Goal: Task Accomplishment & Management: Manage account settings

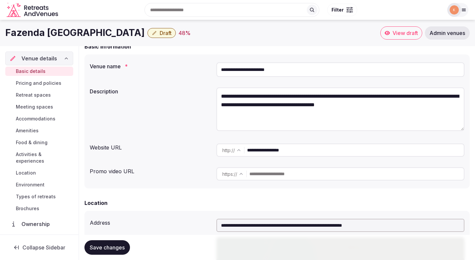
scroll to position [33, 0]
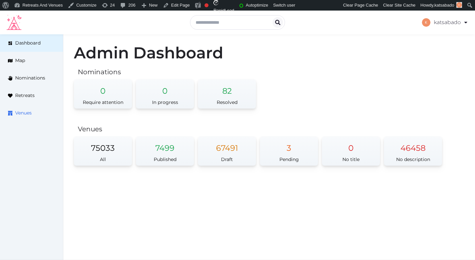
click at [26, 116] on span "Venues" at bounding box center [23, 112] width 16 height 7
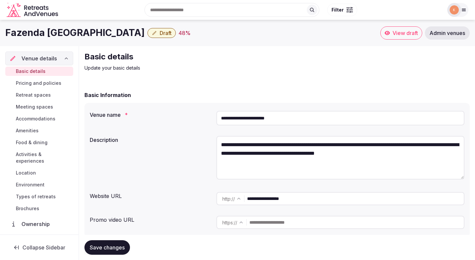
drag, startPoint x: 139, startPoint y: 34, endPoint x: 5, endPoint y: 35, distance: 133.9
click at [5, 35] on div "Fazenda Nova Country House Draft 48 %" at bounding box center [192, 32] width 375 height 13
copy h1 "Fazenda Nova Country House"
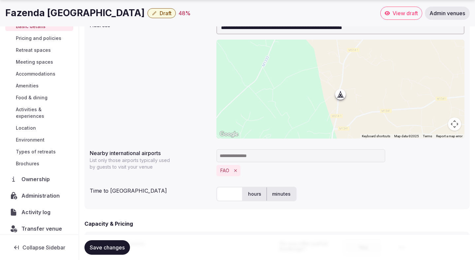
scroll to position [257, 0]
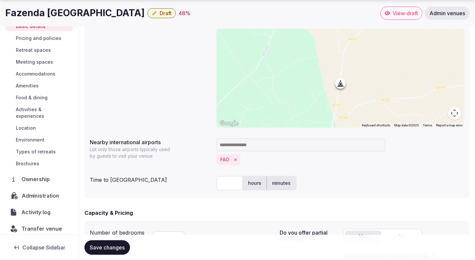
click at [37, 192] on span "Administration" at bounding box center [42, 196] width 40 height 8
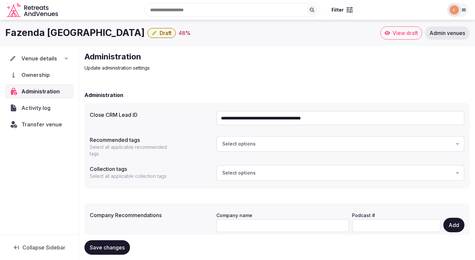
click at [258, 116] on input "**********" at bounding box center [340, 118] width 248 height 15
click at [47, 123] on span "Transfer venue" at bounding box center [42, 124] width 40 height 8
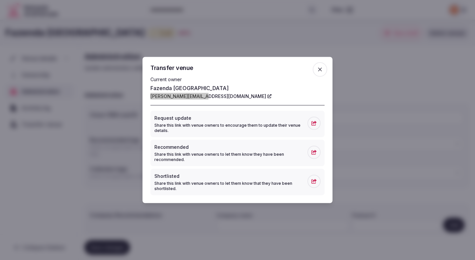
click at [322, 67] on icon "button" at bounding box center [320, 69] width 7 height 7
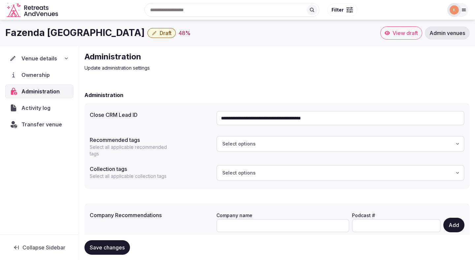
drag, startPoint x: 140, startPoint y: 32, endPoint x: 3, endPoint y: 29, distance: 136.6
click at [3, 29] on div "Fazenda [GEOGRAPHIC_DATA] Draft 48 % View draft Admin venues" at bounding box center [237, 32] width 475 height 13
copy h1 "Fazenda [GEOGRAPHIC_DATA]"
click at [41, 57] on span "Venue details" at bounding box center [39, 58] width 36 height 8
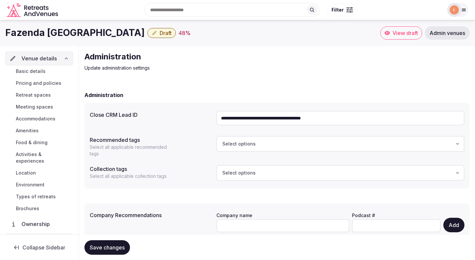
click at [38, 69] on span "Basic details" at bounding box center [31, 71] width 30 height 7
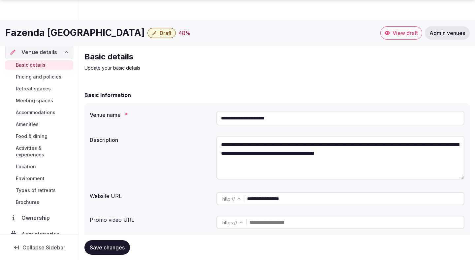
scroll to position [36, 0]
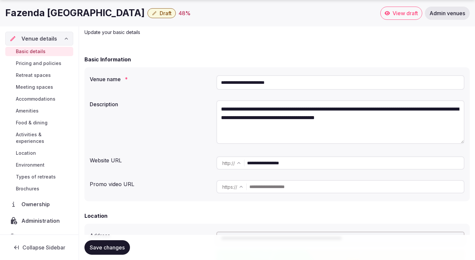
click at [322, 162] on input "**********" at bounding box center [355, 162] width 217 height 13
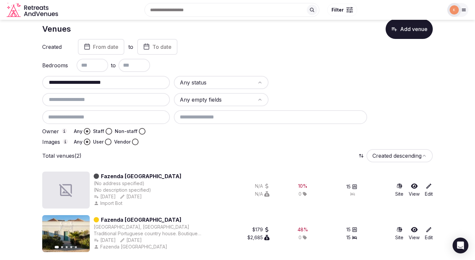
scroll to position [12, 0]
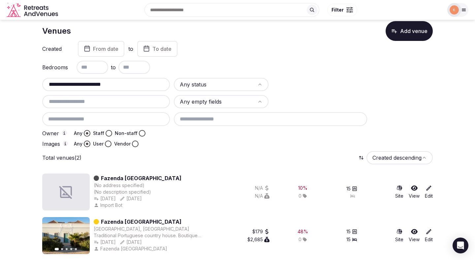
click at [154, 84] on input "**********" at bounding box center [106, 84] width 122 height 8
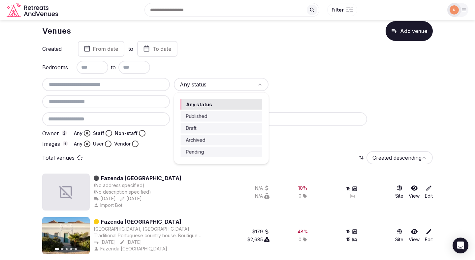
click at [198, 85] on html "Search Popular Destinations Toscana, Italy Riviera Maya, Mexico Indonesia, Bali…" at bounding box center [237, 125] width 475 height 274
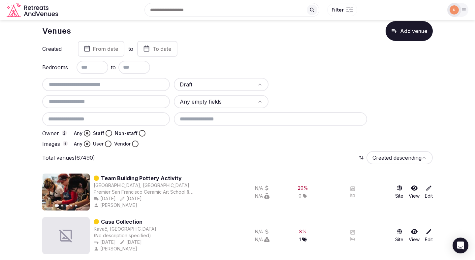
click at [109, 133] on button "Staff" at bounding box center [109, 133] width 7 height 7
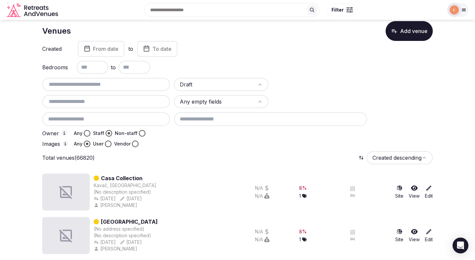
click at [109, 146] on button "User" at bounding box center [108, 143] width 7 height 7
click at [87, 145] on button "Any" at bounding box center [87, 143] width 7 height 7
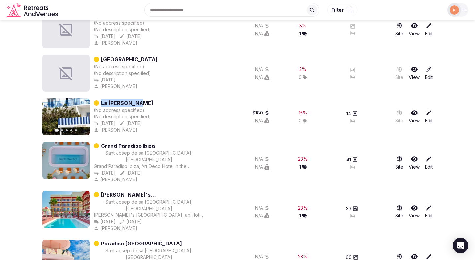
scroll to position [217, 0]
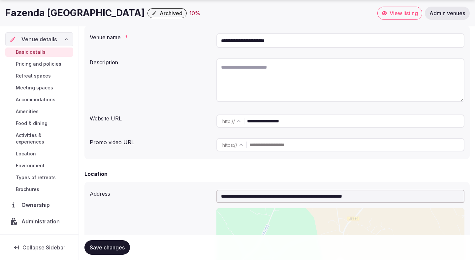
scroll to position [149, 0]
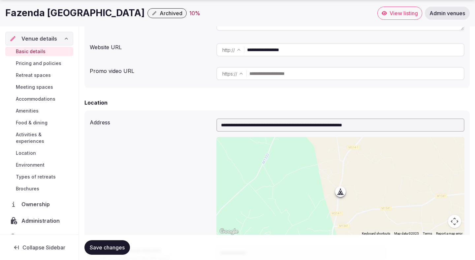
click at [29, 234] on span "Activity log" at bounding box center [37, 237] width 31 height 8
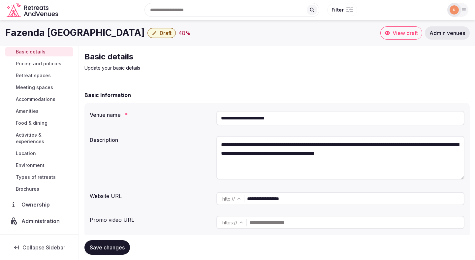
scroll to position [45, 0]
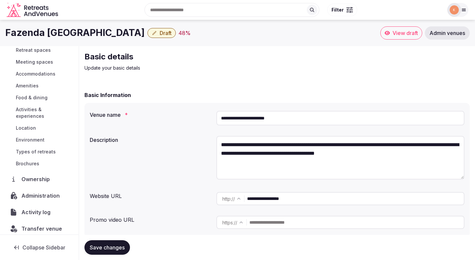
click at [40, 192] on span "Administration" at bounding box center [41, 196] width 41 height 8
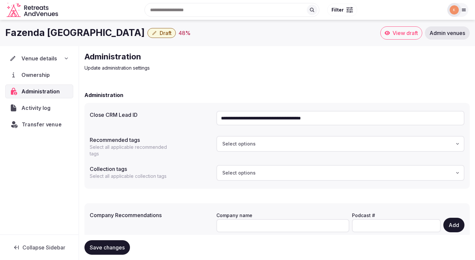
click at [53, 125] on span "Transfer venue" at bounding box center [42, 124] width 40 height 8
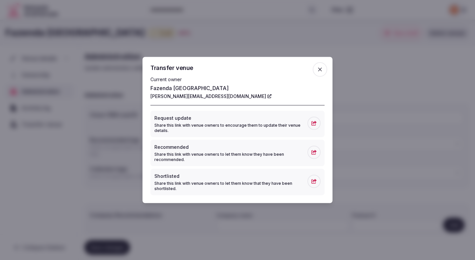
click at [28, 200] on div at bounding box center [237, 130] width 475 height 260
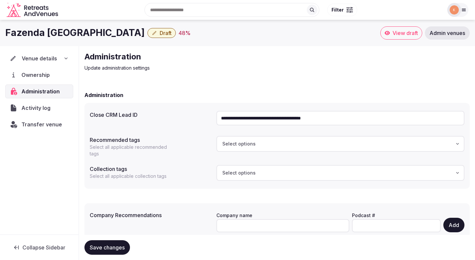
click at [47, 55] on span "Venue details" at bounding box center [39, 58] width 35 height 8
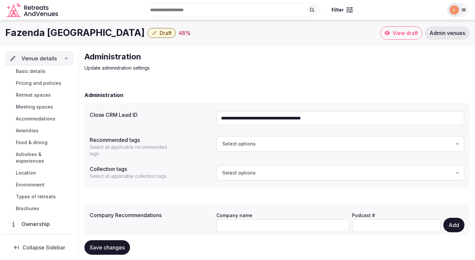
click at [41, 71] on span "Basic details" at bounding box center [31, 71] width 30 height 7
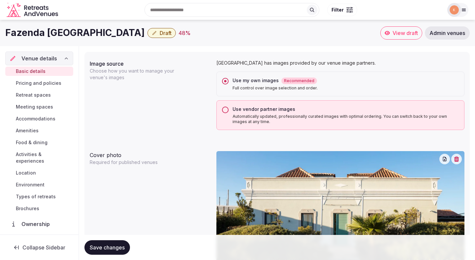
click at [226, 109] on button "Use vendor partner images Automatically updated, professionally curated images …" at bounding box center [225, 110] width 7 height 7
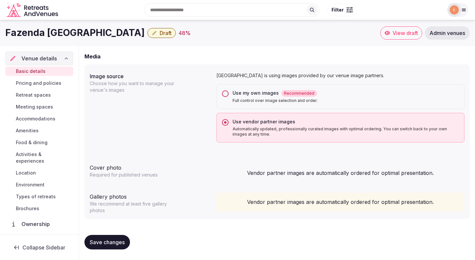
scroll to position [505, 0]
click at [225, 96] on button "Use my own images Recommended Full control over image selection and order." at bounding box center [225, 93] width 7 height 7
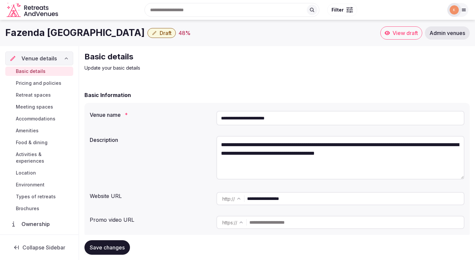
scroll to position [0, 0]
copy h1 "Fazenda Nova Country House"
drag, startPoint x: 138, startPoint y: 31, endPoint x: 5, endPoint y: 31, distance: 133.2
click at [5, 31] on div "Fazenda Nova Country House Draft 48 % View draft Admin venues" at bounding box center [237, 32] width 475 height 13
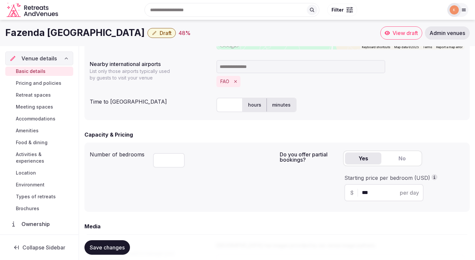
scroll to position [332, 0]
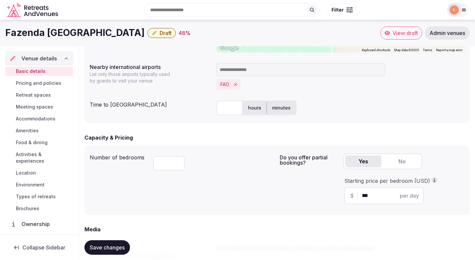
click at [230, 113] on input "text" at bounding box center [229, 108] width 26 height 15
type input "**"
click at [315, 111] on div "** hours minutes" at bounding box center [340, 108] width 248 height 15
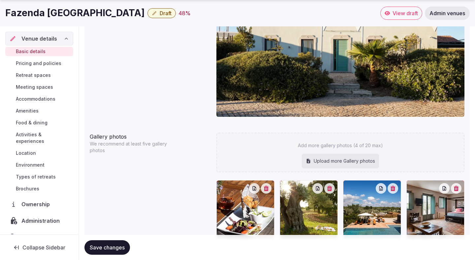
scroll to position [719, 0]
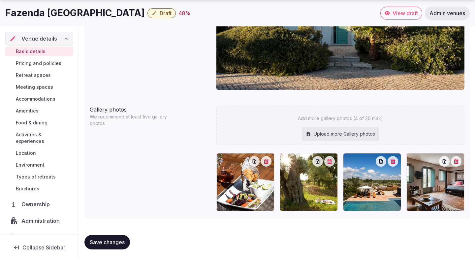
click at [112, 243] on span "Save changes" at bounding box center [107, 242] width 35 height 7
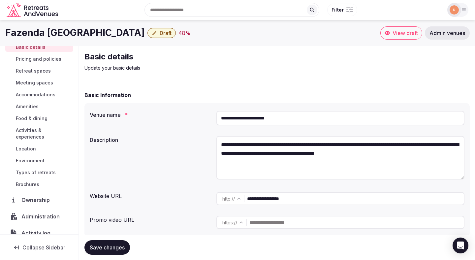
scroll to position [45, 0]
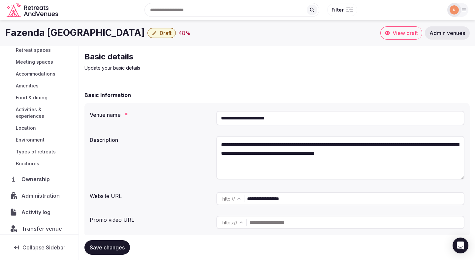
click at [39, 208] on span "Activity log" at bounding box center [37, 212] width 32 height 8
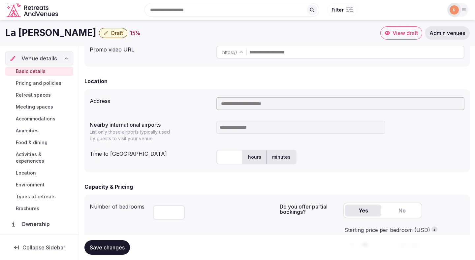
scroll to position [168, 0]
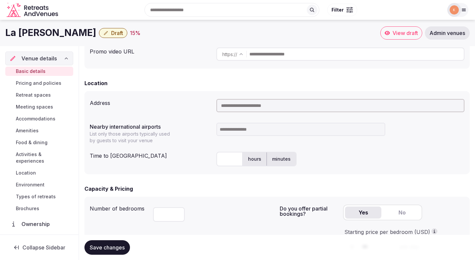
click at [24, 170] on span "Location" at bounding box center [26, 173] width 20 height 7
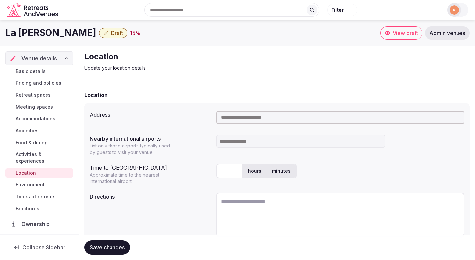
click at [43, 70] on span "Basic details" at bounding box center [31, 71] width 30 height 7
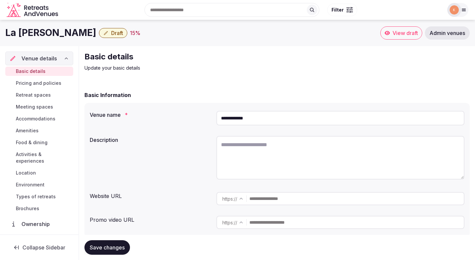
click at [33, 69] on span "Basic details" at bounding box center [31, 71] width 30 height 7
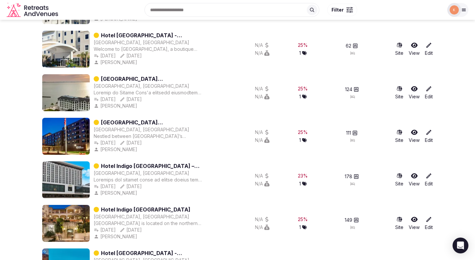
scroll to position [903, 0]
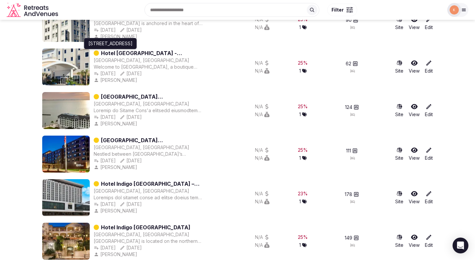
click at [173, 11] on div "Search Popular Destinations Toscana, Italy Riviera Maya, Mexico Indonesia, Bali…" at bounding box center [252, 10] width 383 height 28
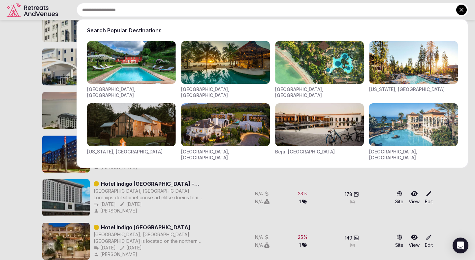
click at [461, 12] on icon at bounding box center [461, 10] width 7 height 7
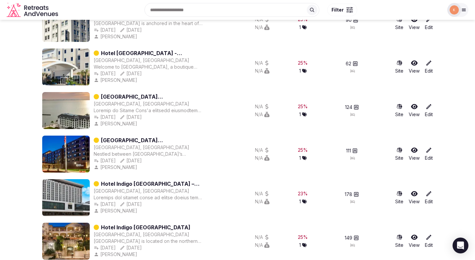
scroll to position [0, 0]
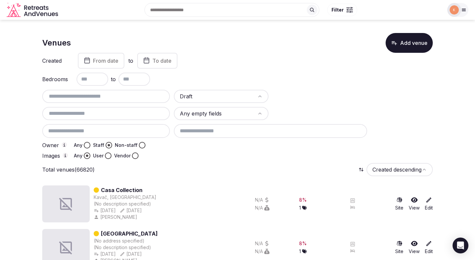
click at [127, 95] on input "text" at bounding box center [106, 96] width 122 height 8
paste input "**********"
type input "**********"
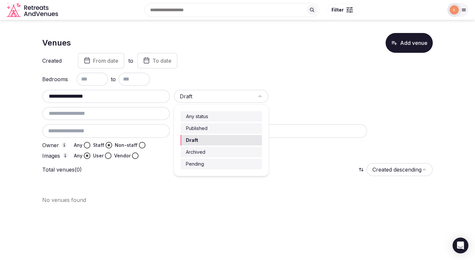
click at [230, 99] on html "**********" at bounding box center [237, 130] width 475 height 260
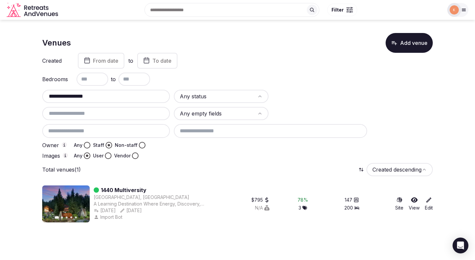
click at [127, 189] on link "1440 Multiversity" at bounding box center [124, 190] width 46 height 8
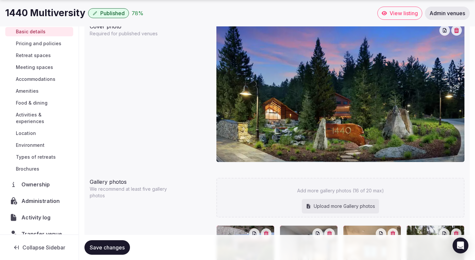
scroll to position [25, 0]
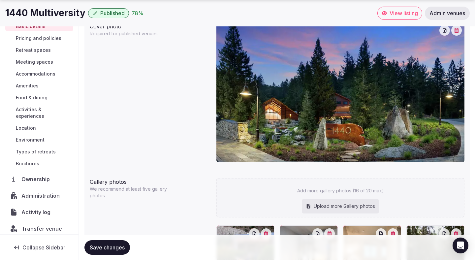
click at [33, 208] on span "Activity log" at bounding box center [36, 212] width 31 height 8
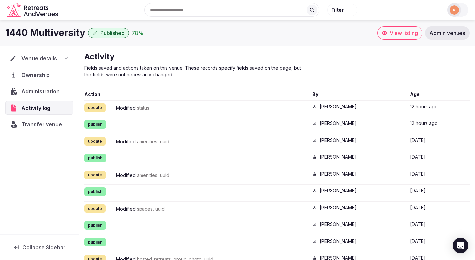
click at [453, 30] on span "Admin venues" at bounding box center [447, 33] width 36 height 7
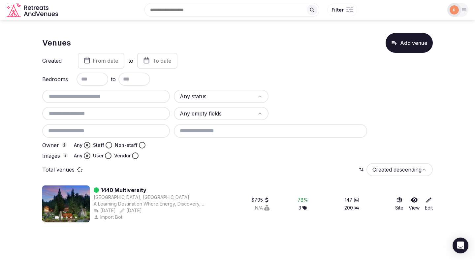
click at [142, 98] on input "text" at bounding box center [106, 96] width 122 height 8
paste input "**********"
type input "**********"
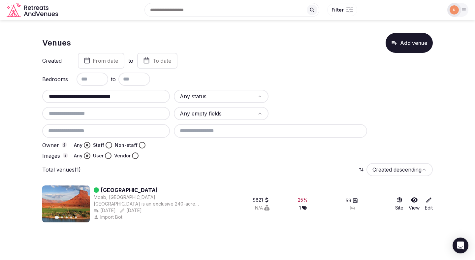
click at [158, 191] on link "Sorrel River Ranch Resort & Spa" at bounding box center [129, 190] width 57 height 8
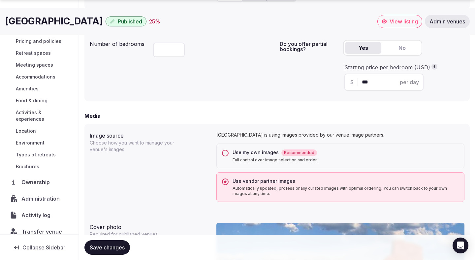
scroll to position [25, 0]
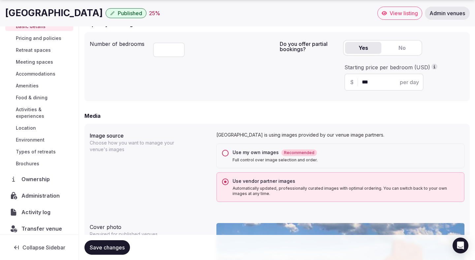
click at [30, 208] on span "Activity log" at bounding box center [37, 212] width 32 height 8
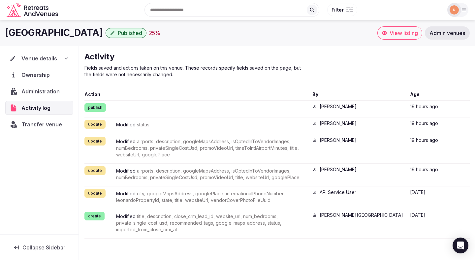
click at [450, 33] on span "Admin venues" at bounding box center [447, 33] width 36 height 7
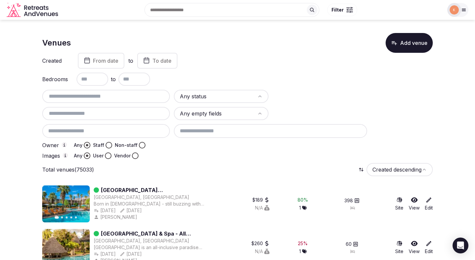
click at [139, 145] on button "Non-staff" at bounding box center [142, 145] width 7 height 7
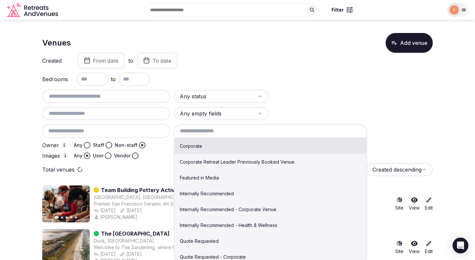
click at [196, 132] on input at bounding box center [270, 131] width 193 height 14
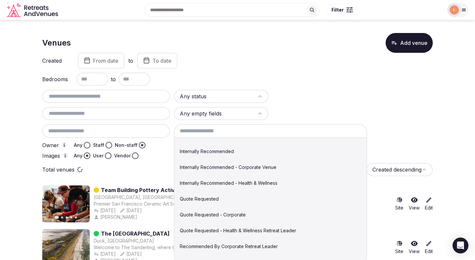
scroll to position [44, 0]
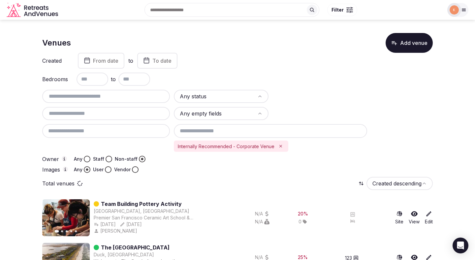
click at [88, 159] on button "Any" at bounding box center [87, 159] width 7 height 7
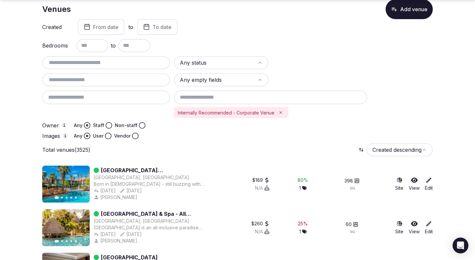
scroll to position [36, 0]
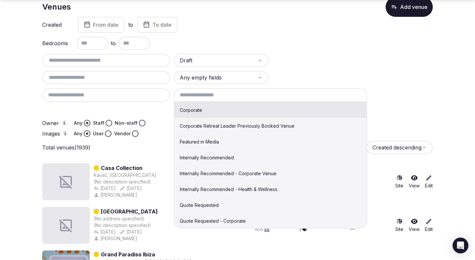
click at [206, 101] on input at bounding box center [270, 95] width 193 height 14
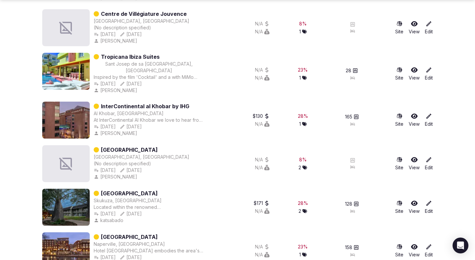
scroll to position [530, 0]
click at [124, 189] on link "Skukuza Safari Lodge" at bounding box center [129, 193] width 57 height 8
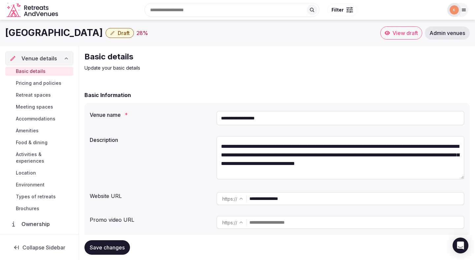
scroll to position [32, 0]
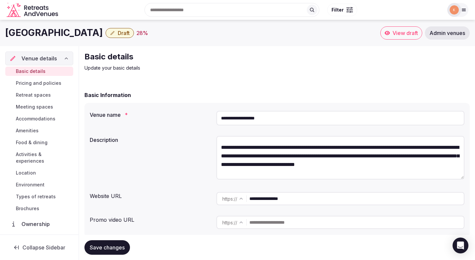
drag, startPoint x: 102, startPoint y: 32, endPoint x: 4, endPoint y: 31, distance: 98.3
click at [4, 31] on div "Skukuza Safari Lodge Draft 28 % View draft Admin venues" at bounding box center [237, 32] width 475 height 13
copy h1 "Skukuza Safari Lodge"
click at [283, 196] on input "**********" at bounding box center [356, 198] width 214 height 13
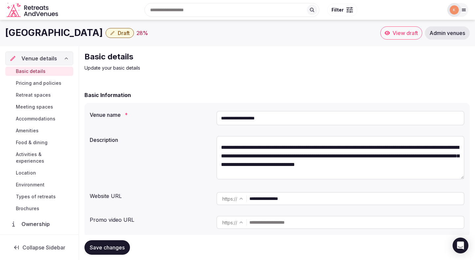
click at [283, 196] on input "**********" at bounding box center [356, 198] width 214 height 13
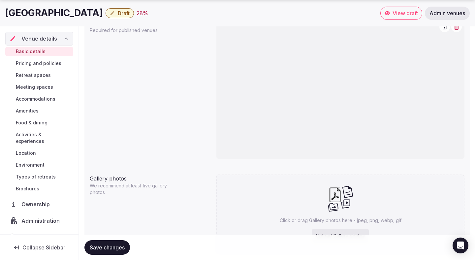
scroll to position [611, 0]
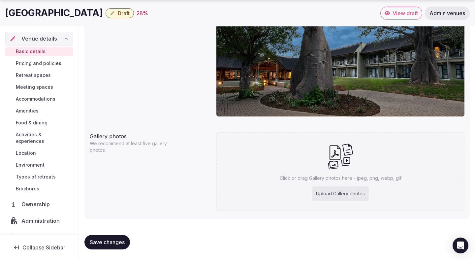
click at [101, 15] on h1 "Skukuza Safari Lodge" at bounding box center [54, 13] width 98 height 13
drag, startPoint x: 102, startPoint y: 15, endPoint x: 2, endPoint y: 16, distance: 100.0
click at [2, 16] on div "Skukuza Safari Lodge Draft 28 % View draft Admin venues" at bounding box center [237, 13] width 475 height 13
copy h1 "Skukuza Safari Lodge"
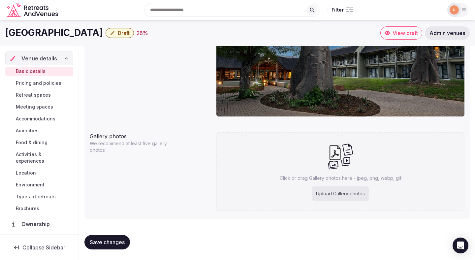
click at [329, 196] on div "Upload Gallery photos" at bounding box center [340, 193] width 57 height 15
type input "**********"
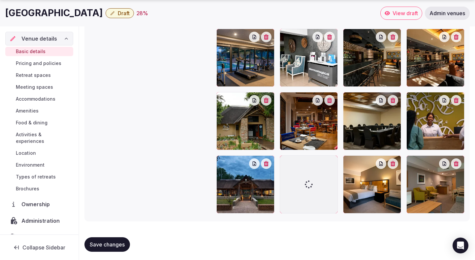
scroll to position [834, 0]
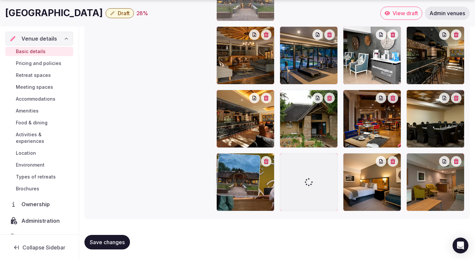
drag, startPoint x: 221, startPoint y: 163, endPoint x: 227, endPoint y: 64, distance: 99.2
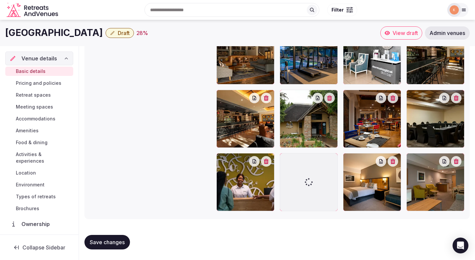
scroll to position [826, 0]
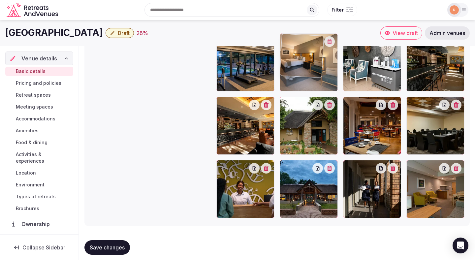
drag, startPoint x: 350, startPoint y: 169, endPoint x: 290, endPoint y: 77, distance: 109.6
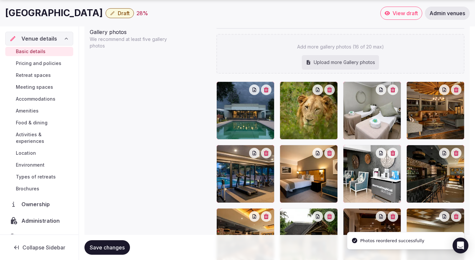
scroll to position [719, 0]
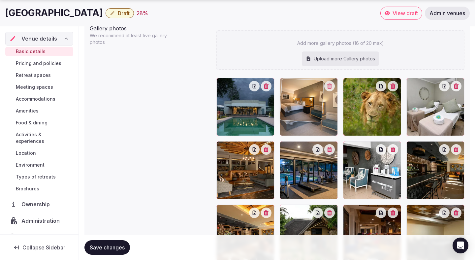
drag, startPoint x: 285, startPoint y: 149, endPoint x: 285, endPoint y: 107, distance: 42.2
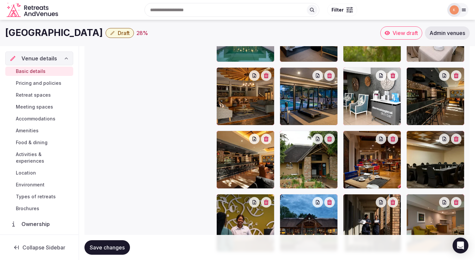
scroll to position [790, 0]
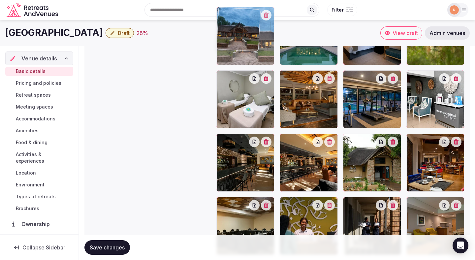
drag, startPoint x: 288, startPoint y: 205, endPoint x: 222, endPoint y: 54, distance: 165.3
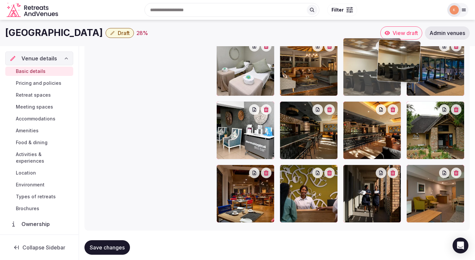
scroll to position [820, 0]
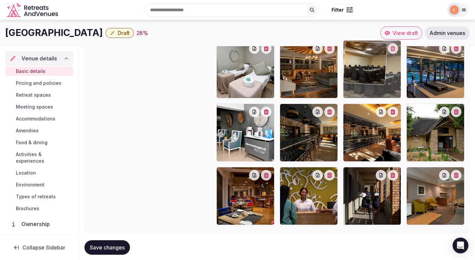
drag, startPoint x: 222, startPoint y: 159, endPoint x: 346, endPoint y: 72, distance: 151.3
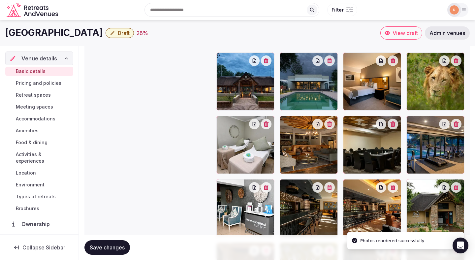
scroll to position [740, 0]
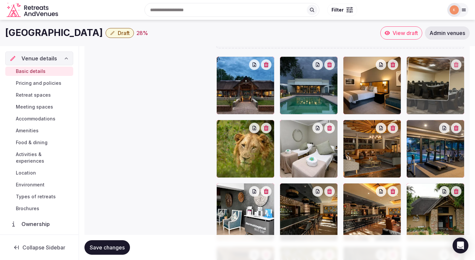
drag, startPoint x: 348, startPoint y: 129, endPoint x: 424, endPoint y: 84, distance: 88.7
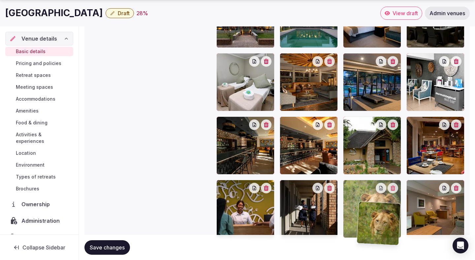
scroll to position [810, 0]
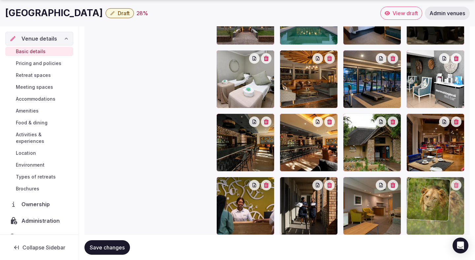
drag, startPoint x: 221, startPoint y: 62, endPoint x: 404, endPoint y: 196, distance: 226.5
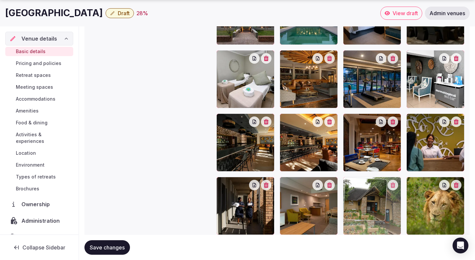
drag, startPoint x: 348, startPoint y: 119, endPoint x: 360, endPoint y: 192, distance: 74.5
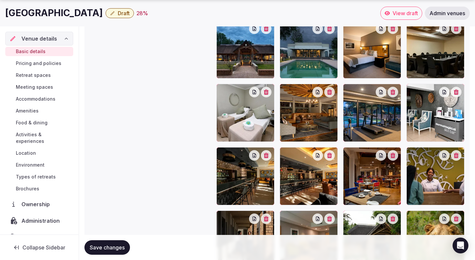
scroll to position [777, 0]
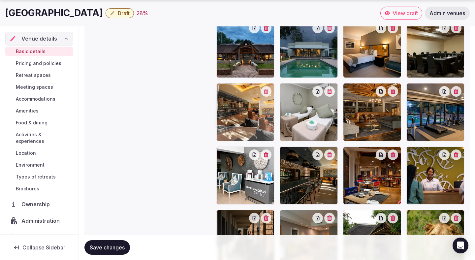
drag, startPoint x: 286, startPoint y: 196, endPoint x: 231, endPoint y: 125, distance: 89.6
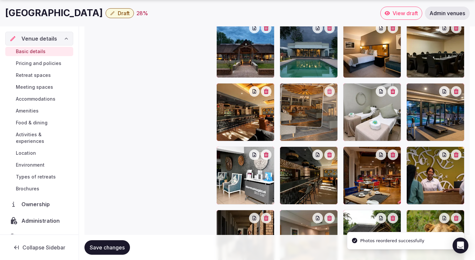
drag, startPoint x: 361, startPoint y: 128, endPoint x: 289, endPoint y: 125, distance: 72.0
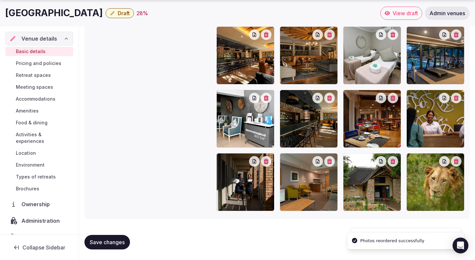
scroll to position [834, 0]
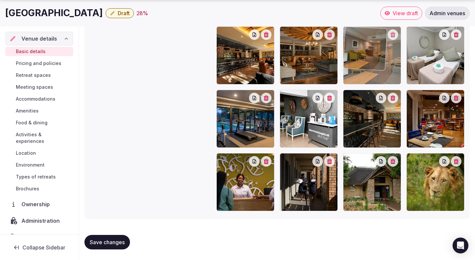
drag, startPoint x: 302, startPoint y: 190, endPoint x: 363, endPoint y: 98, distance: 110.1
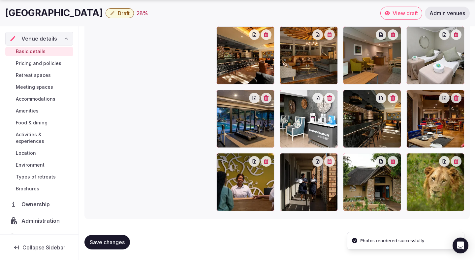
click at [109, 237] on button "Save changes" at bounding box center [107, 242] width 46 height 15
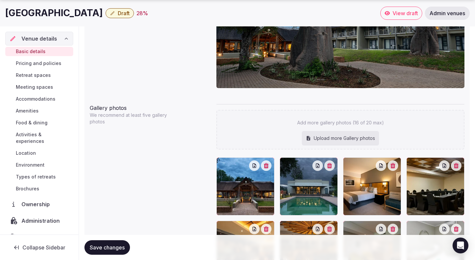
scroll to position [656, 0]
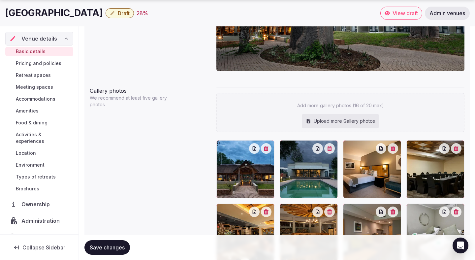
click at [108, 249] on span "Save changes" at bounding box center [107, 247] width 35 height 7
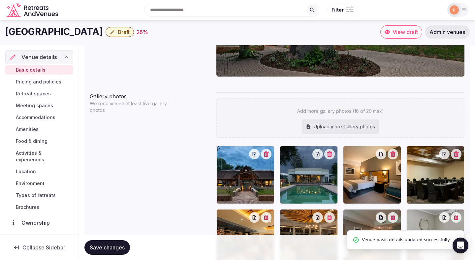
scroll to position [650, 0]
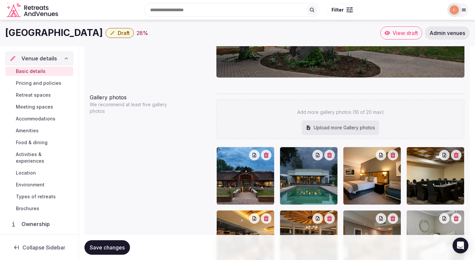
click at [114, 245] on span "Save changes" at bounding box center [107, 247] width 35 height 7
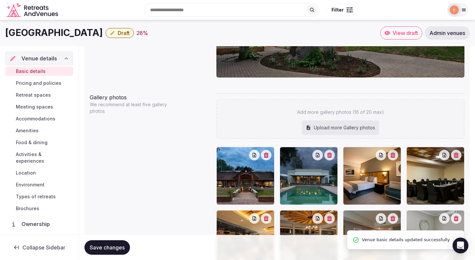
click at [127, 35] on span "Draft" at bounding box center [124, 33] width 12 height 7
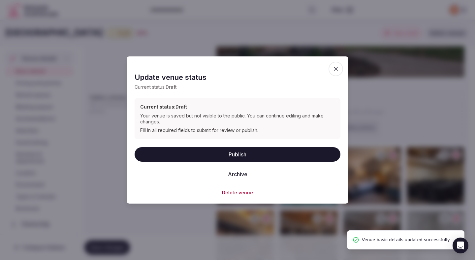
click at [158, 152] on button "Publish" at bounding box center [238, 154] width 206 height 15
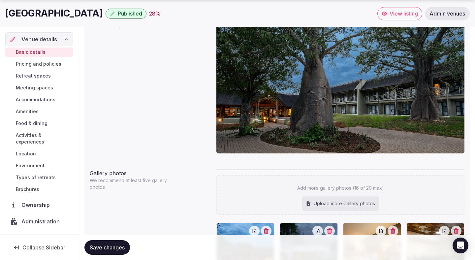
scroll to position [834, 0]
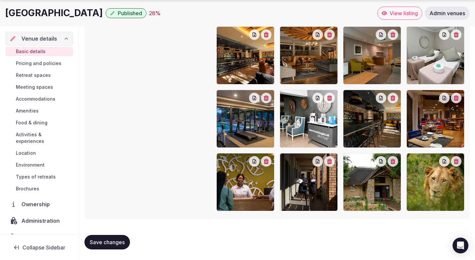
click at [54, 65] on span "Pricing and policies" at bounding box center [39, 63] width 46 height 7
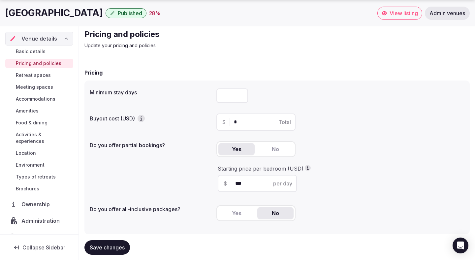
scroll to position [32, 0]
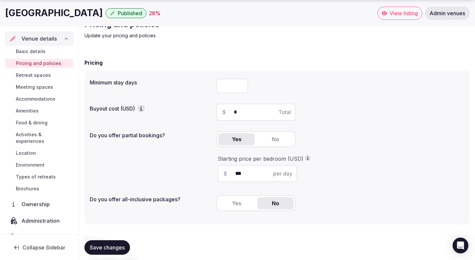
click at [48, 53] on link "Basic details" at bounding box center [39, 51] width 68 height 9
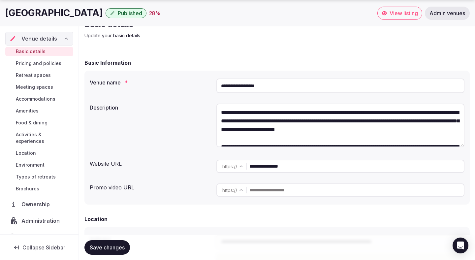
click at [265, 88] on input "**********" at bounding box center [340, 85] width 248 height 15
click at [263, 85] on input "**********" at bounding box center [340, 85] width 248 height 15
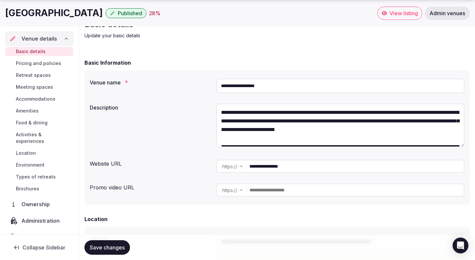
click at [263, 85] on input "**********" at bounding box center [340, 85] width 248 height 15
click at [263, 86] on input "**********" at bounding box center [340, 85] width 248 height 15
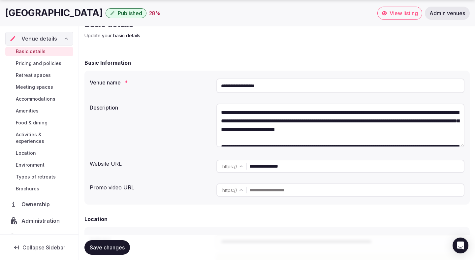
click at [263, 86] on input "**********" at bounding box center [340, 85] width 248 height 15
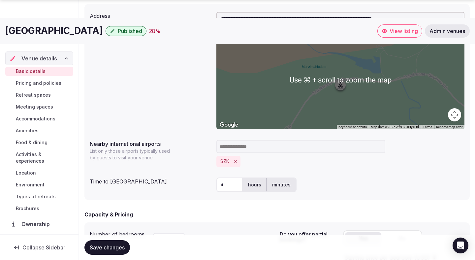
scroll to position [272, 0]
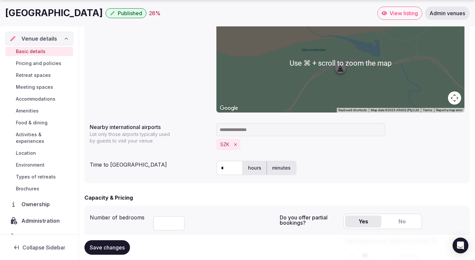
click at [35, 150] on span "Location" at bounding box center [26, 153] width 20 height 7
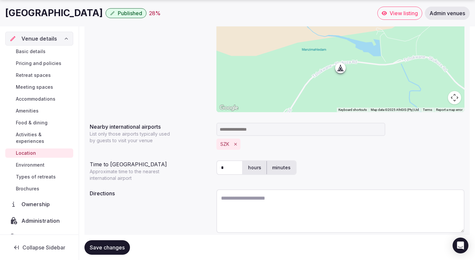
scroll to position [140, 0]
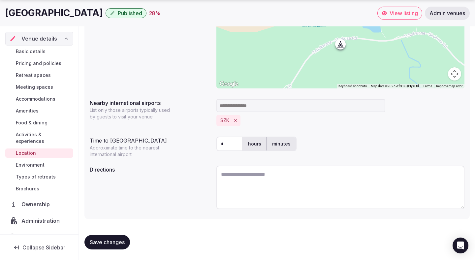
click at [238, 179] on textarea at bounding box center [340, 188] width 248 height 44
paste textarea "**********"
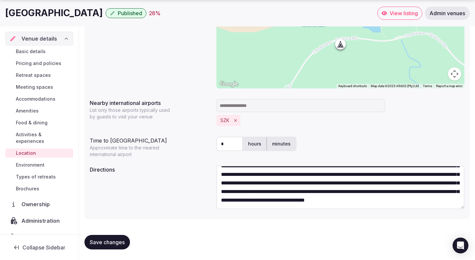
scroll to position [26, 0]
click at [304, 183] on textarea "**********" at bounding box center [340, 188] width 248 height 44
click at [342, 183] on textarea "**********" at bounding box center [340, 188] width 248 height 44
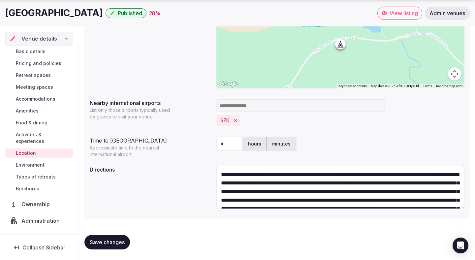
click at [303, 174] on textarea "**********" at bounding box center [340, 188] width 248 height 44
click at [242, 173] on textarea "**********" at bounding box center [340, 188] width 248 height 44
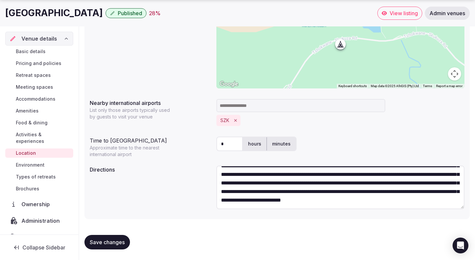
type textarea "**********"
click at [111, 244] on span "Save changes" at bounding box center [107, 242] width 35 height 7
click at [110, 247] on button "Save changes" at bounding box center [107, 242] width 46 height 15
click at [35, 162] on span "Environment" at bounding box center [30, 165] width 29 height 7
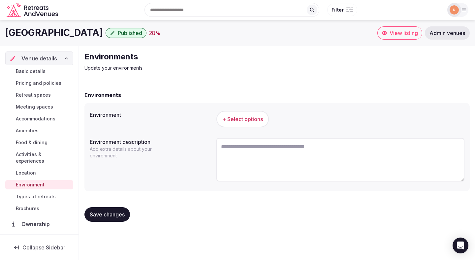
click at [231, 160] on textarea at bounding box center [340, 160] width 248 height 44
paste textarea "**********"
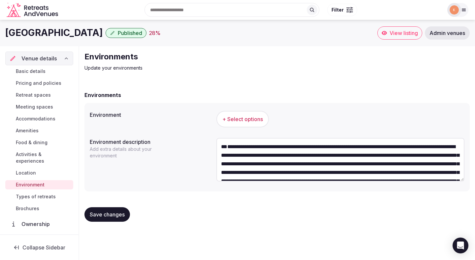
click at [349, 145] on textarea "**********" at bounding box center [340, 160] width 248 height 44
click at [398, 149] on textarea "**********" at bounding box center [340, 160] width 248 height 44
click at [226, 148] on textarea "**********" at bounding box center [340, 160] width 248 height 44
type textarea "**********"
click at [247, 117] on span "+ Select options" at bounding box center [242, 118] width 41 height 7
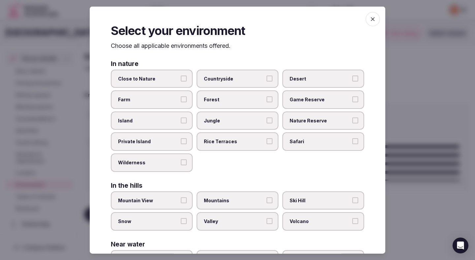
click at [305, 120] on span "Nature Reserve" at bounding box center [320, 120] width 61 height 7
click at [352, 120] on button "Nature Reserve" at bounding box center [355, 120] width 6 height 6
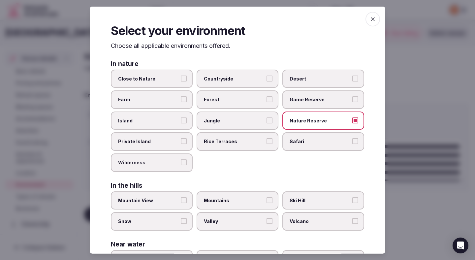
click at [166, 72] on label "Close to Nature" at bounding box center [152, 78] width 82 height 18
click at [181, 75] on button "Close to Nature" at bounding box center [184, 78] width 6 height 6
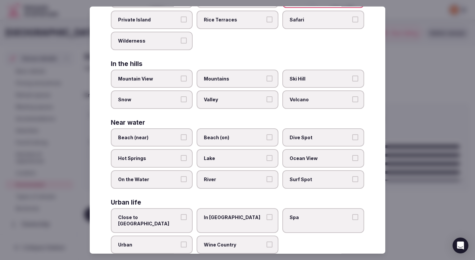
scroll to position [131, 0]
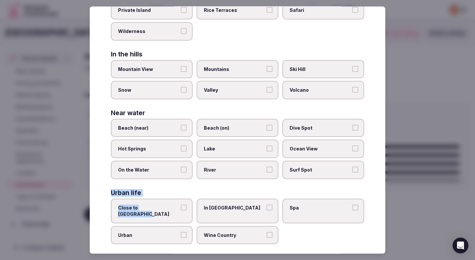
drag, startPoint x: 168, startPoint y: 205, endPoint x: 211, endPoint y: 186, distance: 47.6
click at [211, 186] on div "In nature Close to Nature Countryside Desert Farm Forest Game Reserve Island Ju…" at bounding box center [237, 86] width 253 height 315
click at [235, 190] on div "Urban life" at bounding box center [237, 192] width 253 height 6
click at [400, 141] on div at bounding box center [237, 130] width 475 height 260
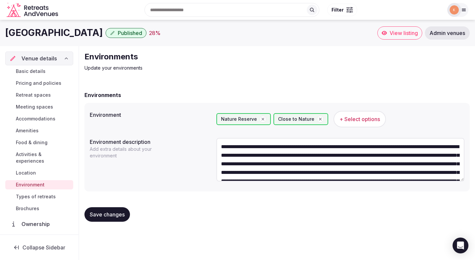
scroll to position [43, 0]
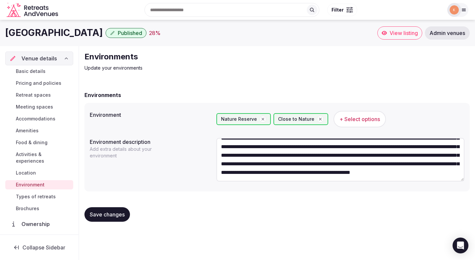
click at [122, 216] on span "Save changes" at bounding box center [107, 214] width 35 height 7
click at [98, 213] on span "Save changes" at bounding box center [107, 214] width 35 height 7
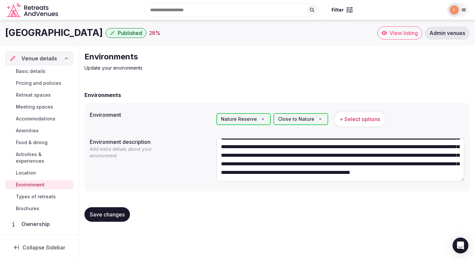
click at [51, 153] on span "Activities & experiences" at bounding box center [43, 157] width 55 height 13
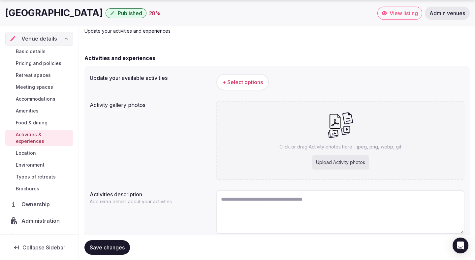
scroll to position [62, 0]
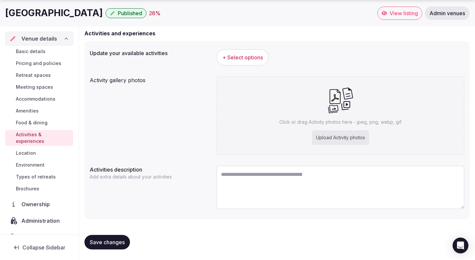
click at [236, 184] on textarea at bounding box center [340, 188] width 248 height 44
paste textarea "**********"
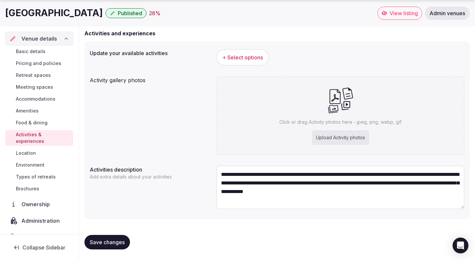
type textarea "**********"
click at [111, 248] on button "Save changes" at bounding box center [107, 242] width 46 height 15
click at [111, 245] on span "Save changes" at bounding box center [107, 242] width 35 height 7
click at [235, 53] on button "+ Select options" at bounding box center [242, 57] width 52 height 16
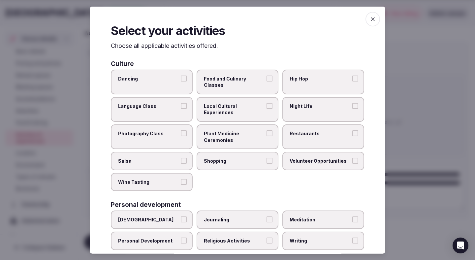
click at [246, 103] on span "Local Cultural Experiences" at bounding box center [234, 109] width 61 height 13
click at [266, 103] on button "Local Cultural Experiences" at bounding box center [269, 106] width 6 height 6
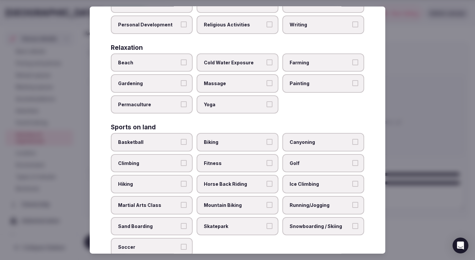
scroll to position [216, 0]
click at [296, 196] on label "Running/Jogging" at bounding box center [323, 205] width 82 height 18
click at [352, 202] on button "Running/Jogging" at bounding box center [355, 205] width 6 height 6
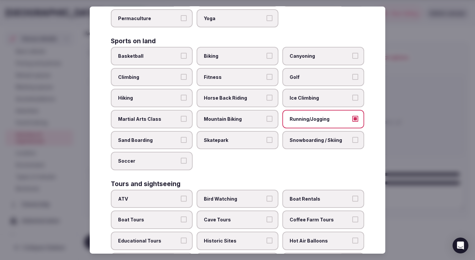
scroll to position [308, 0]
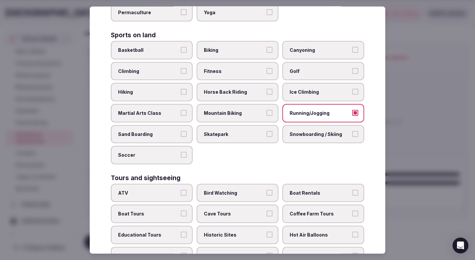
click at [235, 190] on span "Bird Watching" at bounding box center [234, 193] width 61 height 7
click at [266, 190] on button "Bird Watching" at bounding box center [269, 193] width 6 height 6
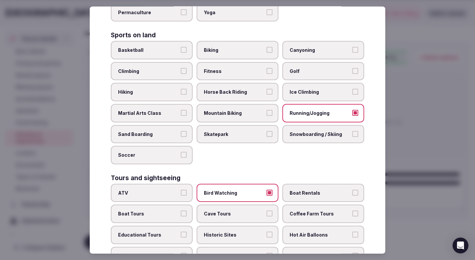
click at [171, 190] on span "ATV" at bounding box center [148, 193] width 61 height 7
click at [181, 190] on button "ATV" at bounding box center [184, 193] width 6 height 6
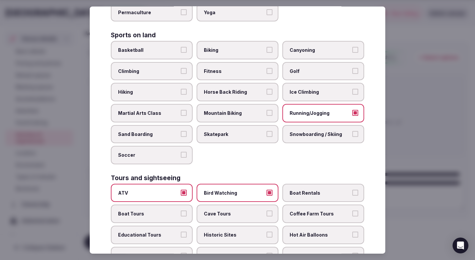
click at [166, 184] on label "ATV" at bounding box center [152, 193] width 82 height 18
click at [181, 190] on button "ATV" at bounding box center [184, 193] width 6 height 6
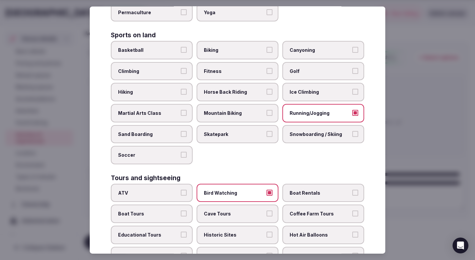
click at [216, 252] on span "Safari" at bounding box center [234, 255] width 61 height 7
click at [266, 252] on button "Safari" at bounding box center [269, 255] width 6 height 6
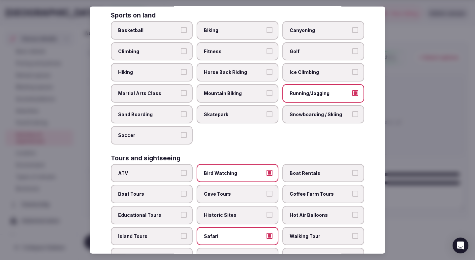
scroll to position [342, 0]
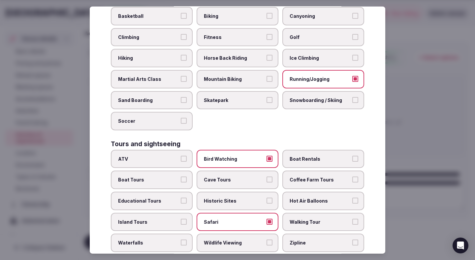
click at [252, 234] on label "Wildlife Viewing" at bounding box center [238, 243] width 82 height 18
click at [266, 239] on button "Wildlife Viewing" at bounding box center [269, 242] width 6 height 6
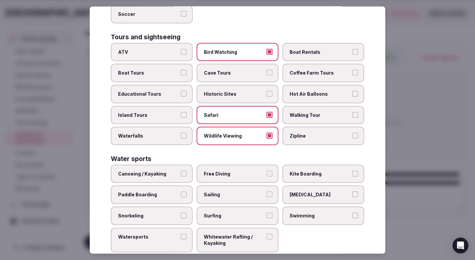
scroll to position [451, 0]
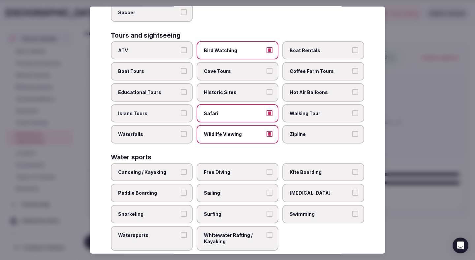
click at [404, 105] on div at bounding box center [237, 130] width 475 height 260
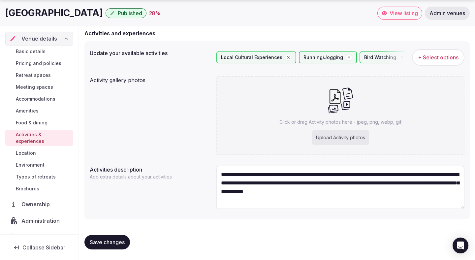
click at [286, 119] on p "Click or drag Activity photos here - jpeg, png, webp, gif" at bounding box center [340, 122] width 122 height 7
type input "**********"
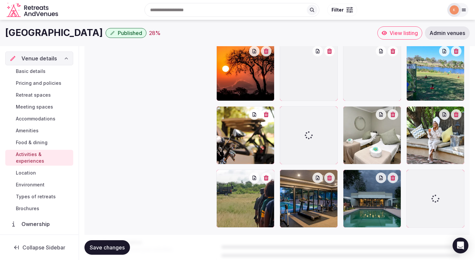
scroll to position [142, 0]
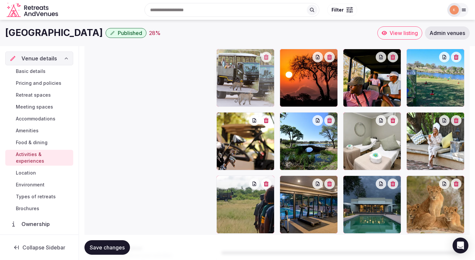
drag, startPoint x: 373, startPoint y: 95, endPoint x: 264, endPoint y: 95, distance: 109.5
click at [264, 95] on body "Search Popular Destinations Toscana, Italy Riviera Maya, Mexico Indonesia, Bali…" at bounding box center [237, 98] width 475 height 481
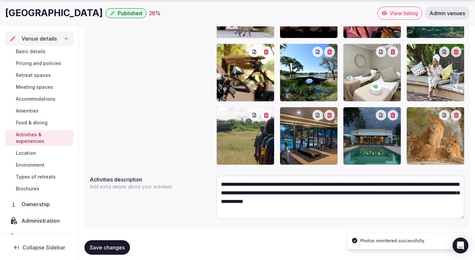
scroll to position [221, 0]
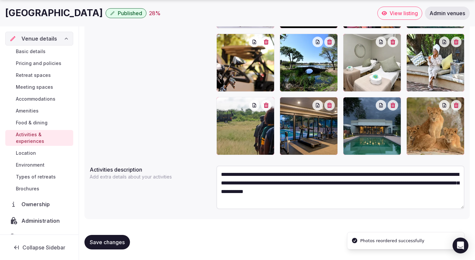
click at [121, 239] on span "Save changes" at bounding box center [107, 242] width 35 height 7
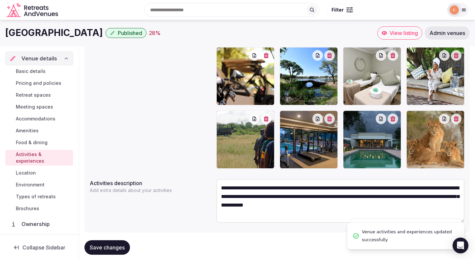
scroll to position [187, 0]
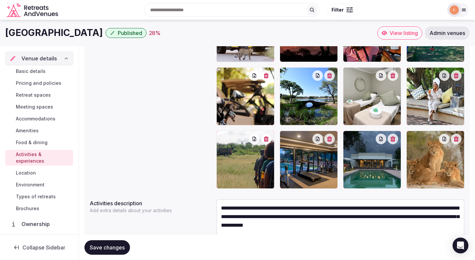
click at [42, 141] on span "Food & dining" at bounding box center [32, 142] width 32 height 7
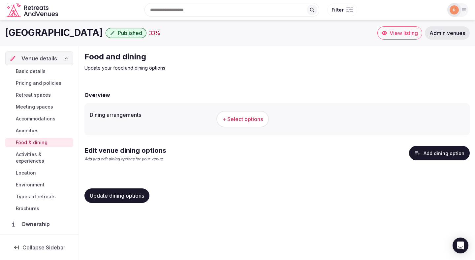
click at [248, 118] on span "+ Select options" at bounding box center [242, 118] width 41 height 7
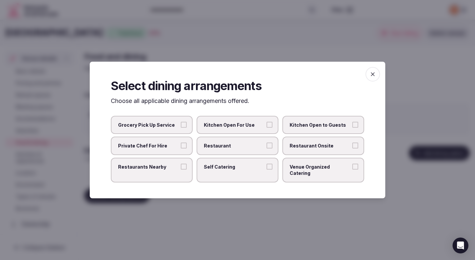
click at [301, 145] on label "Restaurant Onsite" at bounding box center [323, 146] width 82 height 18
click at [352, 145] on button "Restaurant Onsite" at bounding box center [355, 145] width 6 height 6
click at [214, 145] on label "Restaurant" at bounding box center [238, 146] width 82 height 18
click at [266, 145] on button "Restaurant" at bounding box center [269, 145] width 6 height 6
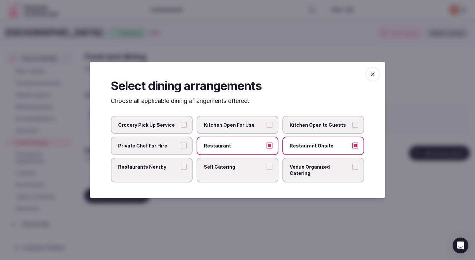
click at [197, 213] on div at bounding box center [237, 130] width 475 height 260
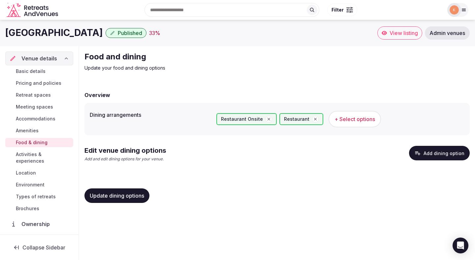
drag, startPoint x: 137, startPoint y: 195, endPoint x: 344, endPoint y: 148, distance: 211.7
click at [344, 148] on div "Overview Dining arrangements Restaurant Onsite Restaurant + Select options Edit…" at bounding box center [276, 146] width 385 height 124
click at [439, 156] on button "Add dining option" at bounding box center [439, 153] width 61 height 15
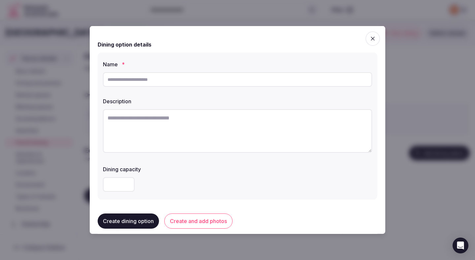
click at [250, 140] on textarea at bounding box center [237, 131] width 269 height 44
paste textarea "**********"
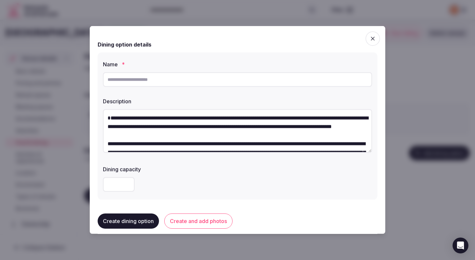
click at [106, 126] on textarea "**********" at bounding box center [237, 131] width 269 height 44
drag, startPoint x: 206, startPoint y: 118, endPoint x: 263, endPoint y: 118, distance: 57.1
click at [263, 118] on textarea "**********" at bounding box center [237, 131] width 269 height 44
type textarea "**********"
click at [229, 79] on input "text" at bounding box center [237, 79] width 269 height 15
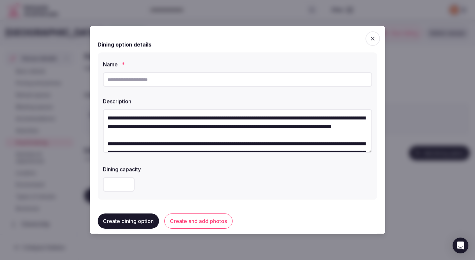
paste input "**********"
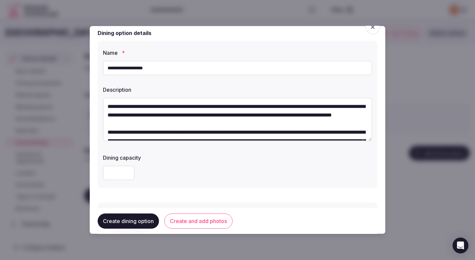
scroll to position [11, 0]
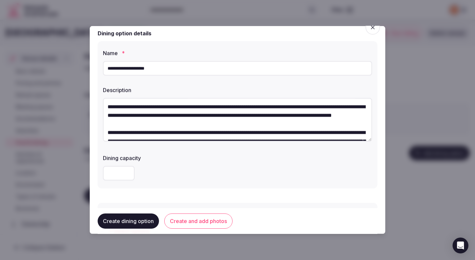
type input "**********"
click at [214, 182] on div at bounding box center [237, 173] width 269 height 20
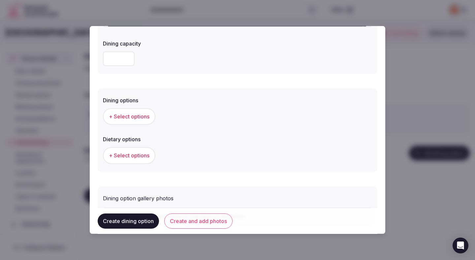
scroll to position [131, 0]
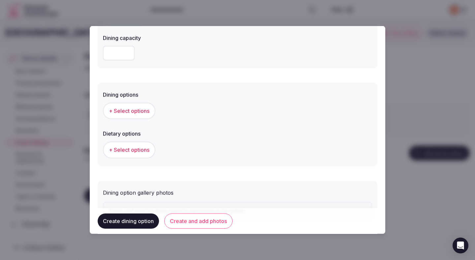
click at [143, 110] on span "+ Select options" at bounding box center [129, 110] width 41 height 7
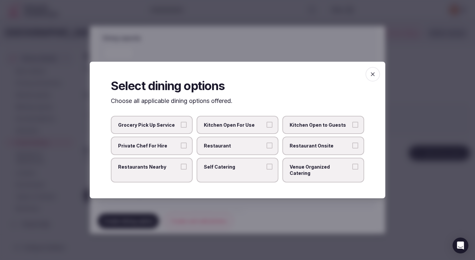
click at [226, 149] on span "Restaurant" at bounding box center [234, 145] width 61 height 7
click at [266, 148] on button "Restaurant" at bounding box center [269, 145] width 6 height 6
click at [297, 148] on span "Restaurant Onsite" at bounding box center [320, 145] width 61 height 7
click at [352, 148] on button "Restaurant Onsite" at bounding box center [355, 145] width 6 height 6
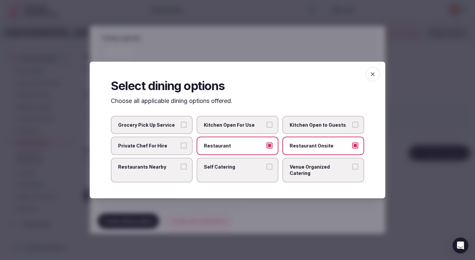
click at [271, 210] on div at bounding box center [237, 130] width 475 height 260
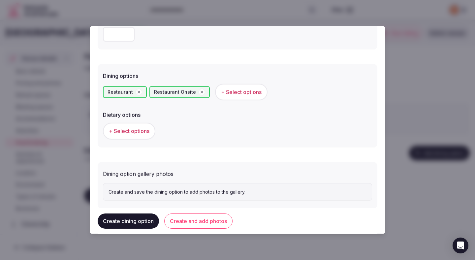
scroll to position [164, 0]
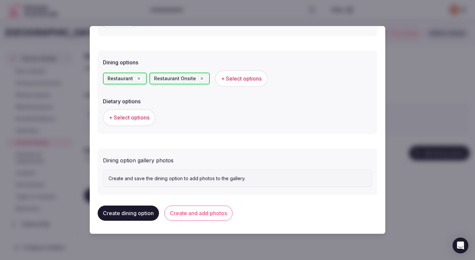
click at [137, 123] on button "+ Select options" at bounding box center [129, 117] width 52 height 16
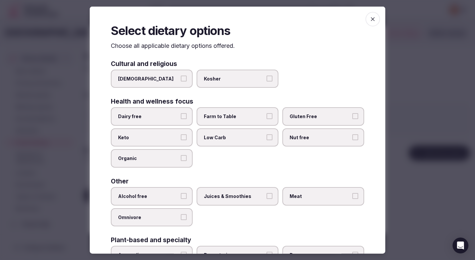
click at [173, 117] on span "Dairy free" at bounding box center [148, 116] width 61 height 7
click at [181, 117] on button "Dairy free" at bounding box center [184, 116] width 6 height 6
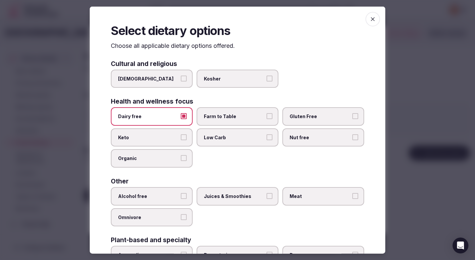
click at [222, 119] on span "Farm to Table" at bounding box center [234, 116] width 61 height 7
click at [266, 119] on button "Farm to Table" at bounding box center [269, 116] width 6 height 6
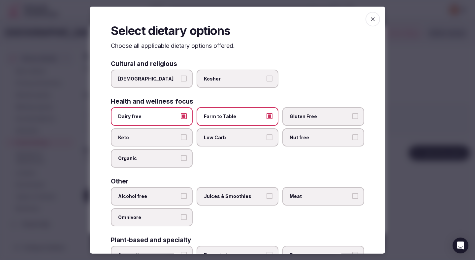
click at [309, 122] on label "Gluten Free" at bounding box center [323, 116] width 82 height 18
click at [352, 119] on button "Gluten Free" at bounding box center [355, 116] width 6 height 6
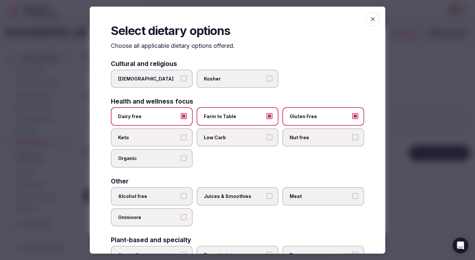
click at [178, 196] on span "Alcohol free" at bounding box center [148, 196] width 61 height 7
click at [181, 196] on button "Alcohol free" at bounding box center [184, 196] width 6 height 6
click at [234, 196] on span "Juices & Smoothies" at bounding box center [234, 196] width 61 height 7
click at [266, 196] on button "Juices & Smoothies" at bounding box center [269, 196] width 6 height 6
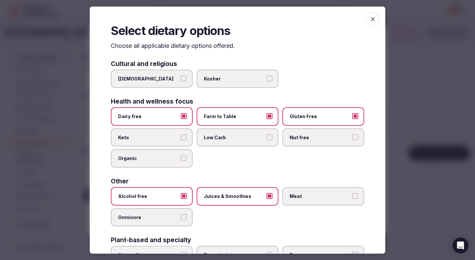
click at [308, 190] on label "Meat" at bounding box center [323, 196] width 82 height 18
click at [352, 193] on button "Meat" at bounding box center [355, 196] width 6 height 6
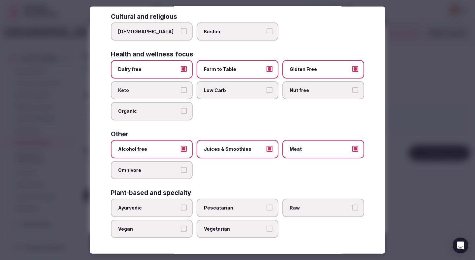
click at [257, 234] on label "Vegetarian" at bounding box center [238, 228] width 82 height 18
click at [266, 231] on button "Vegetarian" at bounding box center [269, 228] width 6 height 6
click at [155, 229] on span "Vegan" at bounding box center [148, 228] width 61 height 7
click at [181, 229] on button "Vegan" at bounding box center [184, 228] width 6 height 6
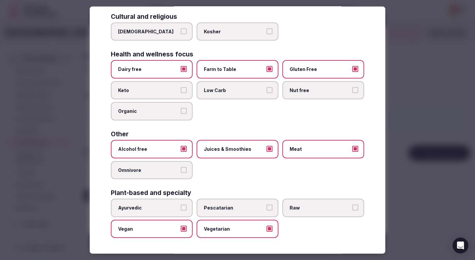
click at [411, 146] on div at bounding box center [237, 130] width 475 height 260
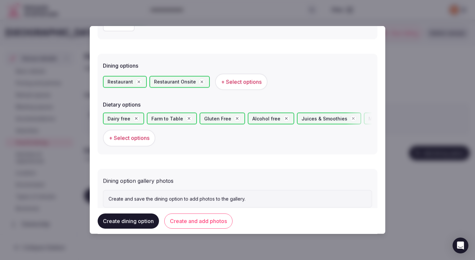
scroll to position [181, 0]
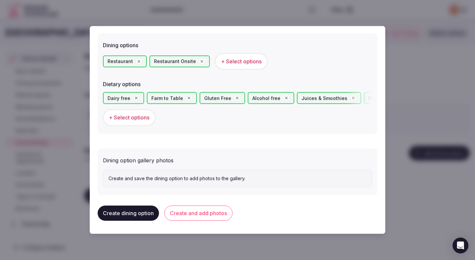
click at [196, 209] on button "Create and add photos" at bounding box center [198, 212] width 68 height 15
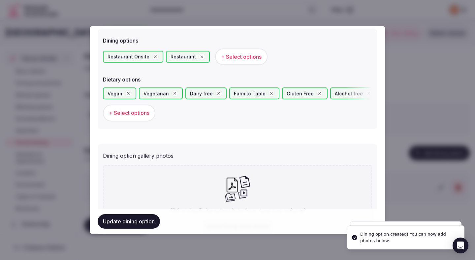
scroll to position [241, 0]
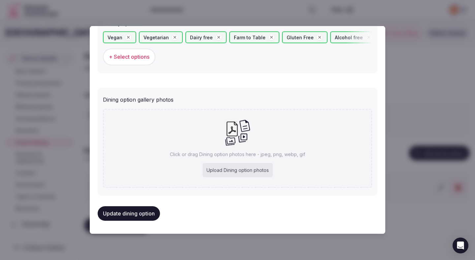
click at [216, 167] on div "Upload Dining option photos" at bounding box center [238, 170] width 70 height 15
type input "**********"
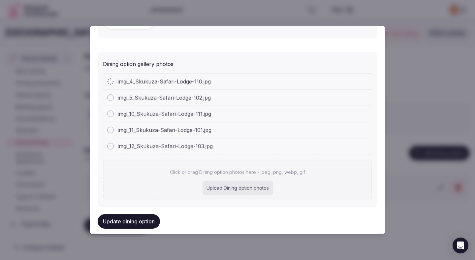
scroll to position [289, 0]
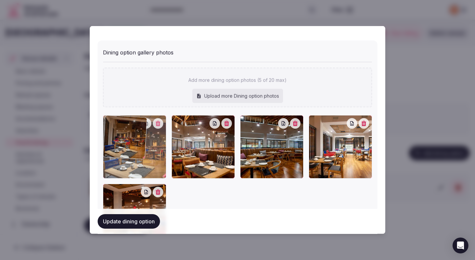
drag, startPoint x: 264, startPoint y: 175, endPoint x: 127, endPoint y: 165, distance: 137.2
click at [127, 165] on div at bounding box center [134, 146] width 63 height 63
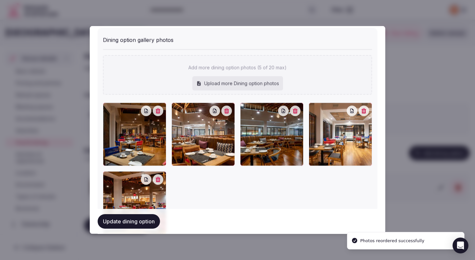
scroll to position [348, 0]
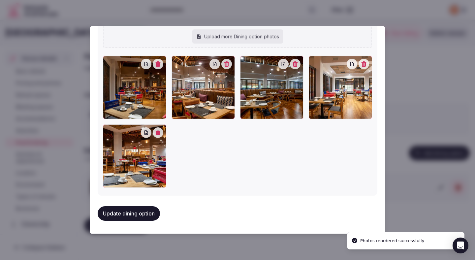
click at [134, 212] on button "Update dining option" at bounding box center [129, 213] width 62 height 15
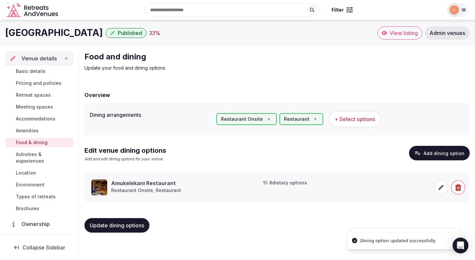
click at [134, 212] on div "Overview Dining arrangements Restaurant Onsite Restaurant + Select options Edit…" at bounding box center [276, 160] width 385 height 153
click at [140, 229] on button "Update dining options" at bounding box center [116, 225] width 65 height 15
click at [33, 128] on span "Amenities" at bounding box center [27, 130] width 23 height 7
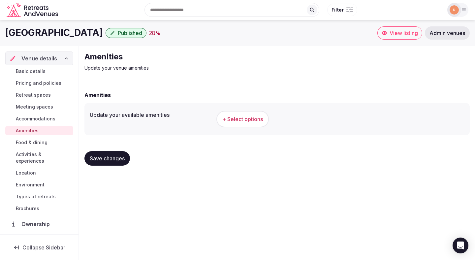
click at [237, 121] on span "+ Select options" at bounding box center [242, 118] width 41 height 7
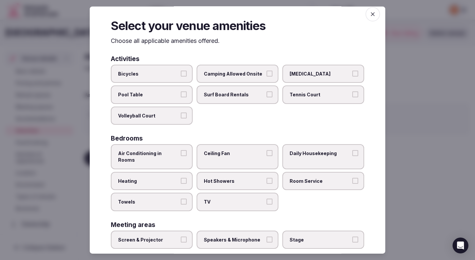
scroll to position [7, 0]
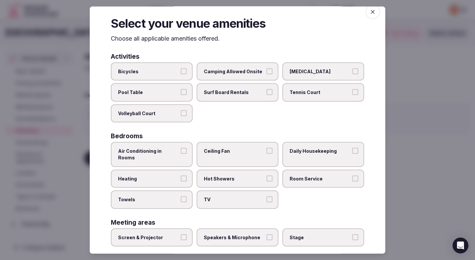
click at [171, 152] on span "Air Conditioning in Rooms" at bounding box center [148, 154] width 61 height 13
click at [181, 152] on button "Air Conditioning in Rooms" at bounding box center [184, 151] width 6 height 6
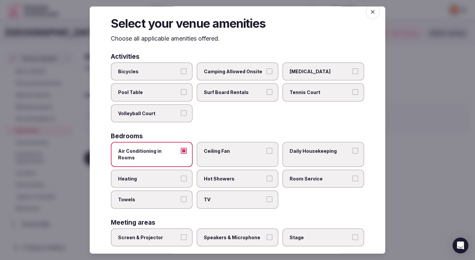
click at [171, 175] on span "Heating" at bounding box center [148, 178] width 61 height 7
click at [181, 175] on button "Heating" at bounding box center [184, 178] width 6 height 6
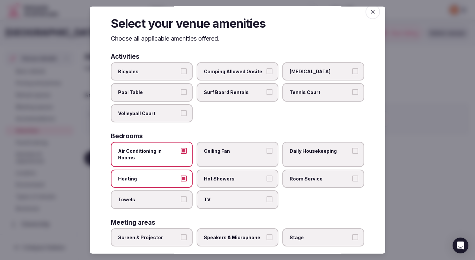
click at [171, 190] on label "Towels" at bounding box center [152, 199] width 82 height 18
click at [181, 196] on button "Towels" at bounding box center [184, 199] width 6 height 6
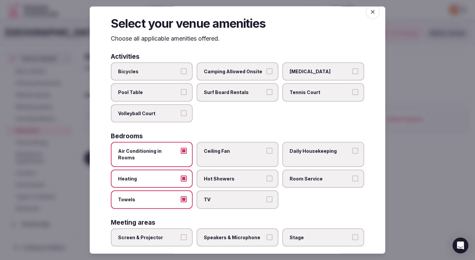
click at [210, 190] on label "TV" at bounding box center [238, 199] width 82 height 18
click at [266, 196] on button "TV" at bounding box center [269, 199] width 6 height 6
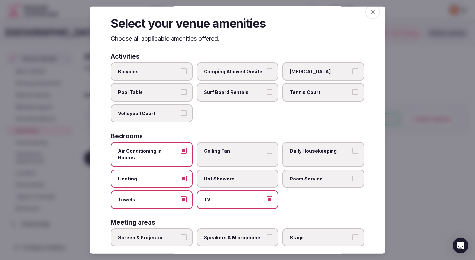
click at [210, 175] on span "Hot Showers" at bounding box center [234, 178] width 61 height 7
click at [266, 175] on button "Hot Showers" at bounding box center [269, 178] width 6 height 6
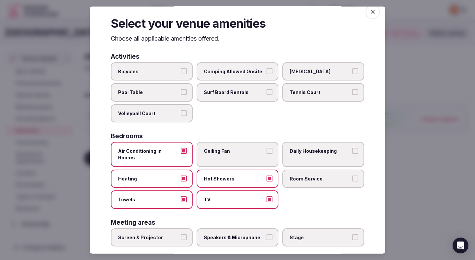
click at [230, 145] on label "Ceiling Fan" at bounding box center [238, 154] width 82 height 25
click at [266, 148] on button "Ceiling Fan" at bounding box center [269, 151] width 6 height 6
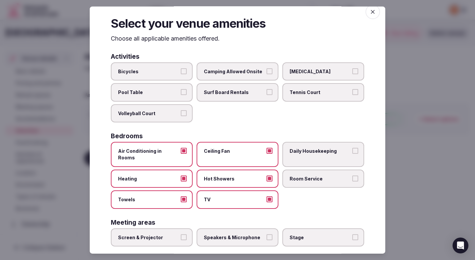
click at [292, 152] on span "Daily Housekeeping" at bounding box center [320, 151] width 61 height 7
click at [352, 152] on button "Daily Housekeeping" at bounding box center [355, 151] width 6 height 6
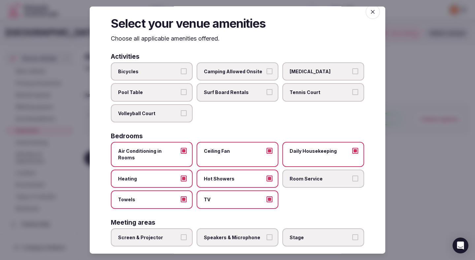
click at [293, 175] on span "Room Service" at bounding box center [320, 178] width 61 height 7
click at [352, 175] on button "Room Service" at bounding box center [355, 178] width 6 height 6
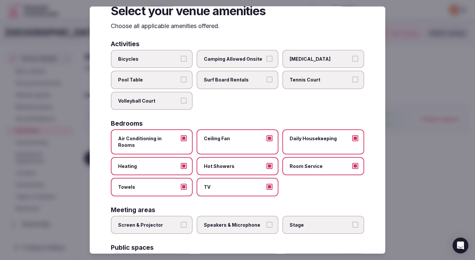
scroll to position [42, 0]
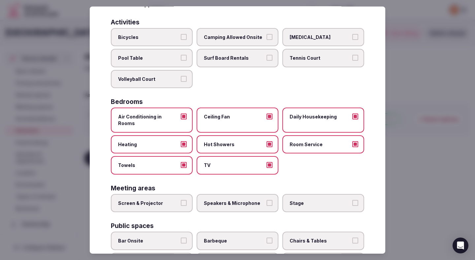
click at [181, 199] on label "Screen & Projector" at bounding box center [152, 203] width 82 height 18
click at [181, 200] on button "Screen & Projector" at bounding box center [184, 203] width 6 height 6
click at [219, 200] on span "Speakers & Microphone" at bounding box center [234, 203] width 61 height 7
click at [266, 200] on button "Speakers & Microphone" at bounding box center [269, 203] width 6 height 6
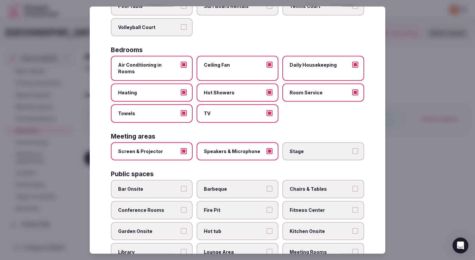
scroll to position [97, 0]
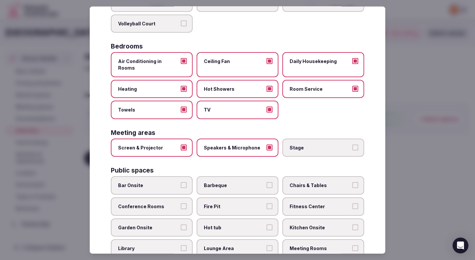
click at [175, 183] on label "Bar Onsite" at bounding box center [152, 185] width 82 height 18
click at [181, 183] on button "Bar Onsite" at bounding box center [184, 185] width 6 height 6
click at [176, 203] on span "Conference Rooms" at bounding box center [148, 206] width 61 height 7
click at [181, 203] on button "Conference Rooms" at bounding box center [184, 206] width 6 height 6
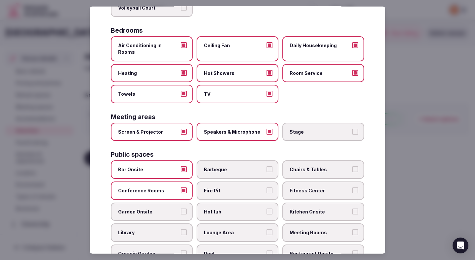
scroll to position [113, 0]
click at [297, 166] on span "Chairs & Tables" at bounding box center [320, 169] width 61 height 7
click at [352, 166] on button "Chairs & Tables" at bounding box center [355, 169] width 6 height 6
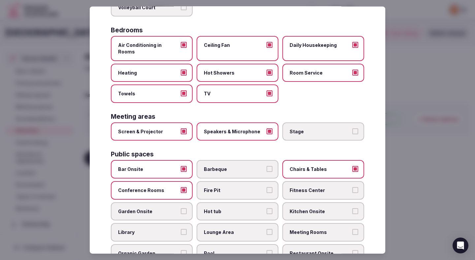
click at [297, 181] on label "Fitness Center" at bounding box center [323, 190] width 82 height 18
click at [352, 187] on button "Fitness Center" at bounding box center [355, 190] width 6 height 6
click at [228, 229] on span "Lounge Area" at bounding box center [234, 232] width 61 height 7
click at [266, 229] on button "Lounge Area" at bounding box center [269, 232] width 6 height 6
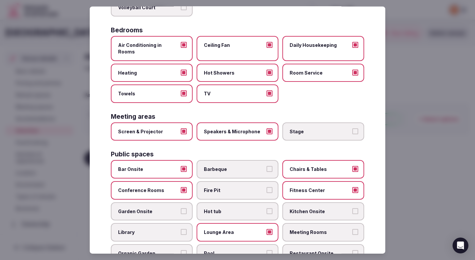
click at [300, 229] on span "Meeting Rooms" at bounding box center [320, 232] width 61 height 7
click at [352, 229] on button "Meeting Rooms" at bounding box center [355, 232] width 6 height 6
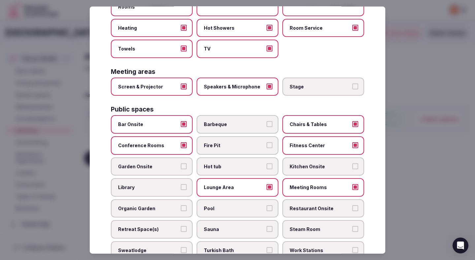
scroll to position [163, 0]
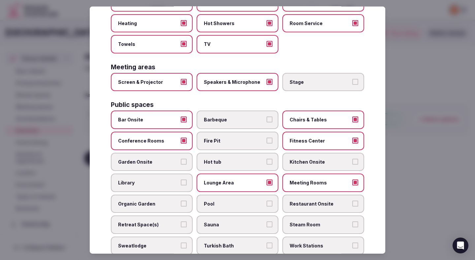
click at [250, 204] on label "Pool" at bounding box center [238, 203] width 82 height 18
click at [266, 204] on button "Pool" at bounding box center [269, 203] width 6 height 6
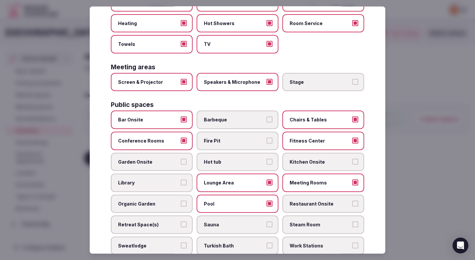
click at [293, 203] on label "Restaurant Onsite" at bounding box center [323, 203] width 82 height 18
click at [352, 203] on button "Restaurant Onsite" at bounding box center [355, 203] width 6 height 6
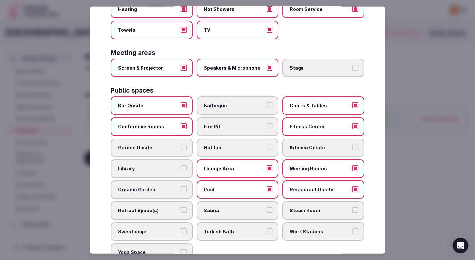
scroll to position [186, 0]
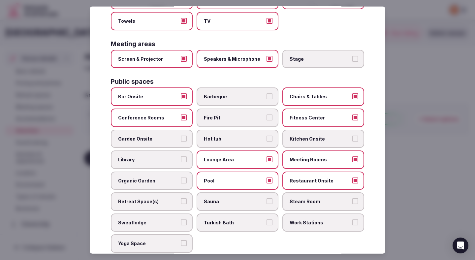
click at [178, 198] on span "Retreat Space(s)" at bounding box center [148, 201] width 61 height 7
click at [181, 198] on button "Retreat Space(s)" at bounding box center [184, 201] width 6 height 6
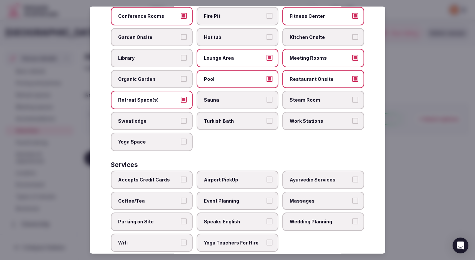
scroll to position [295, 0]
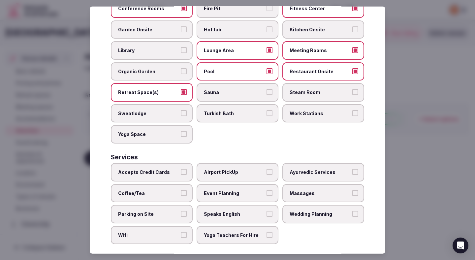
click at [180, 168] on label "Accepts Credit Cards" at bounding box center [152, 172] width 82 height 18
click at [181, 169] on button "Accepts Credit Cards" at bounding box center [184, 172] width 6 height 6
click at [180, 188] on label "Coffee/Tea" at bounding box center [152, 193] width 82 height 18
click at [181, 190] on button "Coffee/Tea" at bounding box center [184, 193] width 6 height 6
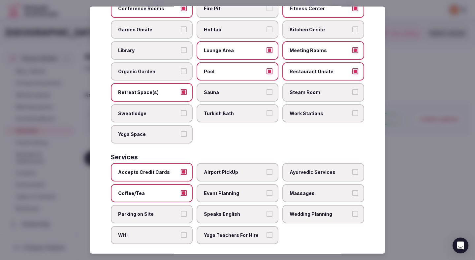
click at [180, 205] on label "Parking on Site" at bounding box center [152, 214] width 82 height 18
click at [181, 211] on button "Parking on Site" at bounding box center [184, 214] width 6 height 6
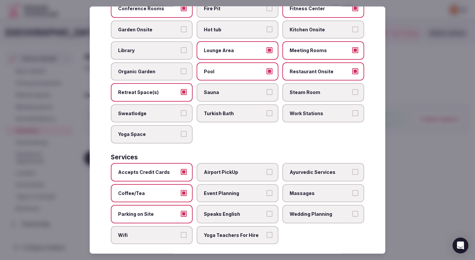
click at [180, 226] on label "Wifi" at bounding box center [152, 235] width 82 height 18
click at [181, 232] on button "Wifi" at bounding box center [184, 235] width 6 height 6
click at [241, 190] on span "Event Planning" at bounding box center [234, 193] width 61 height 7
click at [266, 190] on button "Event Planning" at bounding box center [269, 193] width 6 height 6
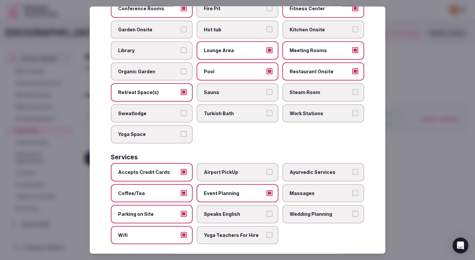
click at [237, 211] on span "Speaks English" at bounding box center [234, 214] width 61 height 7
click at [266, 211] on button "Speaks English" at bounding box center [269, 214] width 6 height 6
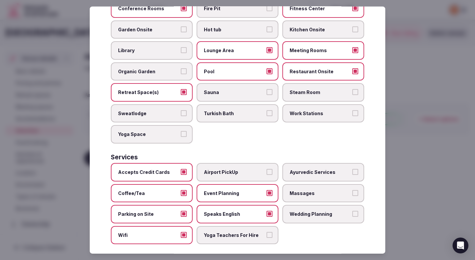
click at [300, 211] on span "Wedding Planning" at bounding box center [320, 214] width 61 height 7
click at [352, 211] on button "Wedding Planning" at bounding box center [355, 214] width 6 height 6
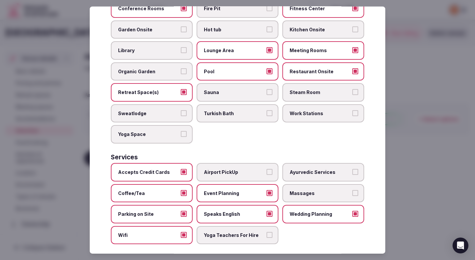
click at [286, 154] on div "Services" at bounding box center [237, 157] width 253 height 6
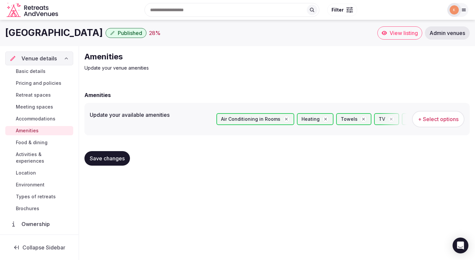
click at [114, 159] on span "Save changes" at bounding box center [107, 158] width 35 height 7
click at [114, 161] on span "Save changes" at bounding box center [107, 158] width 35 height 7
click at [105, 161] on span "Save changes" at bounding box center [107, 158] width 35 height 7
click at [45, 119] on span "Accommodations" at bounding box center [36, 118] width 40 height 7
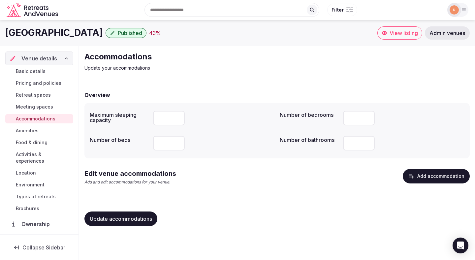
click at [419, 175] on button "Add accommodation" at bounding box center [436, 176] width 67 height 15
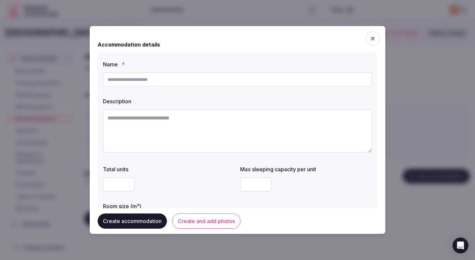
click at [243, 79] on input "text" at bounding box center [237, 79] width 269 height 15
type input "**********"
click at [114, 187] on input "number" at bounding box center [119, 184] width 32 height 15
type input "*"
click at [160, 137] on textarea at bounding box center [237, 131] width 269 height 44
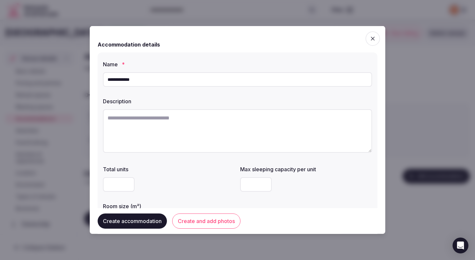
paste textarea "**********"
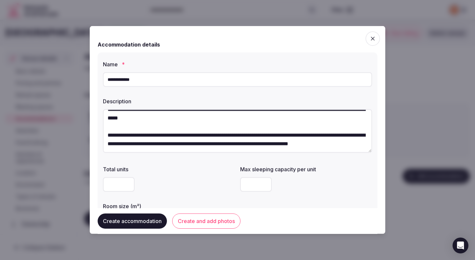
scroll to position [51, 0]
type textarea "**********"
click at [254, 184] on input "number" at bounding box center [256, 184] width 32 height 15
type input "*"
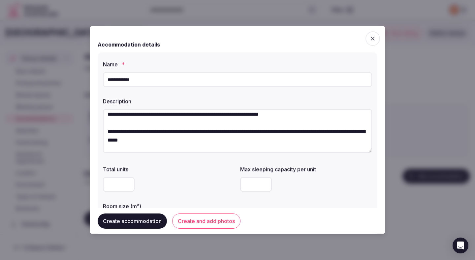
scroll to position [0, 0]
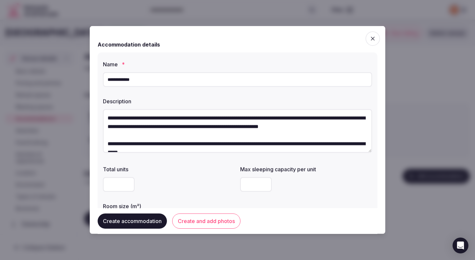
click at [254, 186] on input "*" at bounding box center [256, 184] width 32 height 15
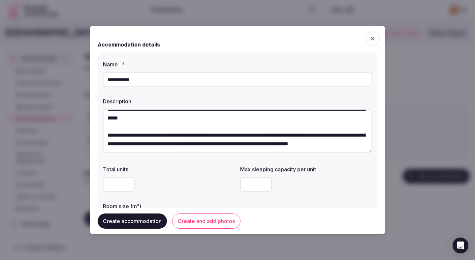
scroll to position [51, 0]
type input "*"
click at [136, 219] on button "Create accommodation" at bounding box center [132, 220] width 69 height 15
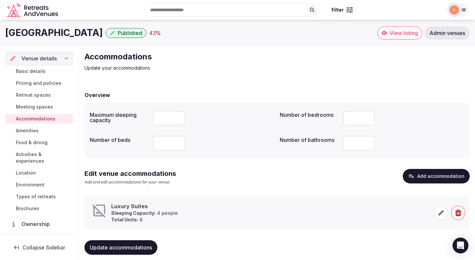
scroll to position [11, 0]
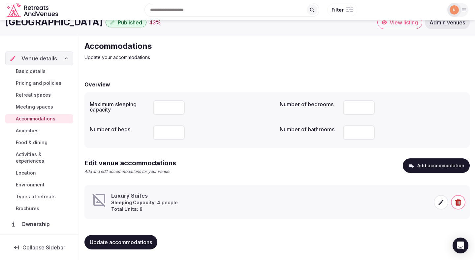
click at [284, 201] on div "Luxury Suites Sleeping Capacity: 4 people Total Units: 8" at bounding box center [260, 202] width 338 height 20
click at [438, 202] on icon at bounding box center [441, 202] width 7 height 7
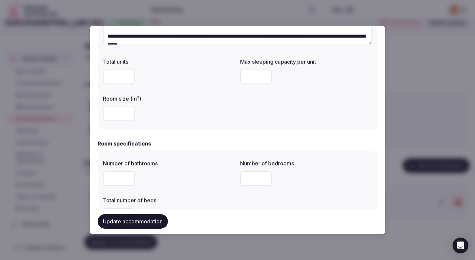
scroll to position [112, 0]
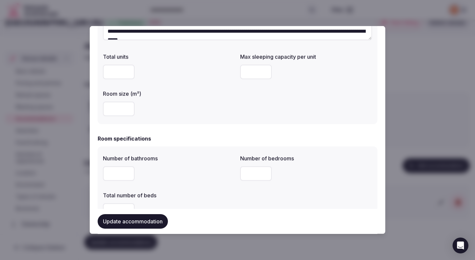
click at [116, 113] on input "number" at bounding box center [119, 109] width 32 height 15
type input "*"
type input "**"
click at [120, 176] on input "*" at bounding box center [119, 173] width 32 height 15
type input "*"
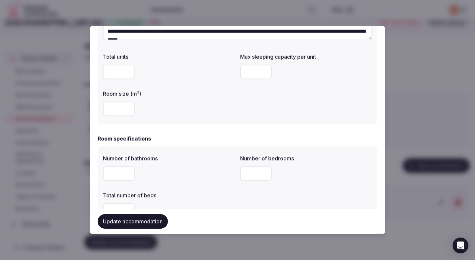
click at [251, 176] on input "number" at bounding box center [256, 173] width 32 height 15
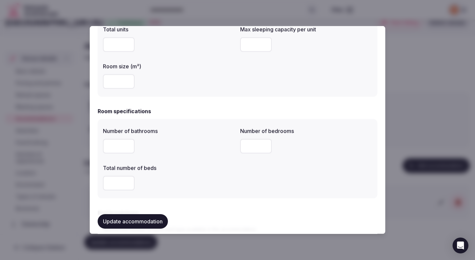
scroll to position [154, 0]
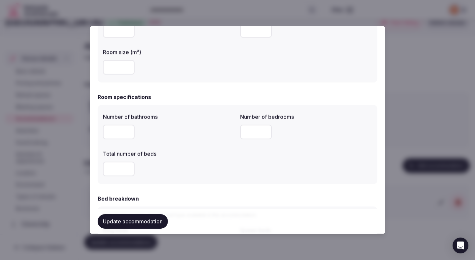
type input "*"
click at [118, 165] on input "number" at bounding box center [119, 169] width 32 height 15
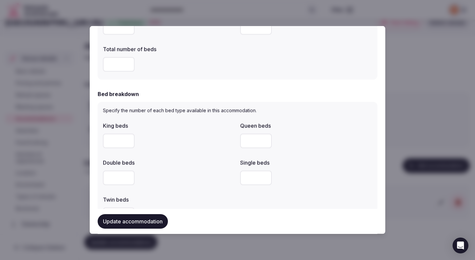
scroll to position [263, 0]
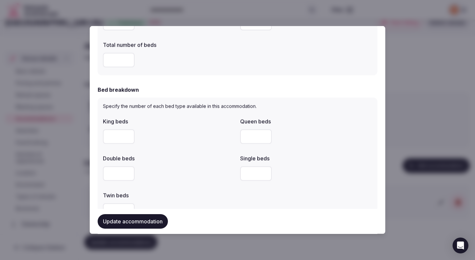
type input "*"
click at [129, 170] on input "number" at bounding box center [119, 173] width 32 height 15
type input "*"
click at [191, 175] on div "*" at bounding box center [169, 173] width 132 height 15
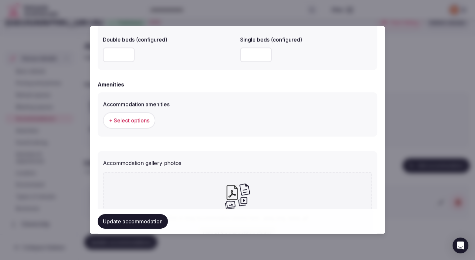
scroll to position [588, 0]
click at [138, 122] on span "+ Select options" at bounding box center [129, 119] width 41 height 7
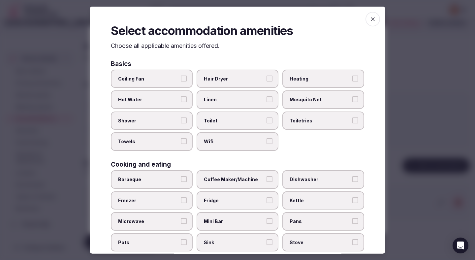
click at [169, 117] on span "Shower" at bounding box center [148, 120] width 61 height 7
click at [181, 117] on button "Shower" at bounding box center [184, 120] width 6 height 6
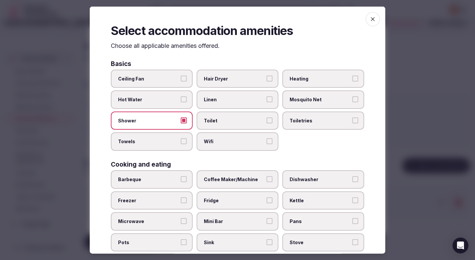
click at [169, 140] on span "Towels" at bounding box center [148, 141] width 61 height 7
click at [181, 140] on button "Towels" at bounding box center [184, 141] width 6 height 6
click at [228, 87] on label "Hair Dryer" at bounding box center [238, 78] width 82 height 18
click at [266, 81] on button "Hair Dryer" at bounding box center [269, 78] width 6 height 6
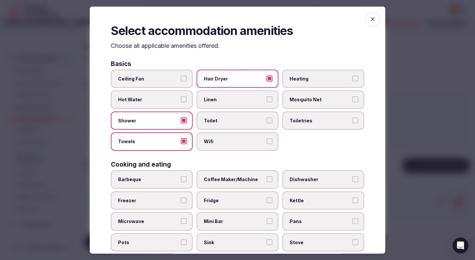
click at [228, 101] on span "Linen" at bounding box center [234, 99] width 61 height 7
click at [266, 101] on button "Linen" at bounding box center [269, 99] width 6 height 6
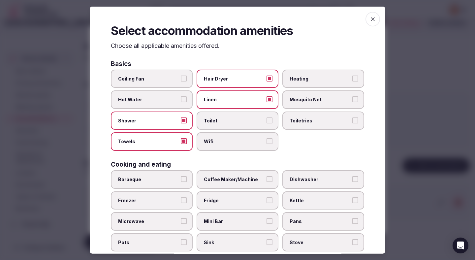
click at [228, 120] on span "Toilet" at bounding box center [234, 120] width 61 height 7
click at [266, 120] on button "Toilet" at bounding box center [269, 120] width 6 height 6
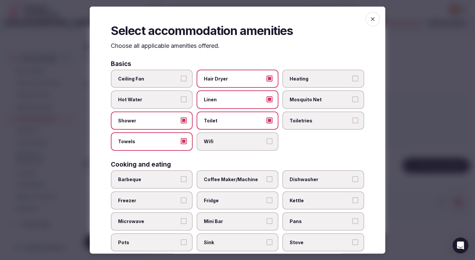
click at [228, 141] on span "Wifi" at bounding box center [234, 141] width 61 height 7
click at [266, 141] on button "Wifi" at bounding box center [269, 141] width 6 height 6
click at [306, 74] on label "Heating" at bounding box center [323, 78] width 82 height 18
click at [352, 75] on button "Heating" at bounding box center [355, 78] width 6 height 6
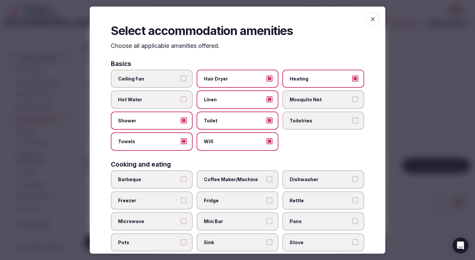
click at [304, 136] on div "Ceiling Fan Hair Dryer Heating Hot Water Linen Mosquito Net Shower Toilet Toile…" at bounding box center [237, 109] width 253 height 81
click at [304, 126] on label "Toiletries" at bounding box center [323, 120] width 82 height 18
click at [352, 123] on button "Toiletries" at bounding box center [355, 120] width 6 height 6
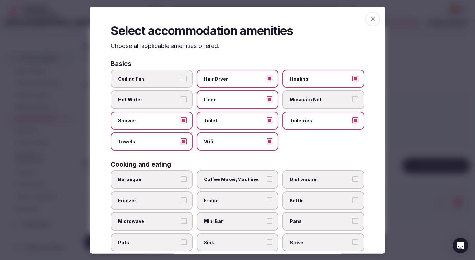
click at [258, 182] on label "Coffee Maker/Machine" at bounding box center [238, 179] width 82 height 18
click at [266, 182] on button "Coffee Maker/Machine" at bounding box center [269, 179] width 6 height 6
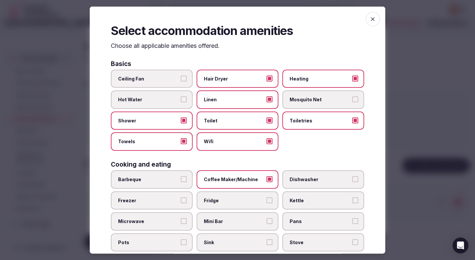
click at [257, 196] on label "Fridge" at bounding box center [238, 200] width 82 height 18
click at [266, 197] on button "Fridge" at bounding box center [269, 200] width 6 height 6
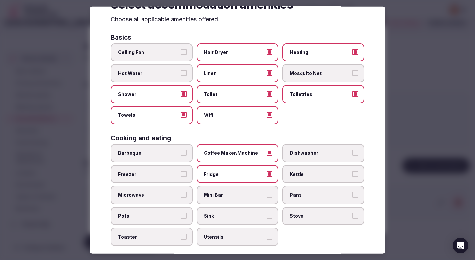
click at [256, 194] on span "Mini Bar" at bounding box center [234, 195] width 61 height 7
click at [266, 194] on button "Mini Bar" at bounding box center [269, 195] width 6 height 6
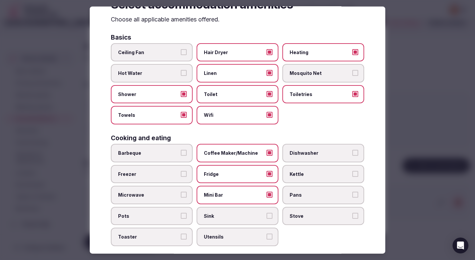
click at [175, 193] on span "Microwave" at bounding box center [148, 195] width 61 height 7
click at [181, 193] on button "Microwave" at bounding box center [184, 195] width 6 height 6
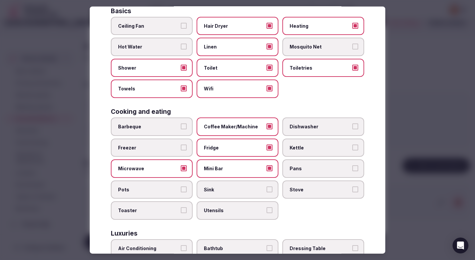
scroll to position [79, 0]
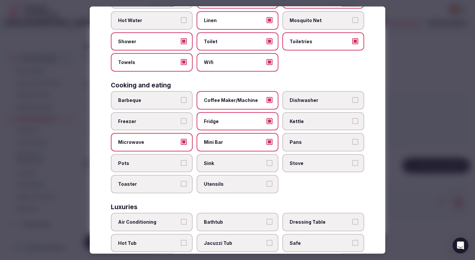
click at [290, 123] on span "Kettle" at bounding box center [320, 121] width 61 height 7
click at [352, 123] on button "Kettle" at bounding box center [355, 121] width 6 height 6
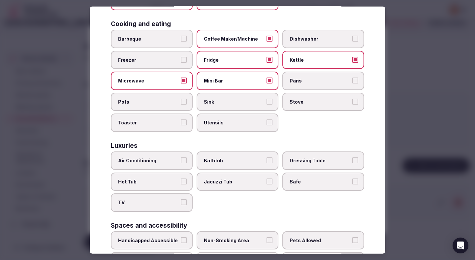
scroll to position [141, 0]
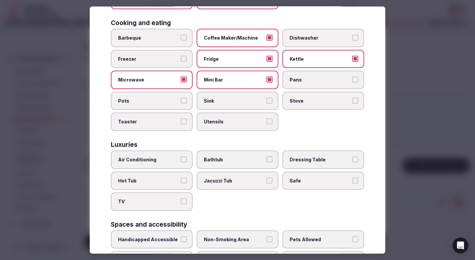
click at [173, 163] on label "Air Conditioning" at bounding box center [152, 159] width 82 height 18
click at [181, 162] on button "Air Conditioning" at bounding box center [184, 159] width 6 height 6
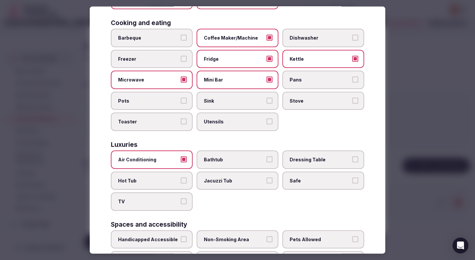
click at [172, 179] on span "Hot Tub" at bounding box center [148, 180] width 61 height 7
click at [181, 179] on button "Hot Tub" at bounding box center [184, 180] width 6 height 6
click at [172, 195] on label "TV" at bounding box center [152, 201] width 82 height 18
click at [181, 198] on button "TV" at bounding box center [184, 201] width 6 height 6
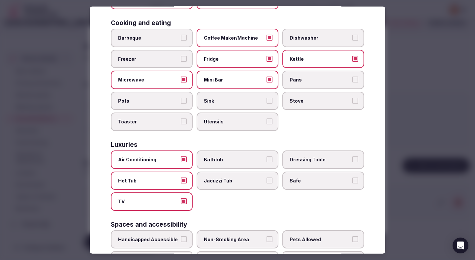
click at [214, 155] on label "Bathtub" at bounding box center [238, 159] width 82 height 18
click at [266, 156] on button "Bathtub" at bounding box center [269, 159] width 6 height 6
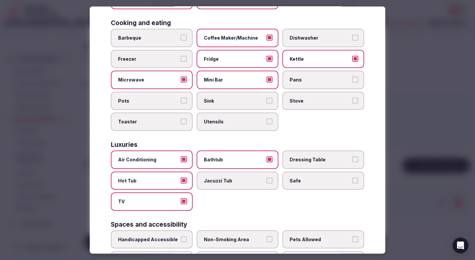
click at [183, 176] on label "Hot Tub" at bounding box center [152, 180] width 82 height 18
click at [183, 177] on button "Hot Tub" at bounding box center [184, 180] width 6 height 6
click at [307, 179] on span "Safe" at bounding box center [320, 180] width 61 height 7
click at [352, 179] on button "Safe" at bounding box center [355, 180] width 6 height 6
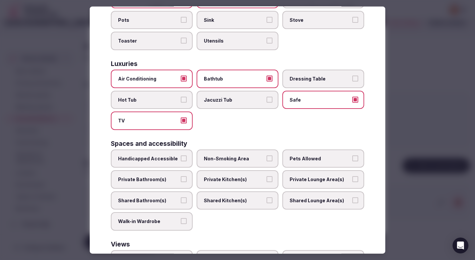
scroll to position [224, 0]
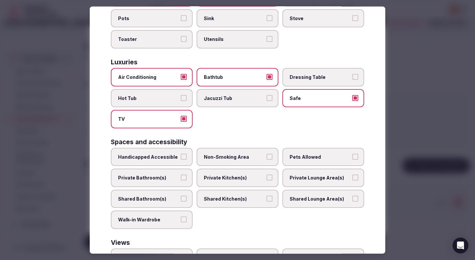
click at [257, 162] on label "Non-Smoking Area" at bounding box center [238, 156] width 82 height 18
click at [266, 159] on button "Non-Smoking Area" at bounding box center [269, 156] width 6 height 6
click at [171, 180] on span "Private Bathroom(s)" at bounding box center [148, 177] width 61 height 7
click at [181, 180] on button "Private Bathroom(s)" at bounding box center [184, 177] width 6 height 6
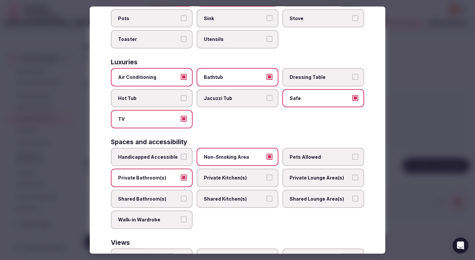
click at [224, 182] on label "Private Kitchen(s)" at bounding box center [238, 178] width 82 height 18
click at [266, 180] on button "Private Kitchen(s)" at bounding box center [269, 177] width 6 height 6
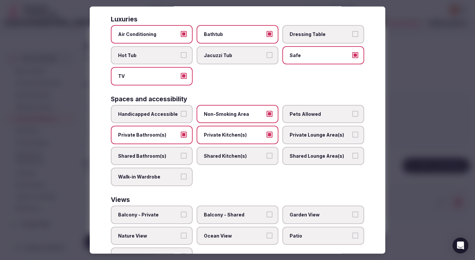
scroll to position [277, 0]
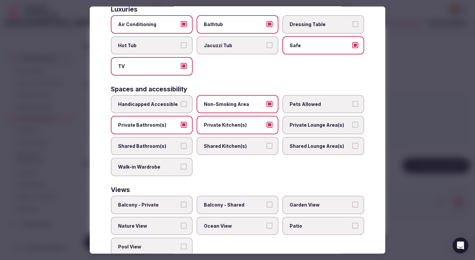
click at [173, 206] on span "Balcony - Private" at bounding box center [148, 205] width 61 height 7
click at [181, 206] on button "Balcony - Private" at bounding box center [184, 205] width 6 height 6
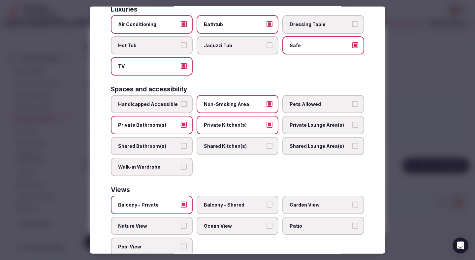
click at [291, 225] on span "Patio" at bounding box center [320, 225] width 61 height 7
click at [352, 225] on button "Patio" at bounding box center [355, 225] width 6 height 6
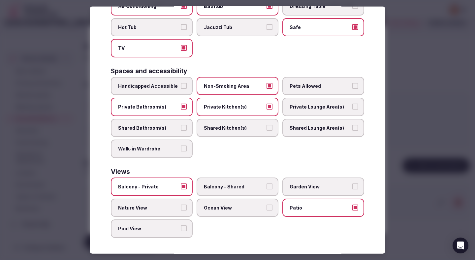
click at [430, 97] on div at bounding box center [237, 130] width 475 height 260
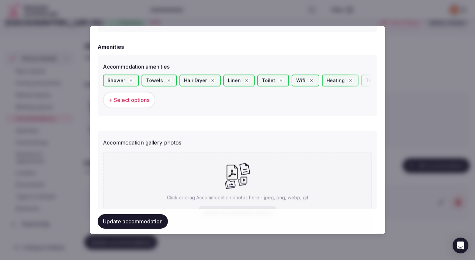
scroll to position [669, 0]
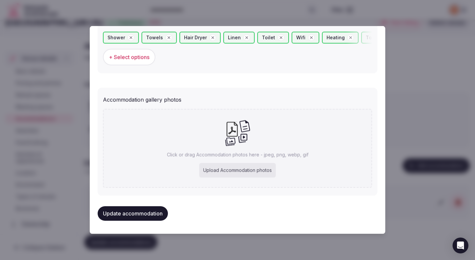
click at [231, 171] on div "Upload Accommodation photos" at bounding box center [237, 170] width 77 height 15
type input "**********"
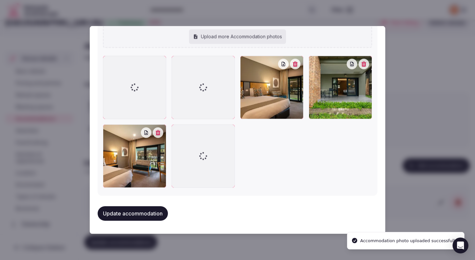
scroll to position [764, 0]
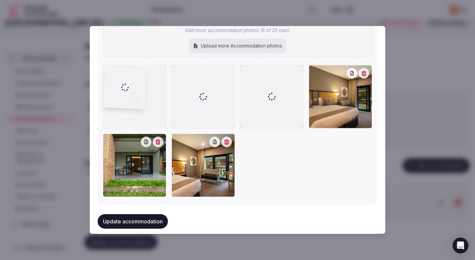
drag, startPoint x: 252, startPoint y: 115, endPoint x: 129, endPoint y: 114, distance: 123.0
click at [129, 114] on div at bounding box center [134, 96] width 63 height 63
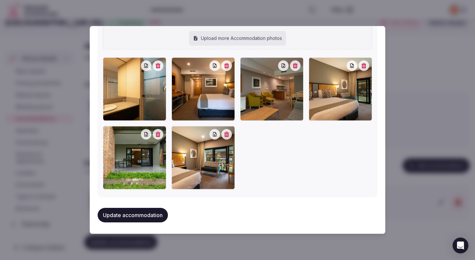
scroll to position [758, 0]
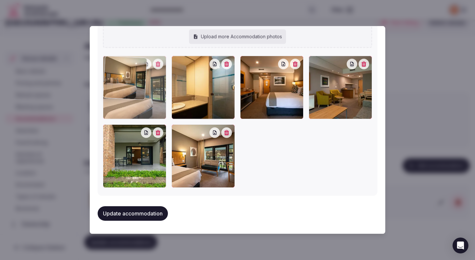
drag, startPoint x: 325, startPoint y: 105, endPoint x: 143, endPoint y: 112, distance: 182.2
click at [143, 112] on div at bounding box center [134, 87] width 63 height 63
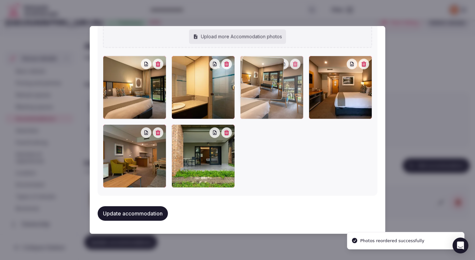
drag, startPoint x: 192, startPoint y: 157, endPoint x: 293, endPoint y: 80, distance: 126.8
click at [293, 80] on div at bounding box center [271, 87] width 63 height 63
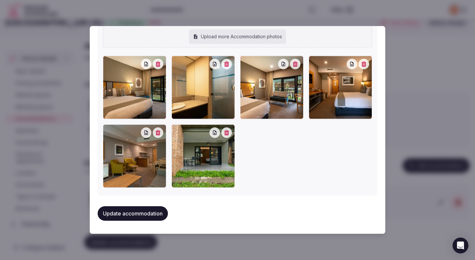
click at [164, 212] on button "Update accommodation" at bounding box center [133, 213] width 70 height 15
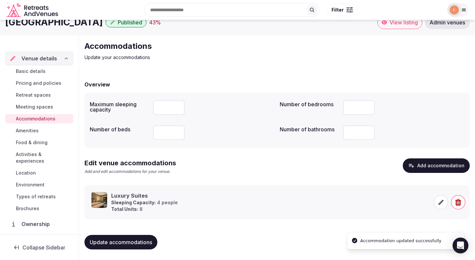
click at [149, 241] on span "Update accommodations" at bounding box center [121, 242] width 62 height 7
click at [149, 244] on span "Update accommodations" at bounding box center [121, 242] width 62 height 7
click at [124, 250] on div "Update accommodations" at bounding box center [276, 242] width 385 height 25
click at [125, 248] on button "Update accommodations" at bounding box center [120, 242] width 73 height 15
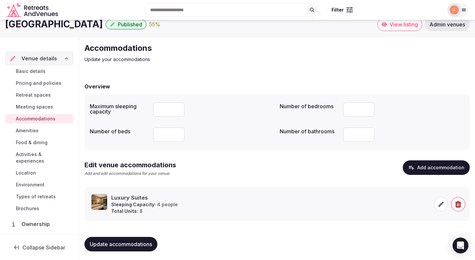
scroll to position [11, 0]
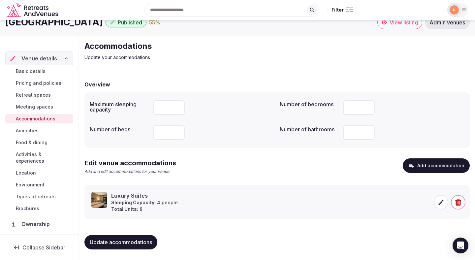
click at [48, 109] on span "Meeting spaces" at bounding box center [34, 107] width 37 height 7
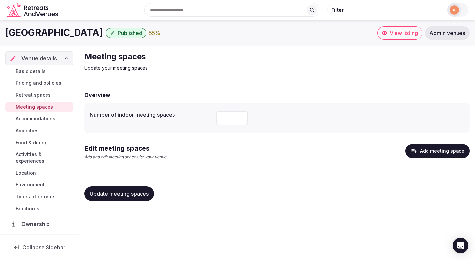
click at [429, 144] on button "Add meeting space" at bounding box center [437, 151] width 64 height 15
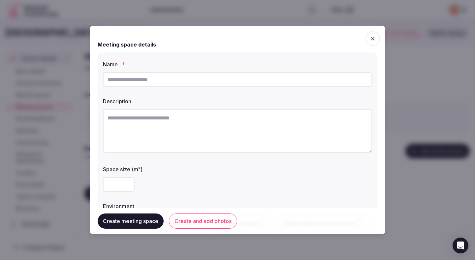
click at [319, 77] on input "text" at bounding box center [237, 79] width 269 height 15
paste input "**********"
type input "**********"
click at [217, 121] on textarea at bounding box center [237, 131] width 269 height 44
paste textarea "**********"
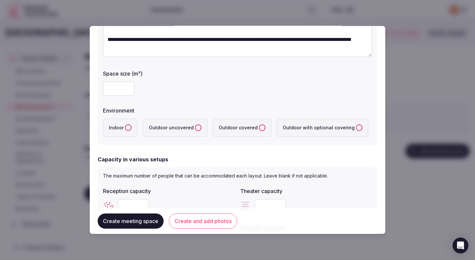
scroll to position [100, 0]
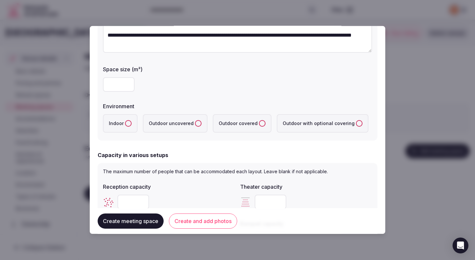
type textarea "**********"
click at [131, 126] on label "Indoor" at bounding box center [120, 123] width 35 height 18
click at [131, 126] on button "Indoor" at bounding box center [128, 123] width 7 height 7
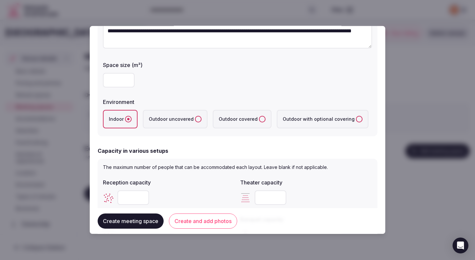
scroll to position [108, 0]
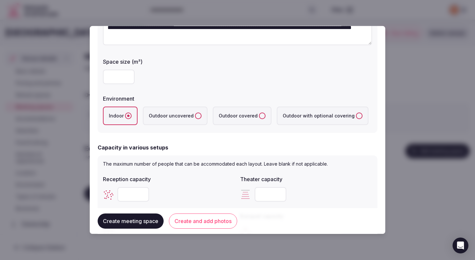
click at [216, 223] on button "Create and add photos" at bounding box center [203, 220] width 68 height 15
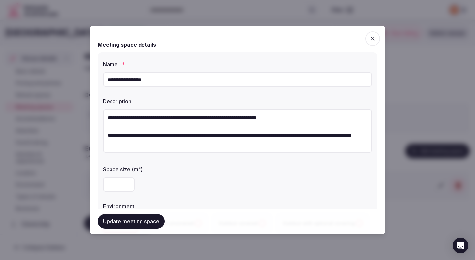
scroll to position [4, 0]
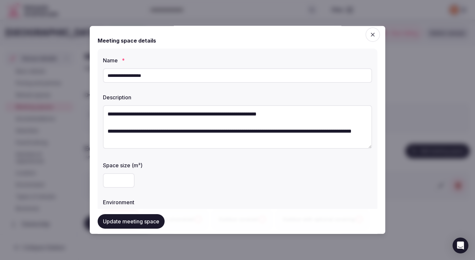
click at [152, 225] on button "Update meeting space" at bounding box center [131, 221] width 67 height 15
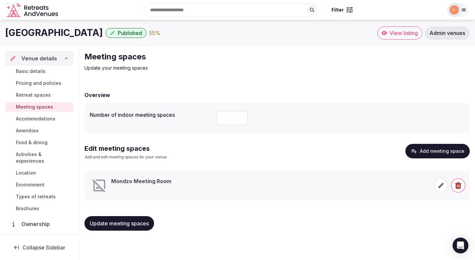
click at [443, 185] on icon at bounding box center [441, 185] width 7 height 7
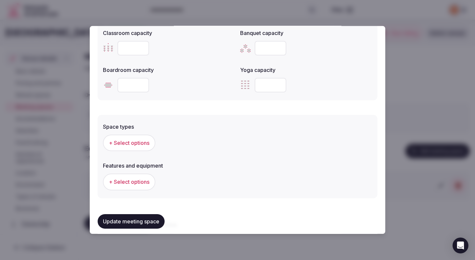
scroll to position [301, 0]
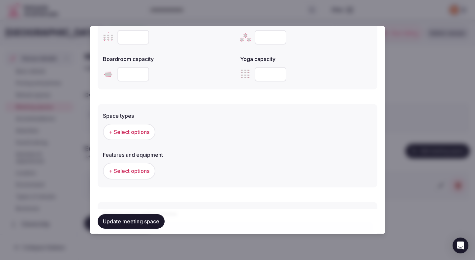
click at [141, 135] on span "+ Select options" at bounding box center [129, 131] width 41 height 7
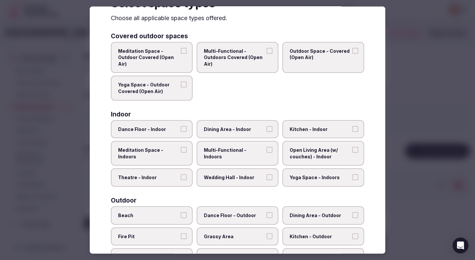
scroll to position [29, 0]
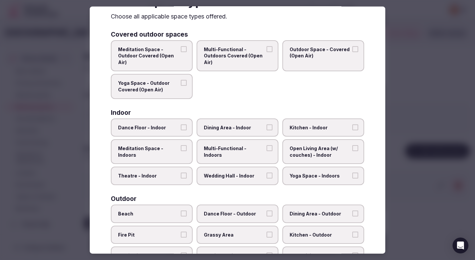
click at [165, 151] on span "Meditation Space - Indoors" at bounding box center [148, 151] width 61 height 13
click at [181, 151] on button "Meditation Space - Indoors" at bounding box center [184, 148] width 6 height 6
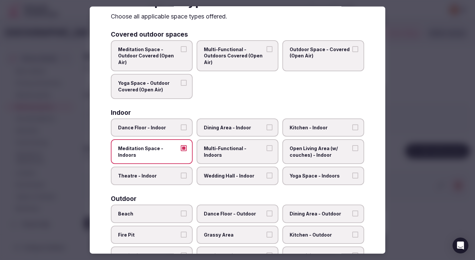
click at [217, 121] on label "Dining Area - Indoor" at bounding box center [238, 127] width 82 height 18
click at [266, 124] on button "Dining Area - Indoor" at bounding box center [269, 127] width 6 height 6
click at [316, 141] on label "Open Living Area (w/ couches) - Indoor" at bounding box center [323, 151] width 82 height 25
click at [352, 145] on button "Open Living Area (w/ couches) - Indoor" at bounding box center [355, 148] width 6 height 6
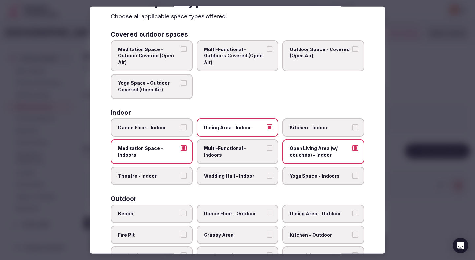
click at [256, 159] on label "Multi-Functional - Indoors" at bounding box center [238, 151] width 82 height 25
click at [266, 151] on button "Multi-Functional - Indoors" at bounding box center [269, 148] width 6 height 6
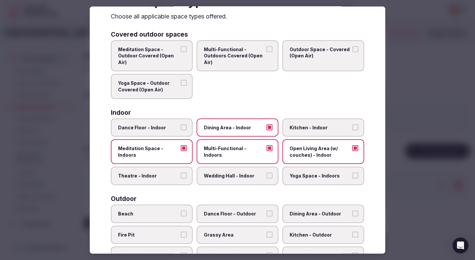
click at [256, 171] on label "Wedding Hall - Indoor" at bounding box center [238, 176] width 82 height 18
click at [266, 172] on button "Wedding Hall - Indoor" at bounding box center [269, 175] width 6 height 6
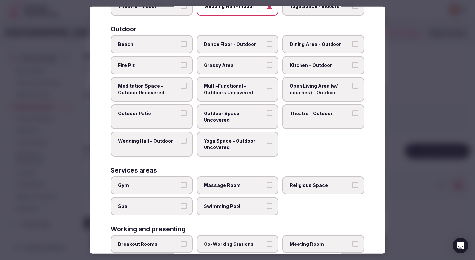
scroll to position [235, 0]
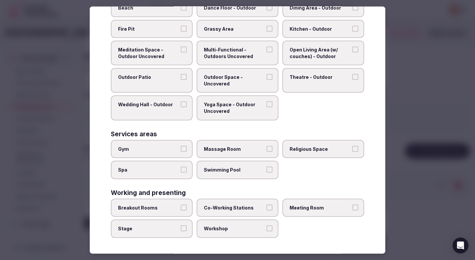
click at [164, 207] on span "Breakout Rooms" at bounding box center [148, 207] width 61 height 7
click at [181, 207] on button "Breakout Rooms" at bounding box center [184, 207] width 6 height 6
click at [230, 227] on span "Workshop" at bounding box center [234, 228] width 61 height 7
click at [266, 227] on button "Workshop" at bounding box center [269, 228] width 6 height 6
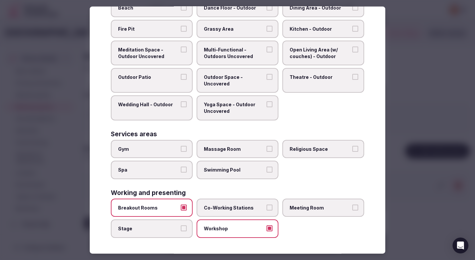
click at [306, 200] on label "Meeting Room" at bounding box center [323, 208] width 82 height 18
click at [352, 204] on button "Meeting Room" at bounding box center [355, 207] width 6 height 6
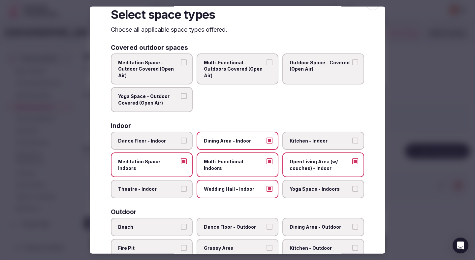
scroll to position [16, 0]
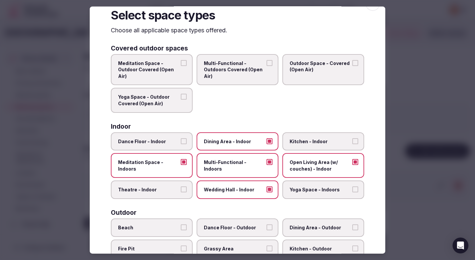
type button "on"
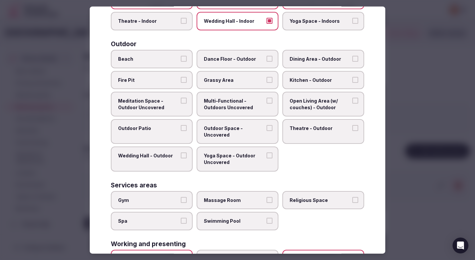
scroll to position [235, 0]
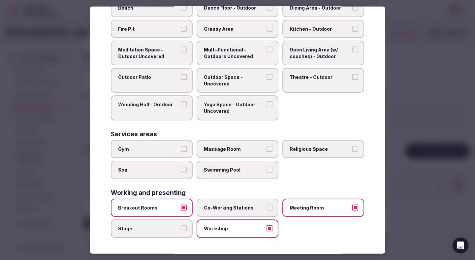
click at [435, 116] on div at bounding box center [237, 130] width 475 height 260
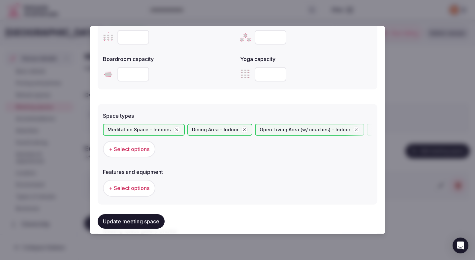
click at [154, 217] on button "Update meeting space" at bounding box center [131, 221] width 67 height 15
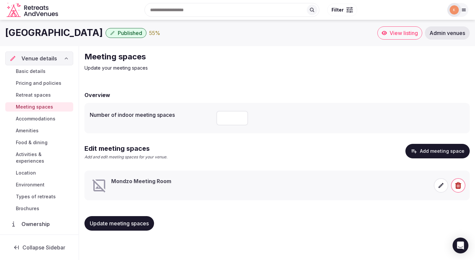
click at [443, 183] on icon at bounding box center [441, 185] width 5 height 5
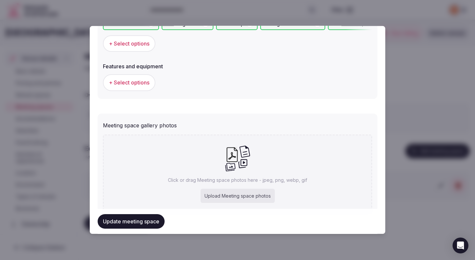
scroll to position [433, 0]
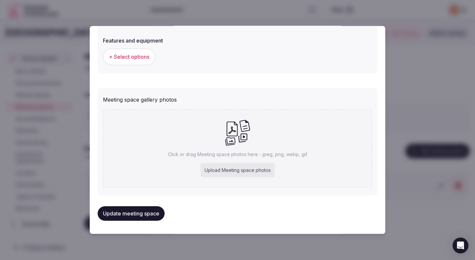
click at [205, 128] on div "Click or drag Meeting space photos here - jpeg, png, webp, gif Upload Meeting s…" at bounding box center [237, 148] width 269 height 79
type input "**********"
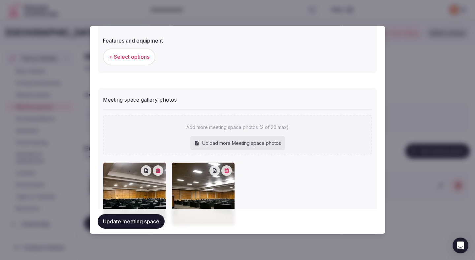
click at [132, 62] on button "+ Select options" at bounding box center [129, 56] width 52 height 16
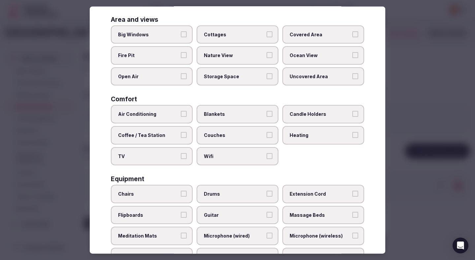
scroll to position [64, 0]
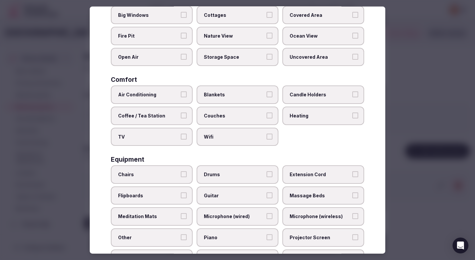
click at [165, 96] on span "Air Conditioning" at bounding box center [148, 94] width 61 height 7
click at [181, 96] on button "Air Conditioning" at bounding box center [184, 94] width 6 height 6
click at [229, 138] on span "Wifi" at bounding box center [234, 136] width 61 height 7
click at [266, 138] on button "Wifi" at bounding box center [269, 136] width 6 height 6
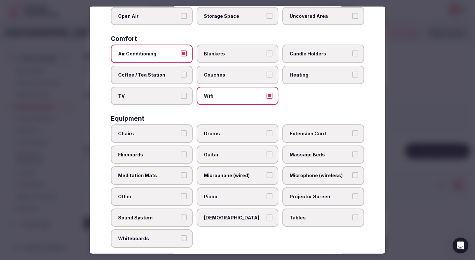
scroll to position [121, 0]
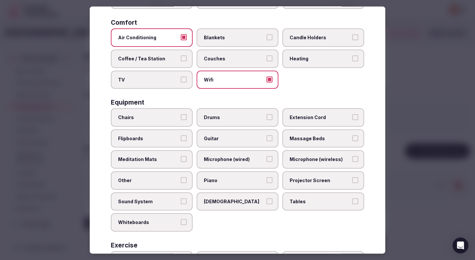
click at [158, 114] on span "Chairs" at bounding box center [148, 117] width 61 height 7
click at [181, 114] on button "Chairs" at bounding box center [184, 117] width 6 height 6
click at [157, 202] on span "Sound System" at bounding box center [148, 201] width 61 height 7
click at [181, 202] on button "Sound System" at bounding box center [184, 201] width 6 height 6
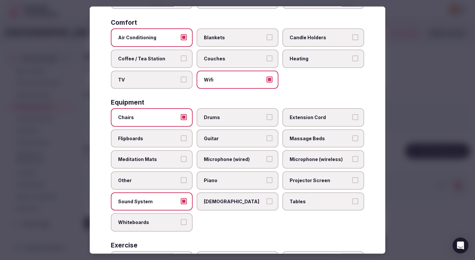
click at [306, 203] on span "Tables" at bounding box center [320, 201] width 61 height 7
click at [352, 203] on button "Tables" at bounding box center [355, 201] width 6 height 6
click at [305, 183] on span "Projector Screen" at bounding box center [320, 180] width 61 height 7
click at [352, 183] on button "Projector Screen" at bounding box center [355, 180] width 6 height 6
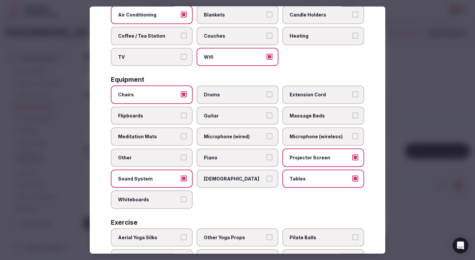
scroll to position [194, 0]
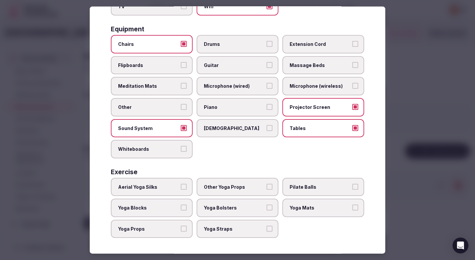
click at [398, 128] on div at bounding box center [237, 130] width 475 height 260
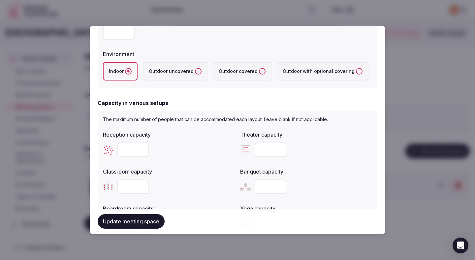
scroll to position [157, 0]
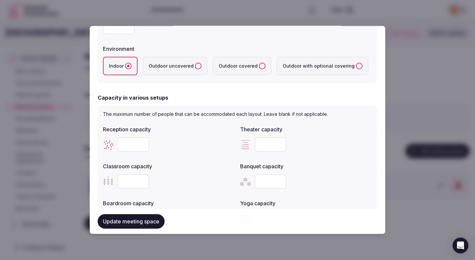
click at [126, 145] on input "number" at bounding box center [133, 144] width 32 height 15
type input "***"
click at [263, 142] on input "number" at bounding box center [271, 144] width 32 height 15
click at [265, 145] on input "number" at bounding box center [271, 144] width 32 height 15
type input "***"
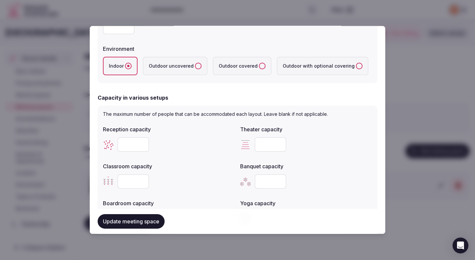
click at [210, 171] on div "Classroom capacity" at bounding box center [169, 176] width 132 height 32
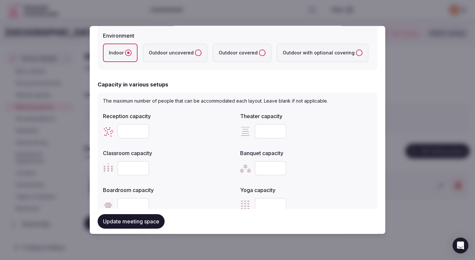
scroll to position [181, 0]
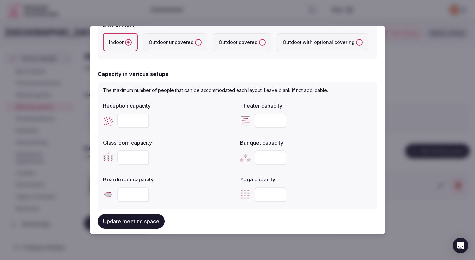
click at [133, 156] on input "number" at bounding box center [133, 157] width 32 height 15
type input "***"
click at [263, 152] on input "number" at bounding box center [271, 157] width 32 height 15
click at [265, 157] on input "number" at bounding box center [271, 157] width 32 height 15
type input "***"
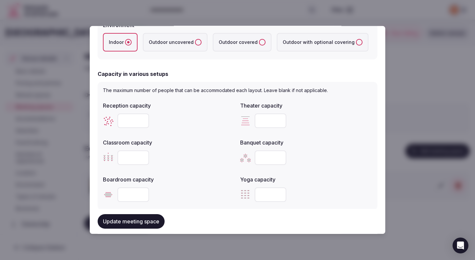
click at [208, 180] on label "Boardroom capacity" at bounding box center [169, 179] width 132 height 5
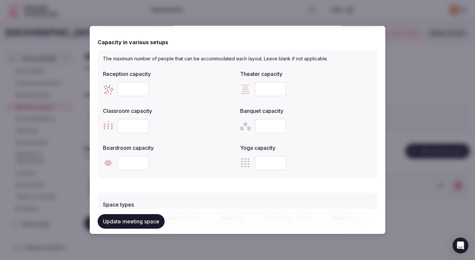
scroll to position [216, 0]
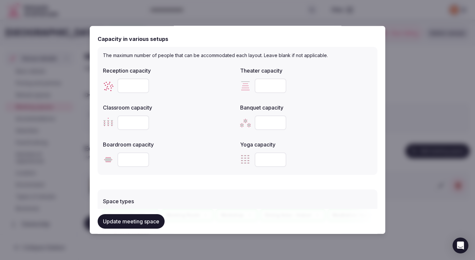
click at [131, 161] on input "number" at bounding box center [133, 159] width 32 height 15
type input "***"
click at [181, 177] on form "**********" at bounding box center [238, 142] width 280 height 649
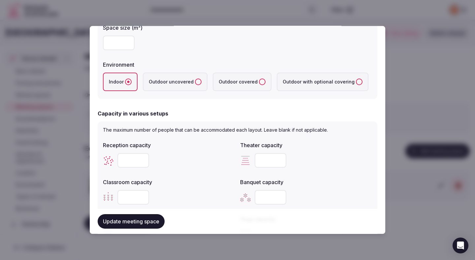
scroll to position [143, 0]
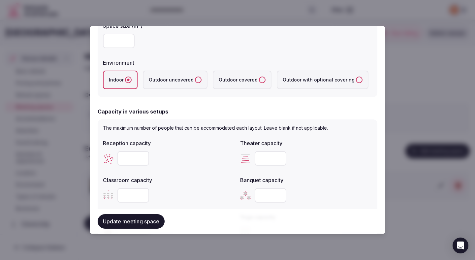
click at [122, 43] on input "number" at bounding box center [119, 41] width 32 height 15
type input "***"
click at [177, 101] on form "**********" at bounding box center [238, 215] width 280 height 649
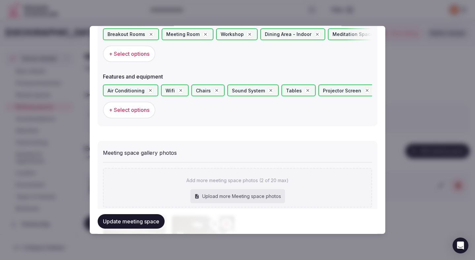
scroll to position [488, 0]
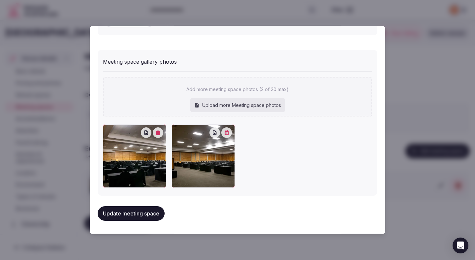
click at [135, 217] on button "Update meeting space" at bounding box center [131, 213] width 67 height 15
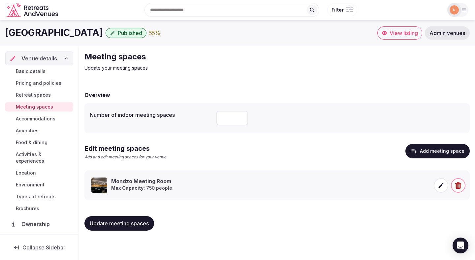
click at [137, 223] on span "Update meeting spaces" at bounding box center [119, 223] width 59 height 7
click at [37, 95] on span "Retreat spaces" at bounding box center [33, 95] width 35 height 7
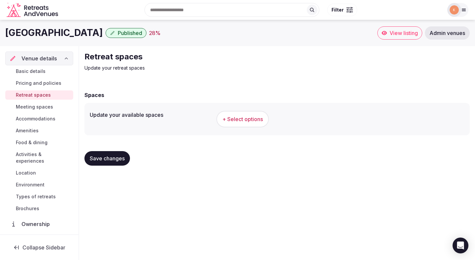
click at [245, 118] on span "+ Select options" at bounding box center [242, 118] width 41 height 7
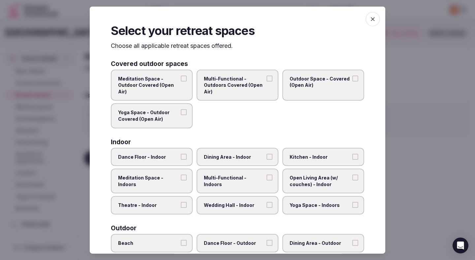
click at [234, 92] on span "Multi-Functional - Outdoors Covered (Open Air)" at bounding box center [234, 84] width 61 height 19
click at [266, 81] on button "Multi-Functional - Outdoors Covered (Open Air)" at bounding box center [269, 78] width 6 height 6
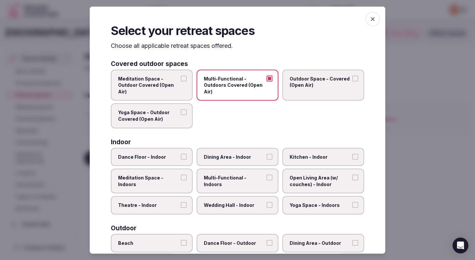
scroll to position [8, 0]
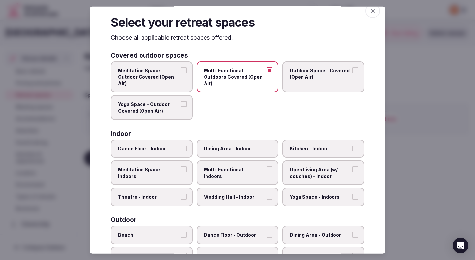
click at [158, 195] on span "Theatre - Indoor" at bounding box center [148, 197] width 61 height 7
click at [181, 195] on button "Theatre - Indoor" at bounding box center [184, 197] width 6 height 6
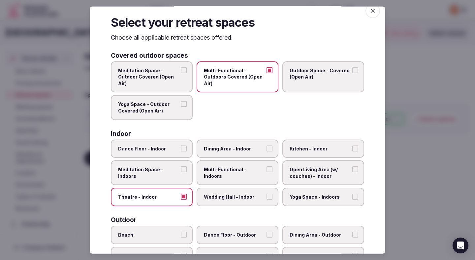
click at [213, 146] on span "Dining Area - Indoor" at bounding box center [234, 148] width 61 height 7
click at [266, 146] on button "Dining Area - Indoor" at bounding box center [269, 148] width 6 height 6
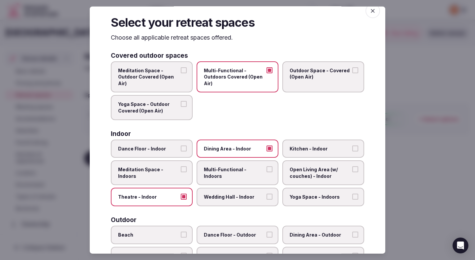
click at [212, 170] on span "Multi-Functional - Indoors" at bounding box center [234, 172] width 61 height 13
click at [266, 170] on button "Multi-Functional - Indoors" at bounding box center [269, 169] width 6 height 6
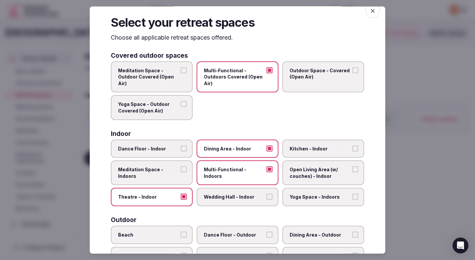
click at [217, 195] on span "Wedding Hall - Indoor" at bounding box center [234, 197] width 61 height 7
click at [266, 195] on button "Wedding Hall - Indoor" at bounding box center [269, 197] width 6 height 6
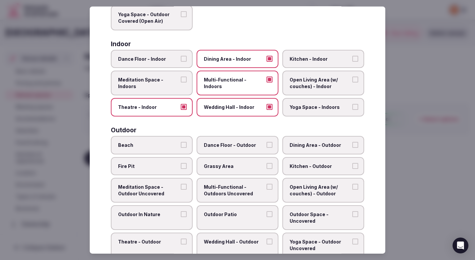
scroll to position [101, 0]
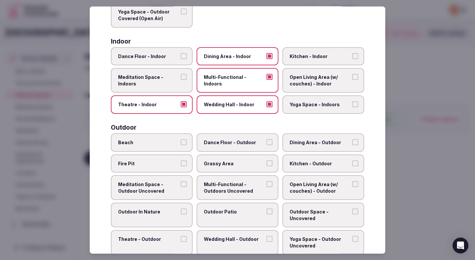
click at [160, 216] on label "Outdoor In Nature" at bounding box center [152, 215] width 82 height 25
click at [181, 214] on button "Outdoor In Nature" at bounding box center [184, 211] width 6 height 6
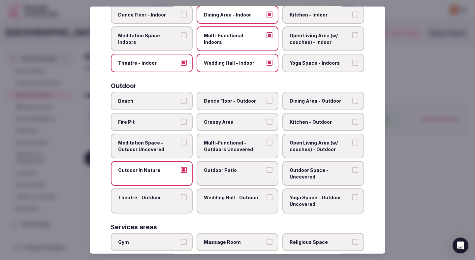
scroll to position [146, 0]
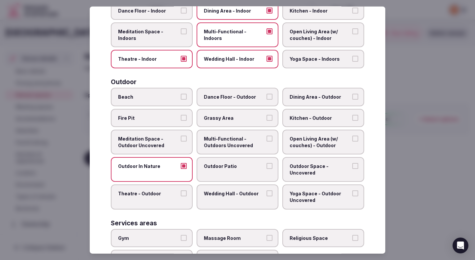
click at [242, 117] on span "Grassy Area" at bounding box center [234, 117] width 61 height 7
click at [266, 117] on button "Grassy Area" at bounding box center [269, 117] width 6 height 6
click at [316, 98] on span "Dining Area - Outdoor" at bounding box center [320, 97] width 61 height 7
click at [352, 98] on button "Dining Area - Outdoor" at bounding box center [355, 97] width 6 height 6
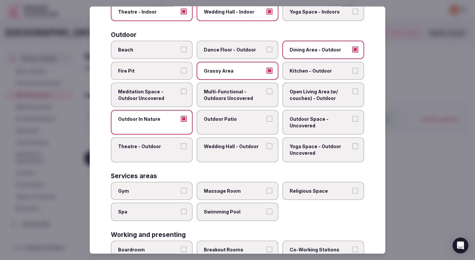
scroll to position [223, 0]
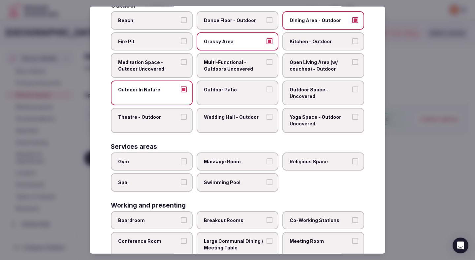
click at [171, 156] on label "Gym" at bounding box center [152, 161] width 82 height 18
click at [181, 158] on button "Gym" at bounding box center [184, 161] width 6 height 6
click at [170, 177] on label "Spa" at bounding box center [152, 182] width 82 height 18
click at [181, 179] on button "Spa" at bounding box center [184, 182] width 6 height 6
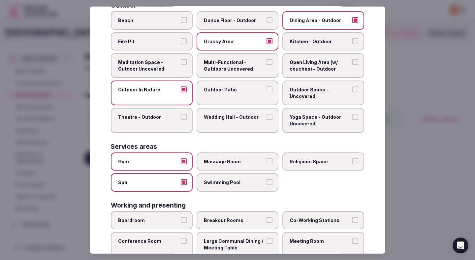
click at [203, 184] on label "Swimming Pool" at bounding box center [238, 182] width 82 height 18
click at [266, 184] on button "Swimming Pool" at bounding box center [269, 182] width 6 height 6
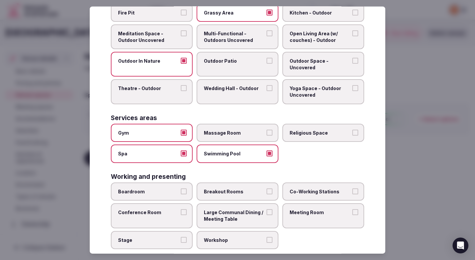
scroll to position [263, 0]
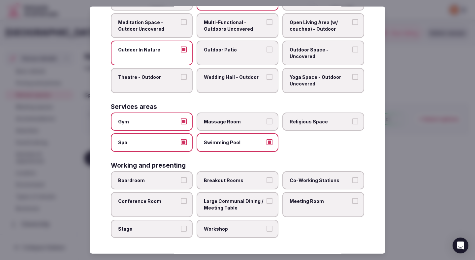
click at [168, 177] on span "Boardroom" at bounding box center [148, 180] width 61 height 7
click at [181, 177] on button "Boardroom" at bounding box center [184, 180] width 6 height 6
click at [165, 209] on label "Conference Room" at bounding box center [152, 204] width 82 height 25
click at [181, 204] on button "Conference Room" at bounding box center [184, 201] width 6 height 6
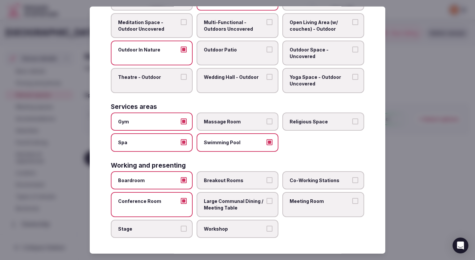
click at [164, 234] on label "Stage" at bounding box center [152, 228] width 82 height 18
click at [181, 231] on button "Stage" at bounding box center [184, 228] width 6 height 6
click at [156, 245] on div "Select your retreat spaces Choose all applicable retreat spaces offered. Covere…" at bounding box center [238, 130] width 296 height 247
click at [166, 233] on label "Stage" at bounding box center [152, 228] width 82 height 18
click at [181, 231] on button "Stage" at bounding box center [184, 228] width 6 height 6
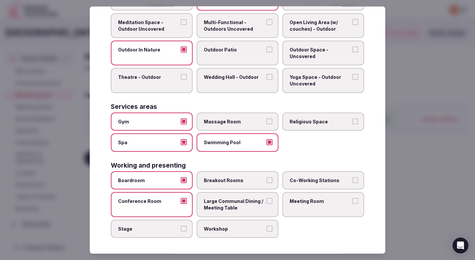
click at [226, 183] on label "Breakout Rooms" at bounding box center [238, 180] width 82 height 18
click at [266, 183] on button "Breakout Rooms" at bounding box center [269, 180] width 6 height 6
click at [223, 224] on label "Workshop" at bounding box center [238, 228] width 82 height 18
click at [266, 225] on button "Workshop" at bounding box center [269, 228] width 6 height 6
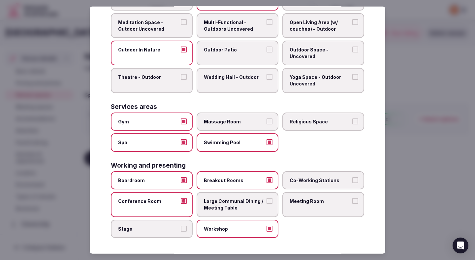
click at [231, 207] on span "Large Communal Dining / Meeting Table" at bounding box center [234, 204] width 61 height 13
click at [266, 204] on button "Large Communal Dining / Meeting Table" at bounding box center [269, 201] width 6 height 6
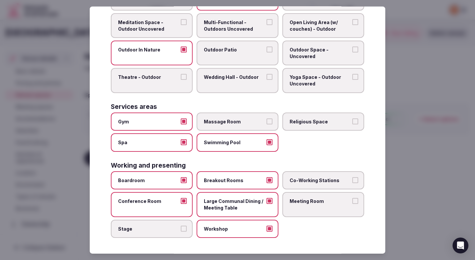
click at [297, 205] on label "Meeting Room" at bounding box center [323, 204] width 82 height 25
click at [352, 204] on button "Meeting Room" at bounding box center [355, 201] width 6 height 6
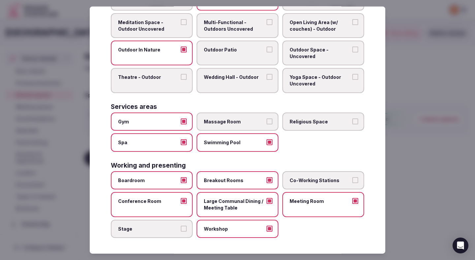
click at [299, 180] on span "Co-Working Stations" at bounding box center [320, 180] width 61 height 7
click at [352, 180] on button "Co-Working Stations" at bounding box center [355, 180] width 6 height 6
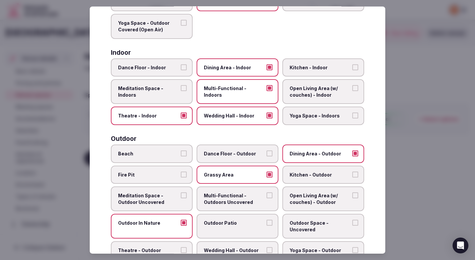
scroll to position [0, 0]
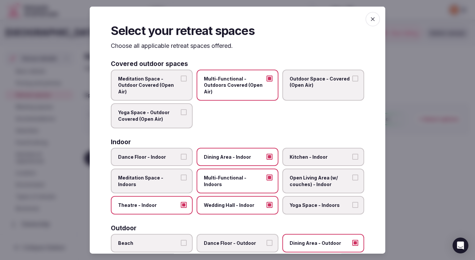
click at [374, 17] on icon "button" at bounding box center [372, 19] width 7 height 7
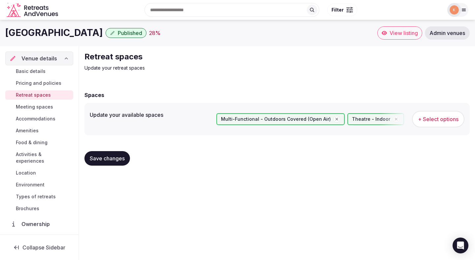
click at [111, 158] on span "Save changes" at bounding box center [107, 158] width 35 height 7
click at [50, 83] on span "Pricing and policies" at bounding box center [39, 83] width 46 height 7
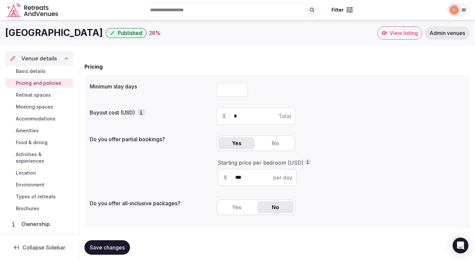
scroll to position [17, 0]
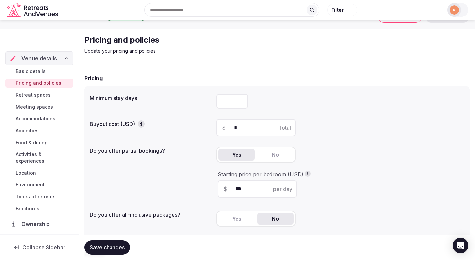
click at [224, 106] on input "number" at bounding box center [232, 101] width 32 height 15
type input "*"
click at [101, 248] on span "Save changes" at bounding box center [107, 247] width 35 height 7
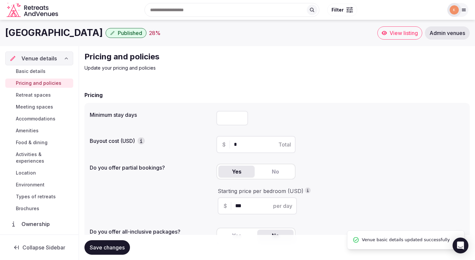
click at [37, 69] on span "Basic details" at bounding box center [31, 71] width 30 height 7
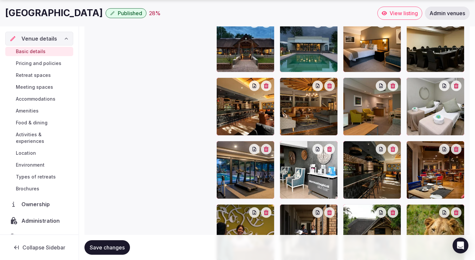
scroll to position [828, 0]
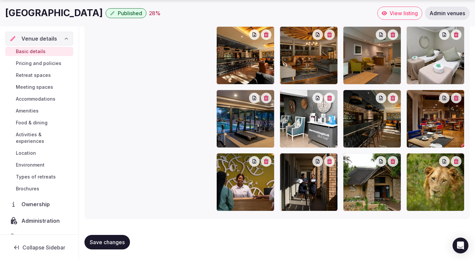
click at [106, 244] on span "Save changes" at bounding box center [107, 242] width 35 height 7
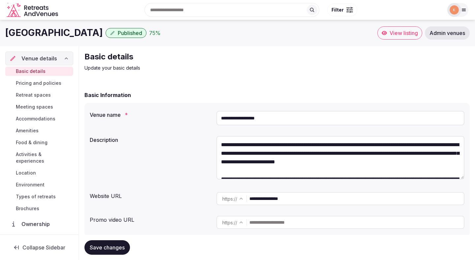
click at [392, 37] on link "View listing" at bounding box center [399, 32] width 45 height 13
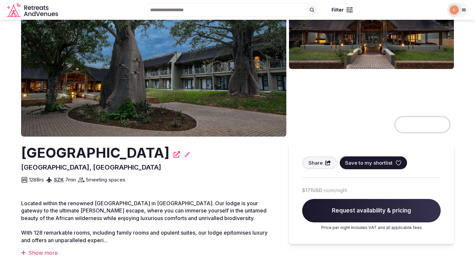
scroll to position [68, 0]
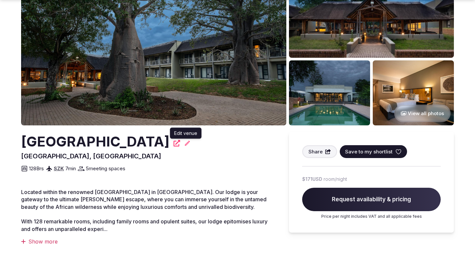
click at [186, 143] on icon at bounding box center [187, 142] width 5 height 5
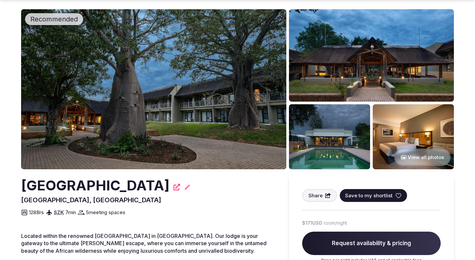
scroll to position [0, 0]
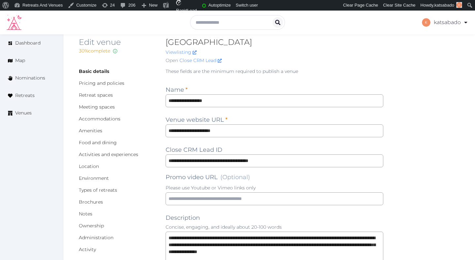
scroll to position [11, 0]
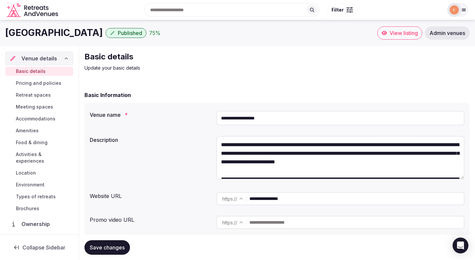
click at [44, 193] on span "Types of retreats" at bounding box center [36, 196] width 40 height 7
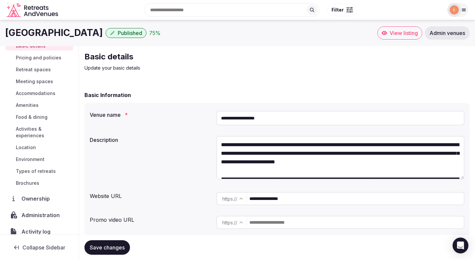
click at [44, 168] on span "Types of retreats" at bounding box center [36, 171] width 40 height 7
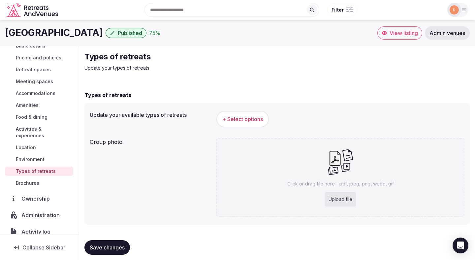
click at [21, 156] on span "Environment" at bounding box center [30, 159] width 29 height 7
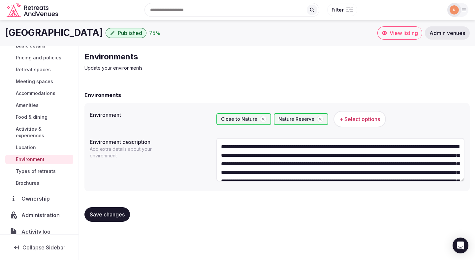
click at [38, 168] on link "Types of retreats" at bounding box center [39, 171] width 68 height 9
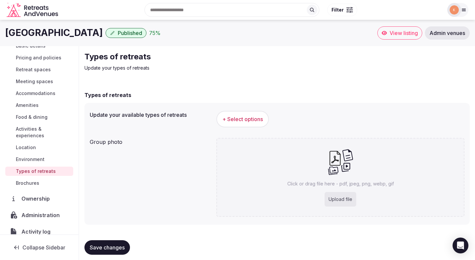
click at [244, 116] on span "+ Select options" at bounding box center [242, 118] width 41 height 7
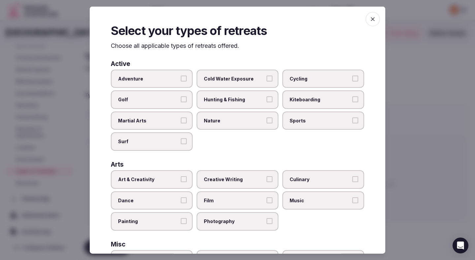
click at [174, 78] on span "Adventure" at bounding box center [148, 78] width 61 height 7
click at [181, 78] on button "Adventure" at bounding box center [184, 78] width 6 height 6
click at [169, 95] on label "Golf" at bounding box center [152, 99] width 82 height 18
click at [181, 96] on button "Golf" at bounding box center [184, 99] width 6 height 6
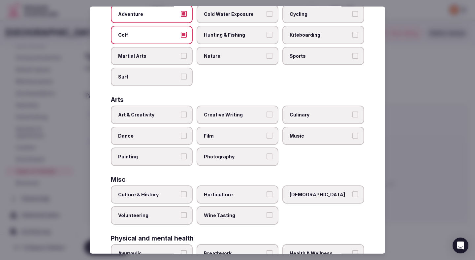
scroll to position [69, 0]
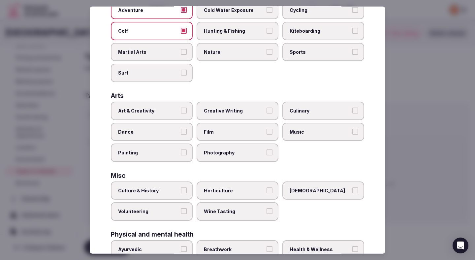
click at [159, 195] on label "Culture & History" at bounding box center [152, 190] width 82 height 18
click at [181, 193] on button "Culture & History" at bounding box center [184, 190] width 6 height 6
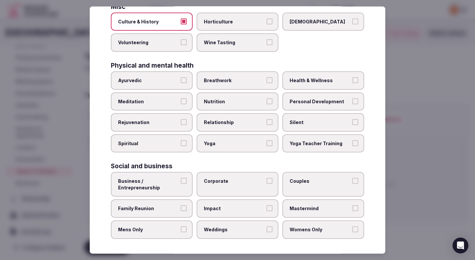
scroll to position [238, 0]
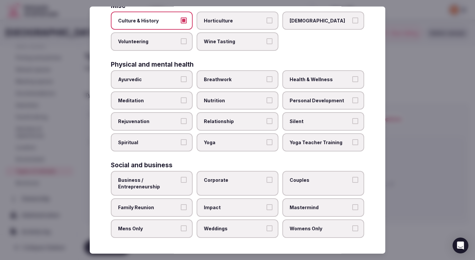
click at [245, 186] on label "Corporate" at bounding box center [238, 183] width 82 height 25
click at [266, 183] on button "Corporate" at bounding box center [269, 180] width 6 height 6
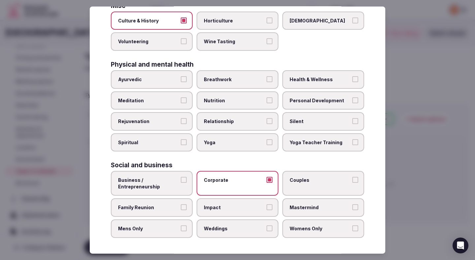
click at [177, 185] on span "Business / Entrepreneurship" at bounding box center [148, 183] width 61 height 13
click at [181, 183] on button "Business / Entrepreneurship" at bounding box center [184, 180] width 6 height 6
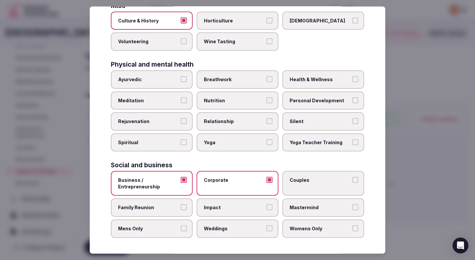
click at [177, 212] on label "Family Reunion" at bounding box center [152, 207] width 82 height 18
click at [181, 210] on button "Family Reunion" at bounding box center [184, 207] width 6 height 6
click at [254, 198] on div "Business / Entrepreneurship Corporate Couples Family Reunion Impact Mastermind …" at bounding box center [237, 204] width 253 height 67
click at [253, 206] on span "Impact" at bounding box center [234, 207] width 61 height 7
click at [266, 206] on button "Impact" at bounding box center [269, 207] width 6 height 6
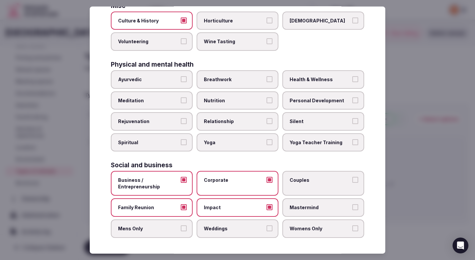
click at [315, 173] on label "Couples" at bounding box center [323, 183] width 82 height 25
click at [352, 177] on button "Couples" at bounding box center [355, 180] width 6 height 6
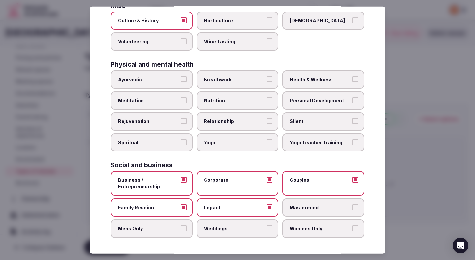
click at [298, 227] on span "Womens Only" at bounding box center [320, 228] width 61 height 7
click at [352, 227] on button "Womens Only" at bounding box center [355, 228] width 6 height 6
click at [247, 232] on label "Weddings" at bounding box center [238, 228] width 82 height 18
click at [266, 231] on button "Weddings" at bounding box center [269, 228] width 6 height 6
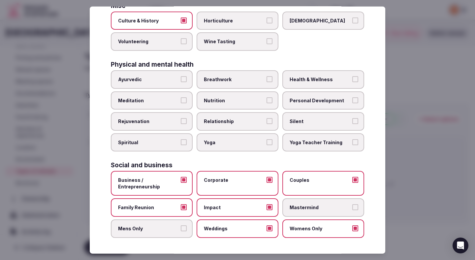
click at [166, 227] on span "Mens Only" at bounding box center [148, 228] width 61 height 7
click at [181, 227] on button "Mens Only" at bounding box center [184, 228] width 6 height 6
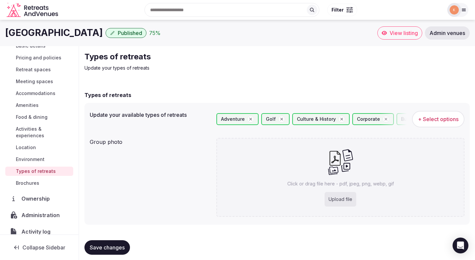
click at [336, 199] on div "Upload file" at bounding box center [341, 199] width 32 height 15
type input "**********"
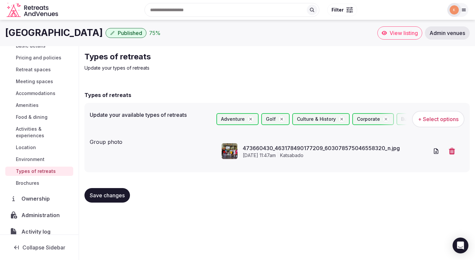
click at [97, 196] on span "Save changes" at bounding box center [107, 195] width 35 height 7
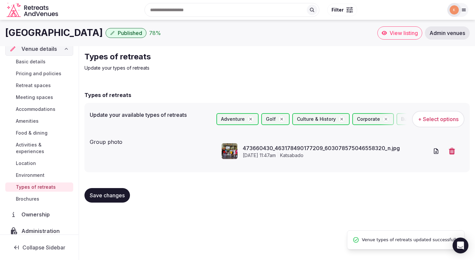
scroll to position [0, 0]
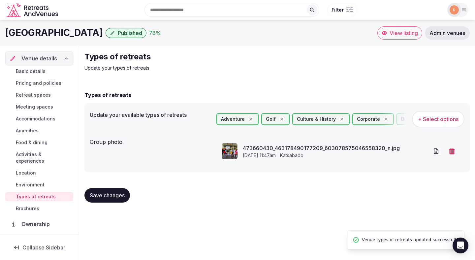
click at [37, 71] on span "Basic details" at bounding box center [31, 71] width 30 height 7
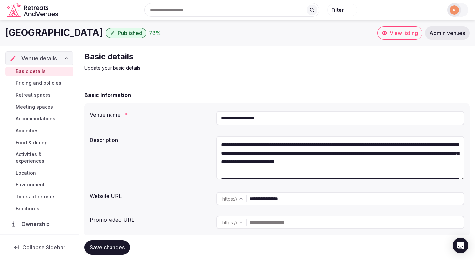
click at [462, 9] on icon at bounding box center [463, 9] width 5 height 5
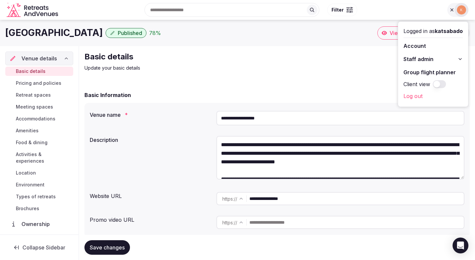
click at [350, 60] on div "Basic details Update your basic details" at bounding box center [276, 61] width 385 height 20
click at [326, 102] on div "**********" at bounding box center [276, 164] width 385 height 146
click at [330, 94] on div "Basic Information" at bounding box center [276, 95] width 385 height 8
click at [326, 38] on div "Skukuza Safari Lodge Published 78 %" at bounding box center [191, 32] width 372 height 13
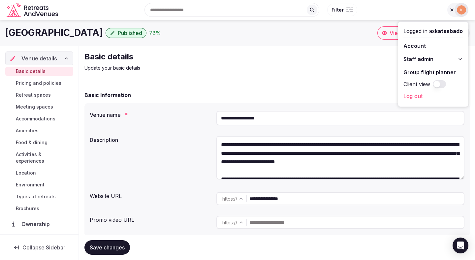
click at [403, 14] on div "Search Popular Destinations Toscana, Italy Riviera Maya, Mexico Indonesia, Bali…" at bounding box center [252, 10] width 383 height 28
click at [457, 12] on div at bounding box center [461, 9] width 9 height 9
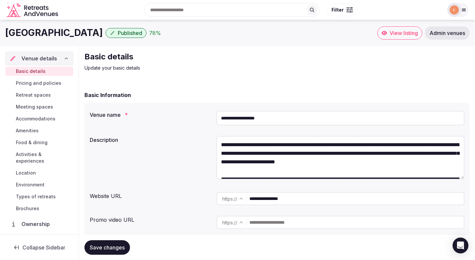
click at [444, 33] on span "Admin venues" at bounding box center [447, 33] width 36 height 7
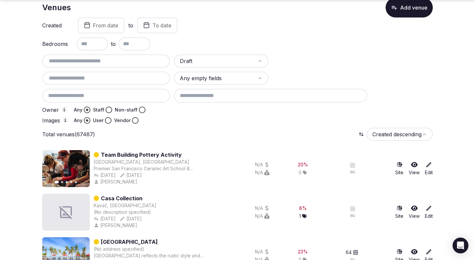
scroll to position [36, 0]
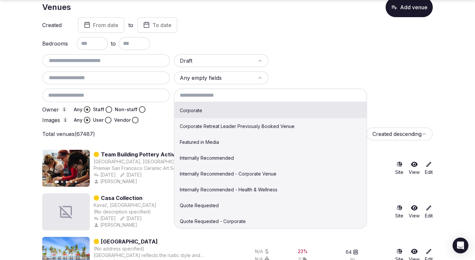
click at [227, 99] on input at bounding box center [270, 95] width 193 height 14
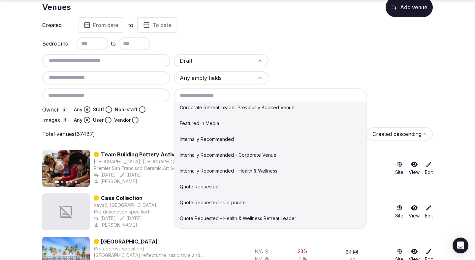
scroll to position [21, 0]
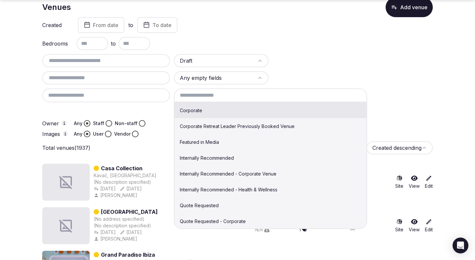
click at [255, 99] on input at bounding box center [270, 95] width 193 height 14
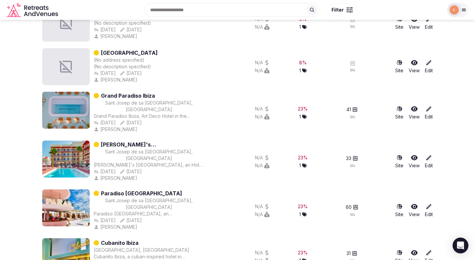
scroll to position [0, 0]
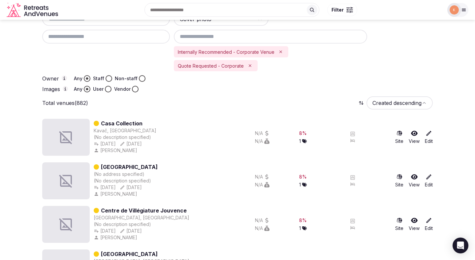
scroll to position [79, 0]
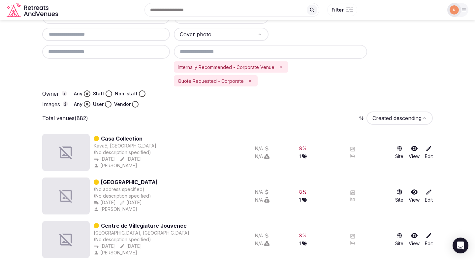
click at [172, 124] on div "Total venues (882) Created descending" at bounding box center [237, 117] width 390 height 13
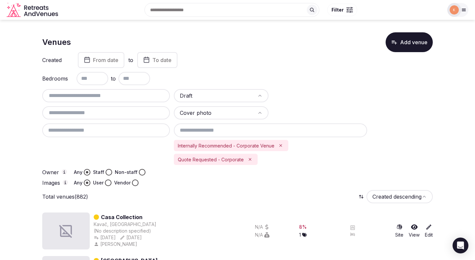
scroll to position [0, 0]
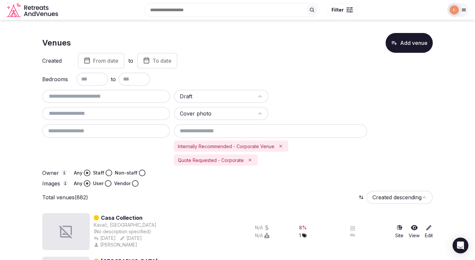
click at [114, 59] on span "From date" at bounding box center [105, 60] width 25 height 7
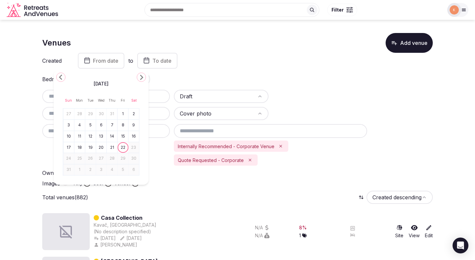
click at [62, 79] on polygon "Go to the Previous Month" at bounding box center [60, 77] width 3 height 5
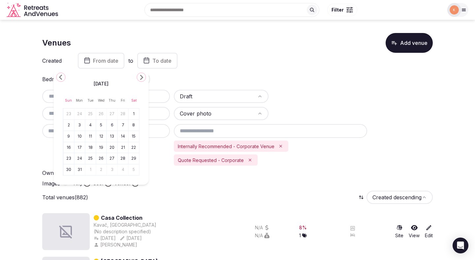
click at [62, 79] on polygon "Go to the Previous Month" at bounding box center [60, 77] width 3 height 5
click at [102, 110] on button "1" at bounding box center [101, 114] width 9 height 10
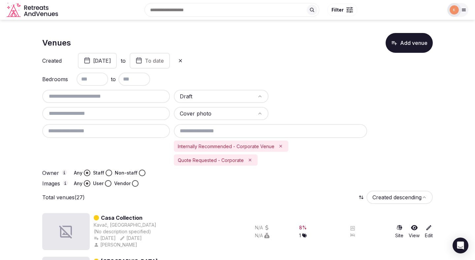
click at [164, 62] on span "To date" at bounding box center [154, 60] width 19 height 7
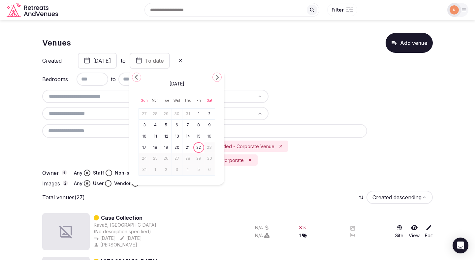
click at [137, 75] on polygon "Go to the Previous Month" at bounding box center [136, 77] width 3 height 5
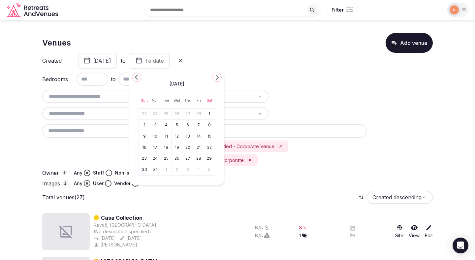
click at [157, 168] on button "31" at bounding box center [155, 170] width 9 height 10
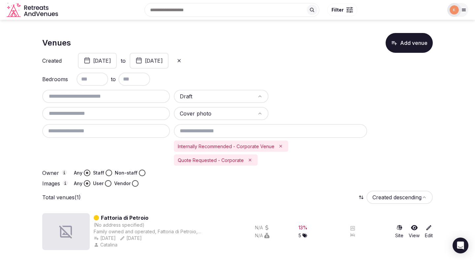
click at [124, 217] on link "Fattoria di Petroio" at bounding box center [124, 218] width 47 height 8
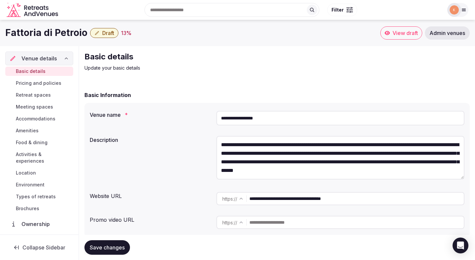
click at [230, 117] on input "**********" at bounding box center [340, 118] width 248 height 15
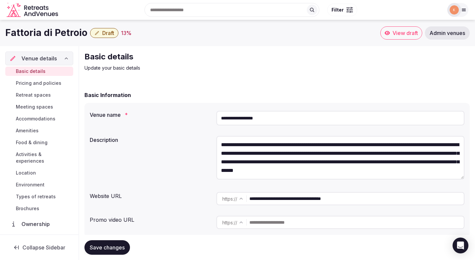
click at [230, 117] on input "**********" at bounding box center [340, 118] width 248 height 15
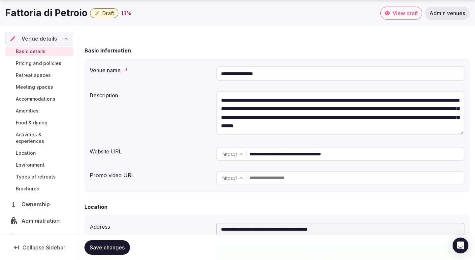
scroll to position [45, 0]
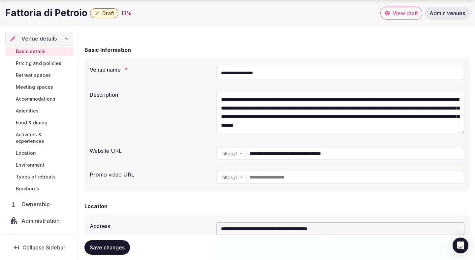
click at [298, 153] on input "**********" at bounding box center [356, 153] width 214 height 13
click at [440, 16] on span "Admin venues" at bounding box center [447, 13] width 36 height 7
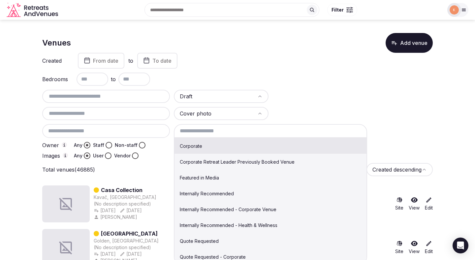
click at [202, 130] on input at bounding box center [270, 131] width 193 height 14
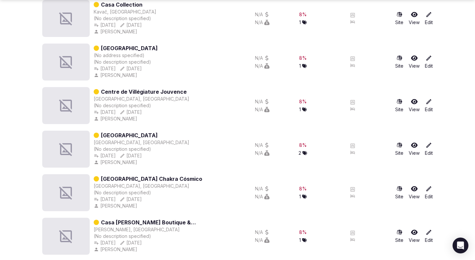
scroll to position [201, 0]
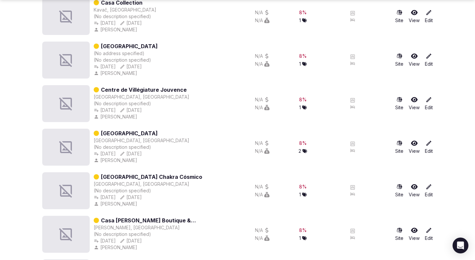
click at [225, 150] on div "N/A" at bounding box center [237, 151] width 64 height 7
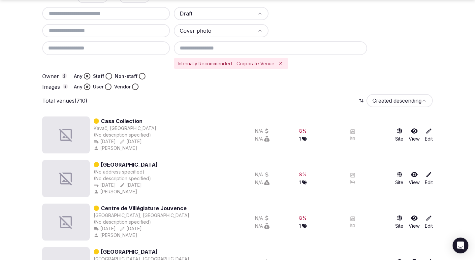
scroll to position [83, 0]
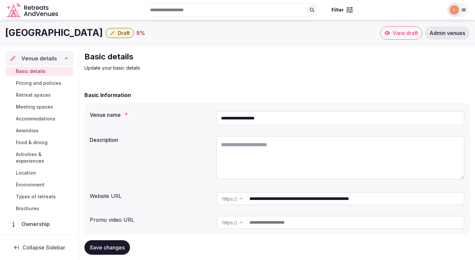
click at [243, 119] on input "**********" at bounding box center [340, 118] width 248 height 15
click at [241, 119] on input "**********" at bounding box center [340, 118] width 248 height 15
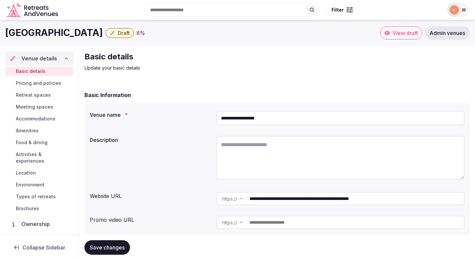
click at [241, 119] on input "**********" at bounding box center [340, 118] width 248 height 15
click at [233, 118] on input "**********" at bounding box center [340, 118] width 248 height 15
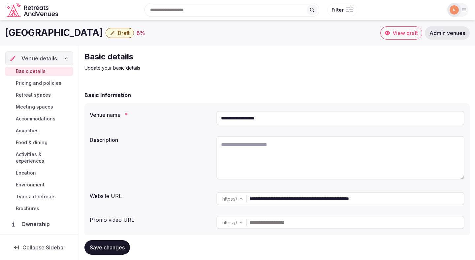
click at [434, 34] on span "Admin venues" at bounding box center [447, 33] width 36 height 7
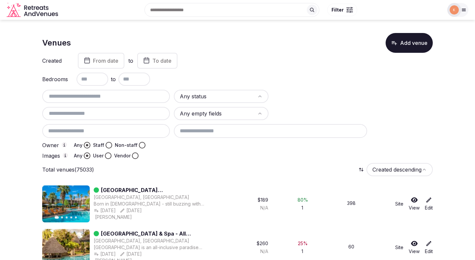
click at [78, 95] on input "text" at bounding box center [106, 96] width 122 height 8
paste input "**********"
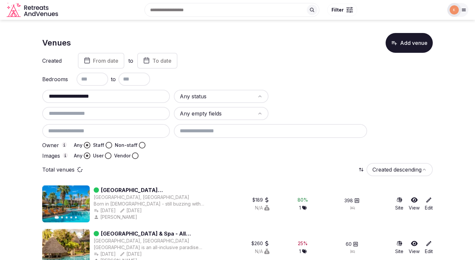
type input "**********"
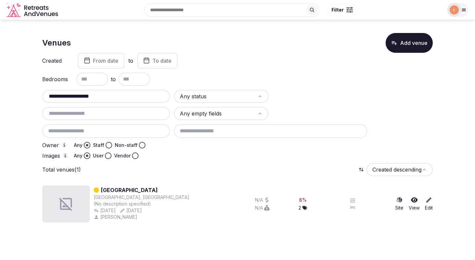
click at [114, 189] on link "[GEOGRAPHIC_DATA]" at bounding box center [129, 190] width 57 height 8
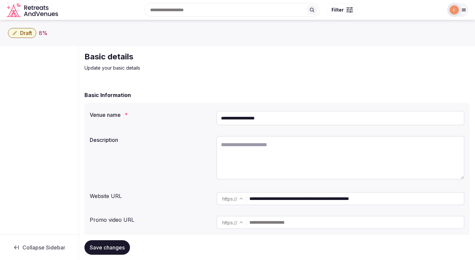
click at [247, 115] on input "**********" at bounding box center [340, 118] width 248 height 15
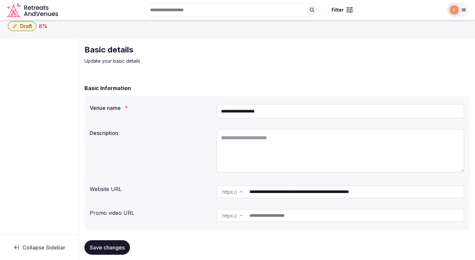
scroll to position [25, 0]
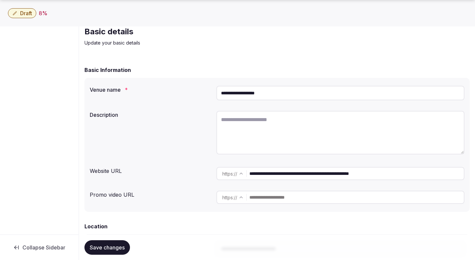
click at [285, 171] on input "**********" at bounding box center [356, 173] width 214 height 13
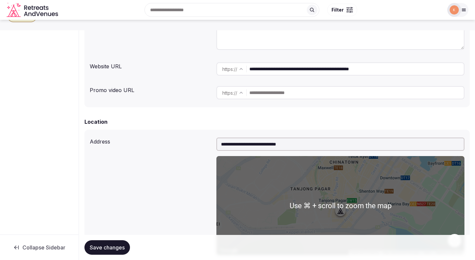
scroll to position [0, 0]
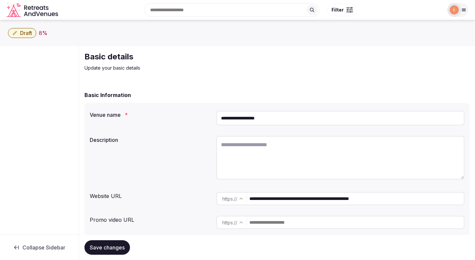
click at [254, 147] on textarea at bounding box center [340, 158] width 248 height 44
paste textarea "**********"
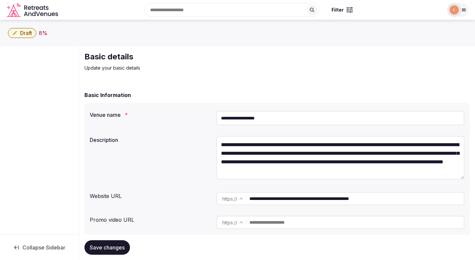
type textarea "**********"
click at [259, 115] on input "**********" at bounding box center [340, 118] width 248 height 15
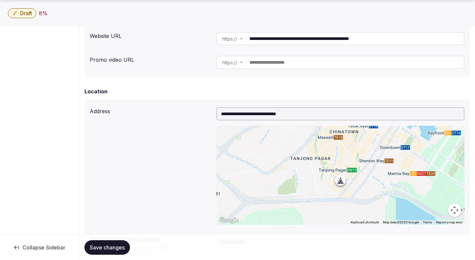
scroll to position [168, 0]
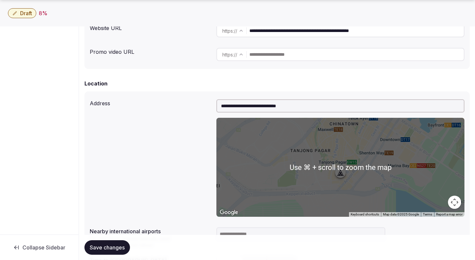
click at [264, 107] on input "**********" at bounding box center [340, 105] width 248 height 13
paste input "text"
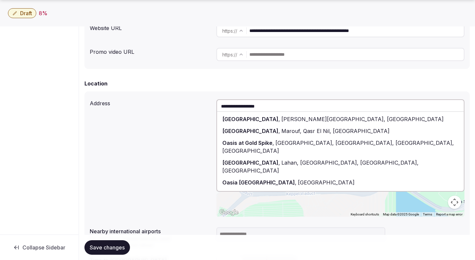
click at [262, 117] on span "[GEOGRAPHIC_DATA]" at bounding box center [250, 119] width 56 height 7
type input "**********"
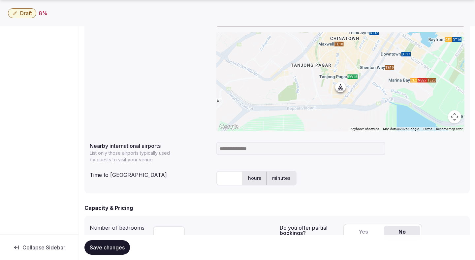
scroll to position [267, 0]
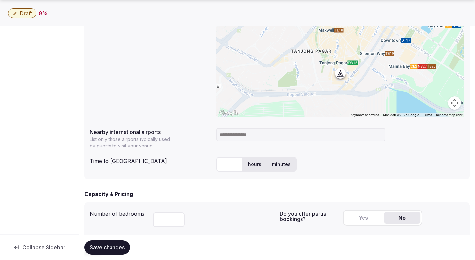
click at [233, 133] on input at bounding box center [300, 134] width 169 height 13
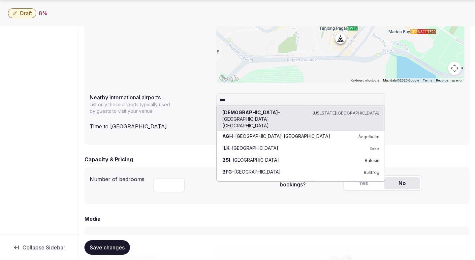
scroll to position [307, 0]
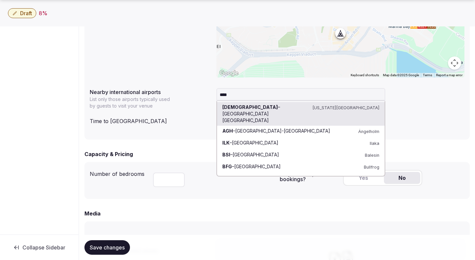
type input "*****"
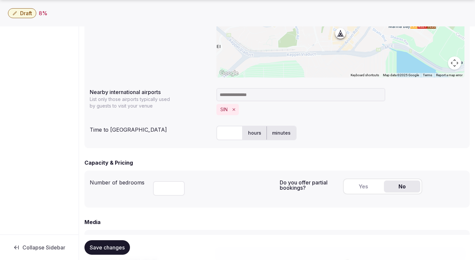
click at [230, 133] on input "text" at bounding box center [229, 133] width 26 height 15
type input "**"
click at [221, 178] on div at bounding box center [213, 187] width 121 height 22
type input "***"
click at [365, 184] on button "Yes" at bounding box center [363, 186] width 36 height 12
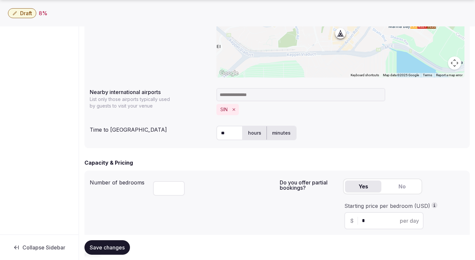
click at [374, 223] on input "*" at bounding box center [390, 221] width 56 height 8
type input "***"
click at [263, 222] on div "Number of bedrooms ***" at bounding box center [182, 205] width 185 height 59
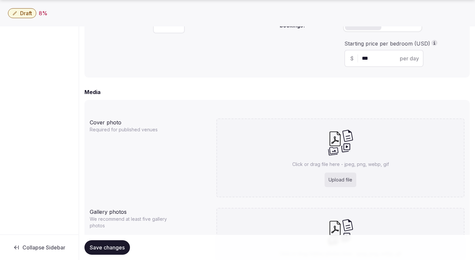
scroll to position [482, 0]
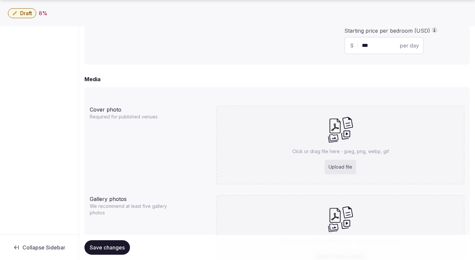
click at [116, 245] on span "Save changes" at bounding box center [107, 247] width 35 height 7
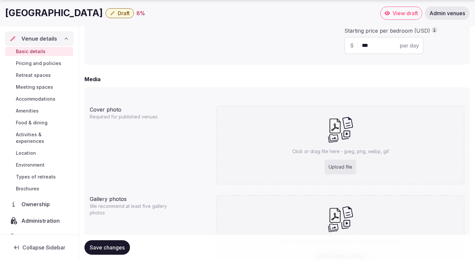
click at [337, 168] on div "Upload file" at bounding box center [341, 167] width 32 height 15
type input "**********"
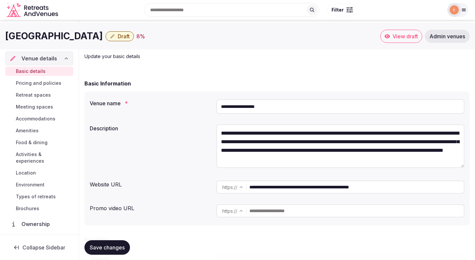
scroll to position [0, 0]
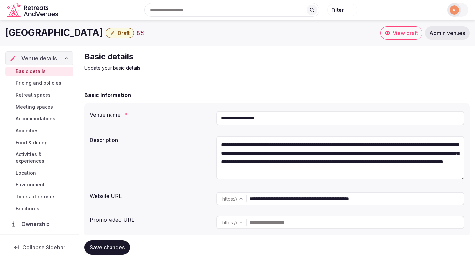
click at [218, 142] on textarea "**********" at bounding box center [340, 158] width 248 height 44
paste textarea "**********"
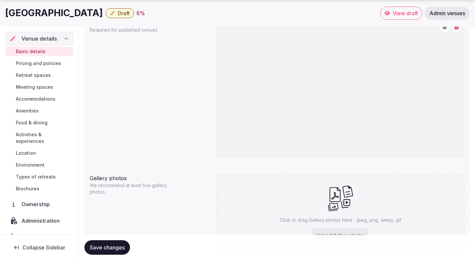
scroll to position [611, 0]
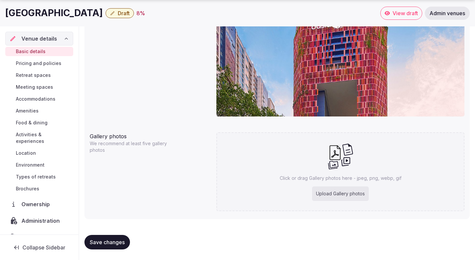
type textarea "**********"
click at [104, 240] on span "Save changes" at bounding box center [107, 242] width 35 height 7
click at [342, 192] on div "Upload Gallery photos" at bounding box center [340, 193] width 57 height 15
type input "**********"
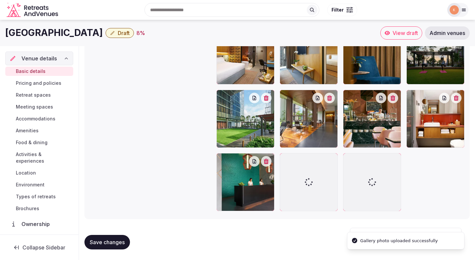
scroll to position [897, 0]
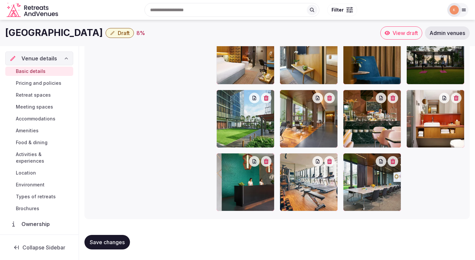
click at [116, 244] on span "Save changes" at bounding box center [107, 242] width 35 height 7
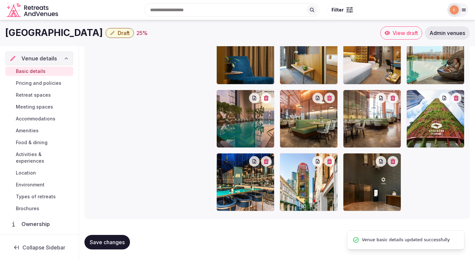
scroll to position [644, 0]
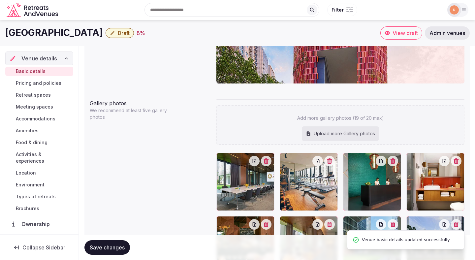
click at [116, 244] on span "Save changes" at bounding box center [107, 247] width 35 height 7
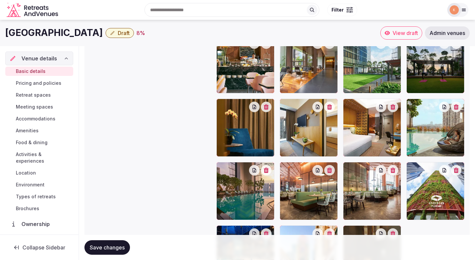
scroll to position [797, 0]
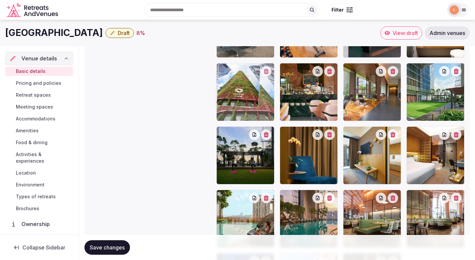
drag, startPoint x: 421, startPoint y: 223, endPoint x: 230, endPoint y: 92, distance: 231.5
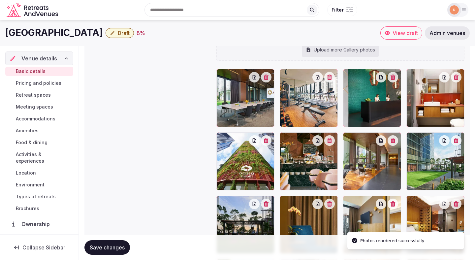
scroll to position [721, 0]
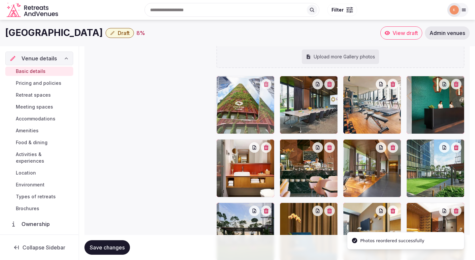
drag, startPoint x: 229, startPoint y: 153, endPoint x: 227, endPoint y: 103, distance: 49.5
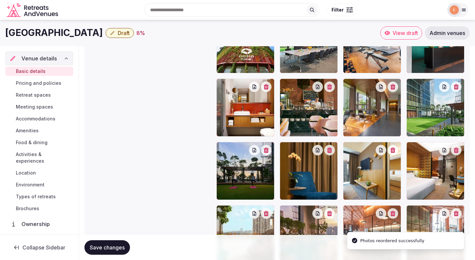
scroll to position [765, 0]
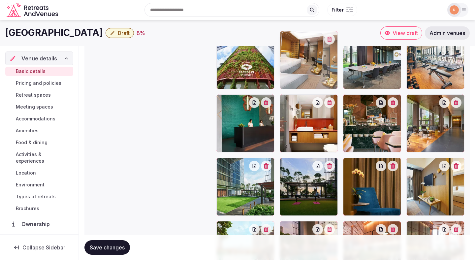
drag, startPoint x: 421, startPoint y: 179, endPoint x: 310, endPoint y: 75, distance: 151.9
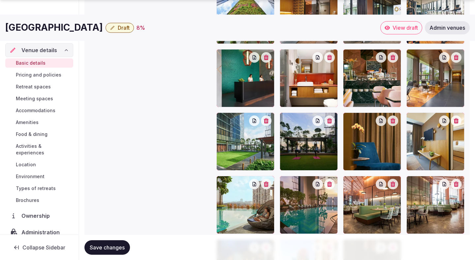
scroll to position [813, 0]
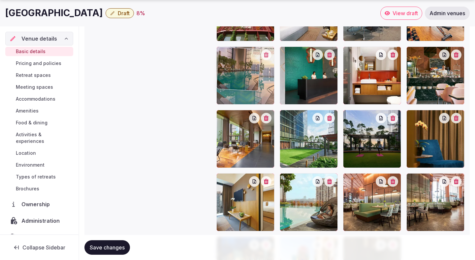
drag, startPoint x: 302, startPoint y: 187, endPoint x: 255, endPoint y: 71, distance: 124.6
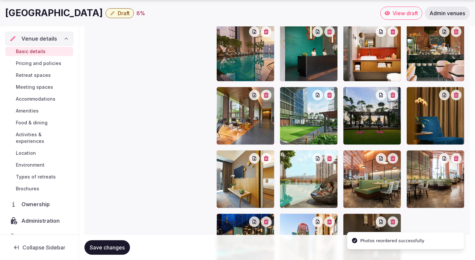
scroll to position [838, 0]
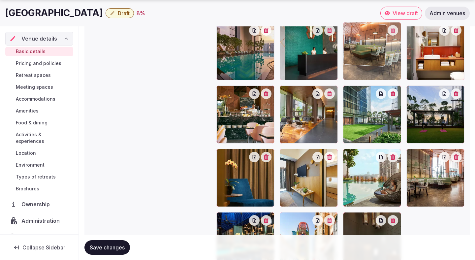
drag, startPoint x: 366, startPoint y: 169, endPoint x: 386, endPoint y: 62, distance: 108.2
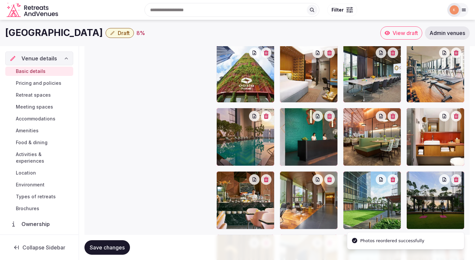
scroll to position [741, 0]
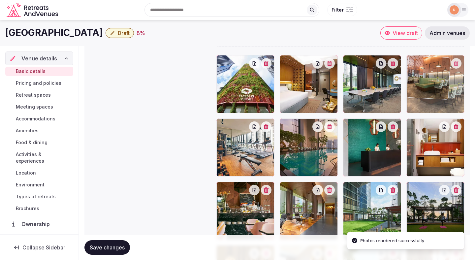
drag, startPoint x: 362, startPoint y: 135, endPoint x: 420, endPoint y: 86, distance: 75.3
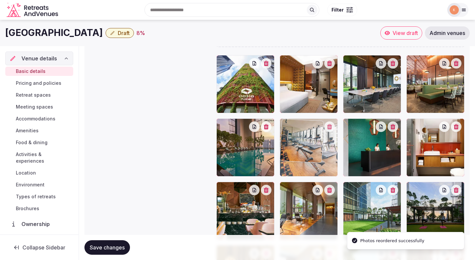
drag, startPoint x: 242, startPoint y: 149, endPoint x: 317, endPoint y: 149, distance: 74.5
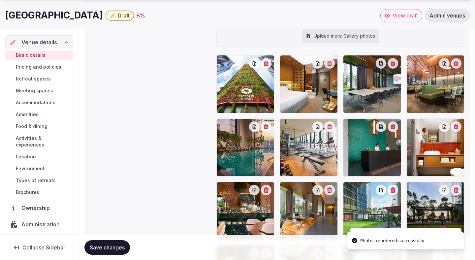
scroll to position [897, 0]
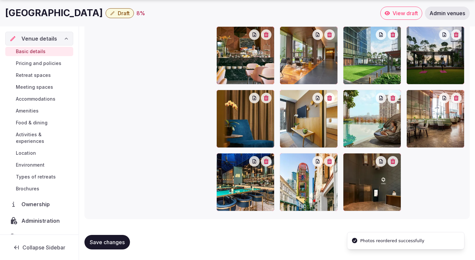
click at [114, 237] on button "Save changes" at bounding box center [107, 242] width 46 height 15
click at [115, 238] on button "Save changes" at bounding box center [107, 242] width 46 height 15
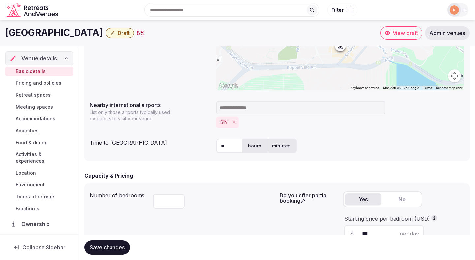
scroll to position [282, 0]
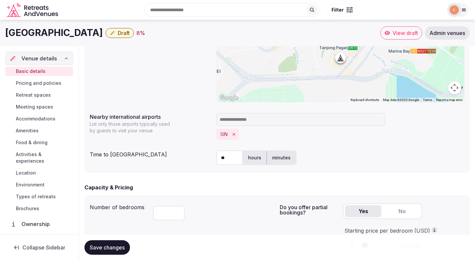
click at [43, 85] on span "Pricing and policies" at bounding box center [39, 83] width 46 height 7
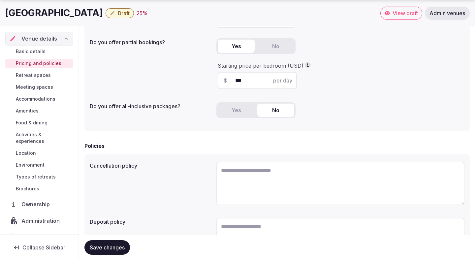
scroll to position [178, 0]
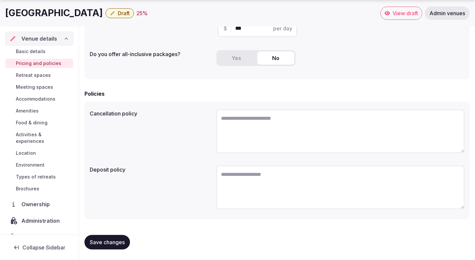
click at [127, 15] on span "Draft" at bounding box center [124, 13] width 12 height 7
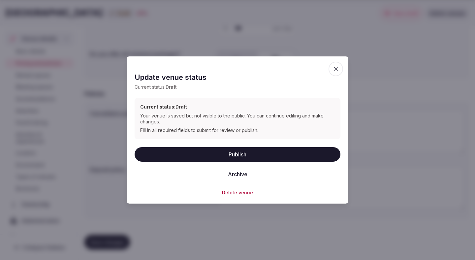
click at [187, 152] on button "Publish" at bounding box center [238, 154] width 206 height 15
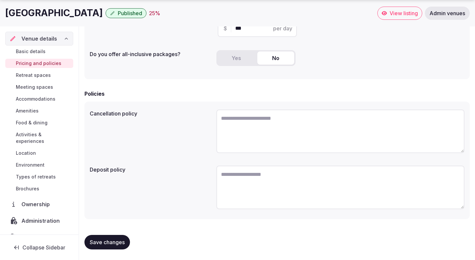
click at [43, 75] on span "Retreat spaces" at bounding box center [33, 75] width 35 height 7
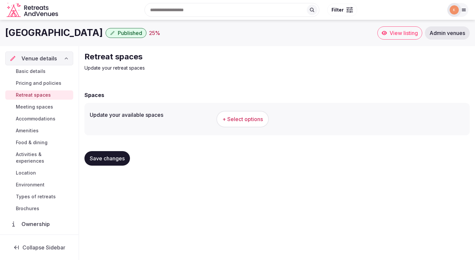
click at [246, 119] on span "+ Select options" at bounding box center [242, 118] width 41 height 7
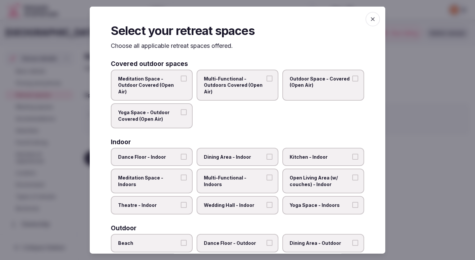
click at [319, 80] on span "Outdoor Space - Covered (Open Air)" at bounding box center [320, 81] width 61 height 13
click at [352, 80] on button "Outdoor Space - Covered (Open Air)" at bounding box center [355, 78] width 6 height 6
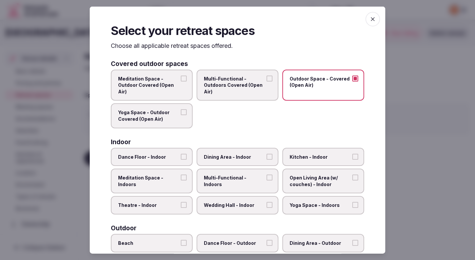
click at [177, 203] on span "Theatre - Indoor" at bounding box center [148, 205] width 61 height 7
click at [181, 203] on button "Theatre - Indoor" at bounding box center [184, 205] width 6 height 6
click at [234, 156] on span "Dining Area - Indoor" at bounding box center [234, 156] width 61 height 7
click at [266, 156] on button "Dining Area - Indoor" at bounding box center [269, 156] width 6 height 6
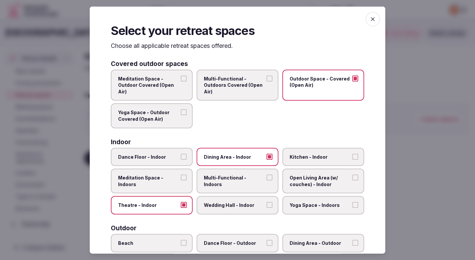
click at [231, 175] on span "Multi-Functional - Indoors" at bounding box center [234, 180] width 61 height 13
click at [266, 175] on button "Multi-Functional - Indoors" at bounding box center [269, 177] width 6 height 6
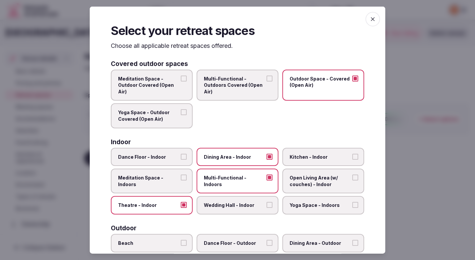
click at [230, 208] on label "Wedding Hall - Indoor" at bounding box center [238, 205] width 82 height 18
click at [266, 208] on button "Wedding Hall - Indoor" at bounding box center [269, 205] width 6 height 6
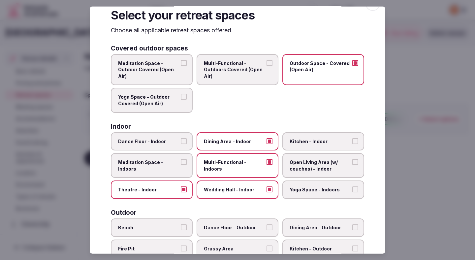
scroll to position [18, 0]
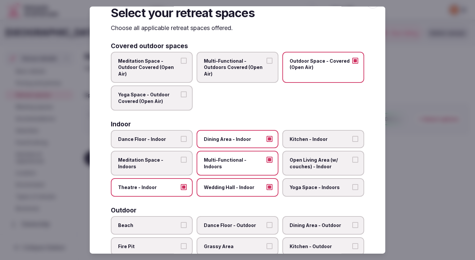
click at [309, 168] on span "Open Living Area (w/ couches) - Indoor" at bounding box center [320, 163] width 61 height 13
click at [352, 163] on button "Open Living Area (w/ couches) - Indoor" at bounding box center [355, 160] width 6 height 6
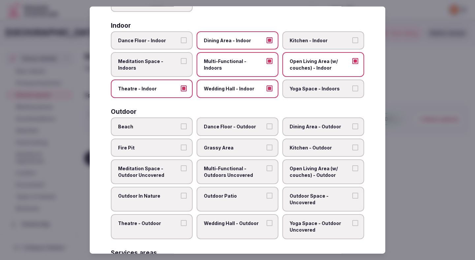
scroll to position [119, 0]
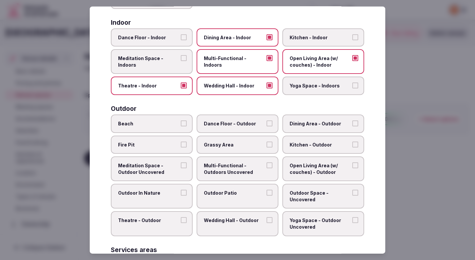
click at [171, 203] on label "Outdoor In Nature" at bounding box center [152, 196] width 82 height 25
click at [181, 196] on button "Outdoor In Nature" at bounding box center [184, 193] width 6 height 6
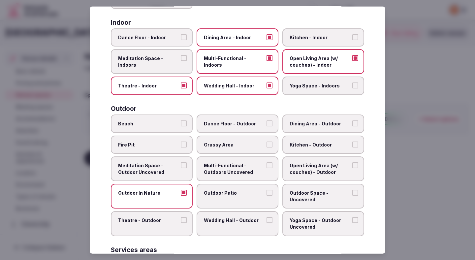
click at [222, 197] on label "Outdoor Patio" at bounding box center [238, 196] width 82 height 25
click at [266, 196] on button "Outdoor Patio" at bounding box center [269, 193] width 6 height 6
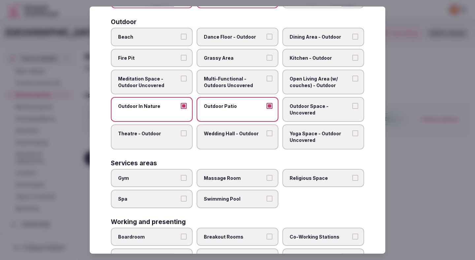
scroll to position [213, 0]
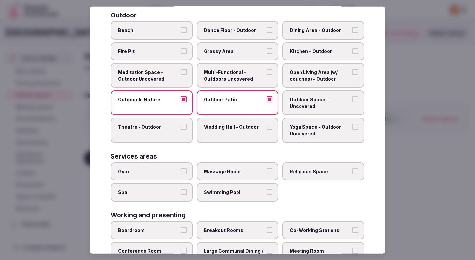
click at [181, 171] on button "Gym" at bounding box center [184, 171] width 6 height 6
click at [218, 189] on span "Swimming Pool" at bounding box center [234, 192] width 61 height 7
click at [266, 189] on button "Swimming Pool" at bounding box center [269, 192] width 6 height 6
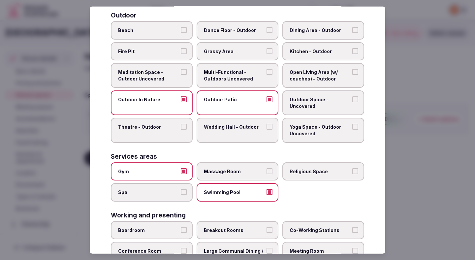
click at [181, 193] on button "Spa" at bounding box center [184, 192] width 6 height 6
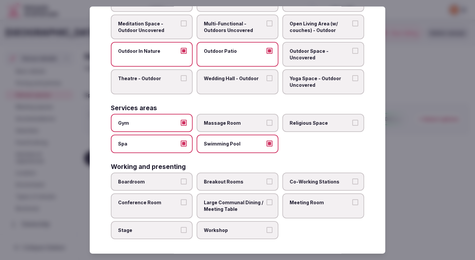
scroll to position [263, 0]
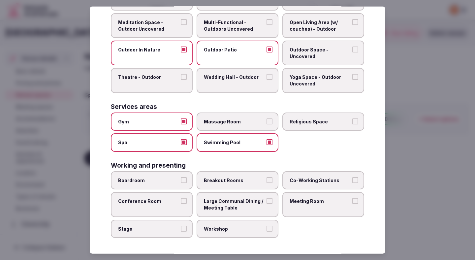
click at [171, 182] on span "Boardroom" at bounding box center [148, 180] width 61 height 7
click at [181, 182] on button "Boardroom" at bounding box center [184, 180] width 6 height 6
click at [211, 184] on label "Breakout Rooms" at bounding box center [238, 180] width 82 height 18
click at [266, 183] on button "Breakout Rooms" at bounding box center [269, 180] width 6 height 6
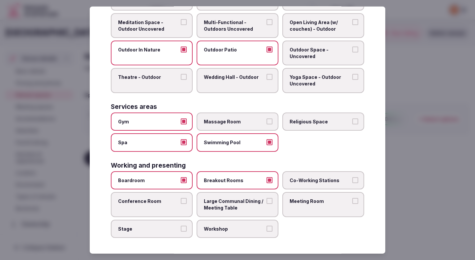
click at [295, 186] on label "Co-Working Stations" at bounding box center [323, 180] width 82 height 18
click at [352, 183] on button "Co-Working Stations" at bounding box center [355, 180] width 6 height 6
click at [296, 200] on span "Meeting Room" at bounding box center [320, 201] width 61 height 7
click at [352, 200] on button "Meeting Room" at bounding box center [355, 201] width 6 height 6
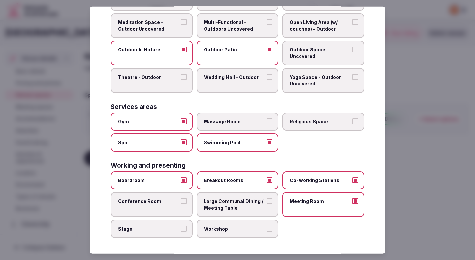
click at [173, 203] on span "Conference Room" at bounding box center [148, 201] width 61 height 7
click at [181, 203] on button "Conference Room" at bounding box center [184, 201] width 6 height 6
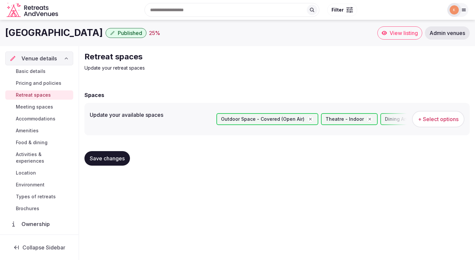
click at [118, 161] on span "Save changes" at bounding box center [107, 158] width 35 height 7
click at [39, 106] on span "Meeting spaces" at bounding box center [34, 107] width 37 height 7
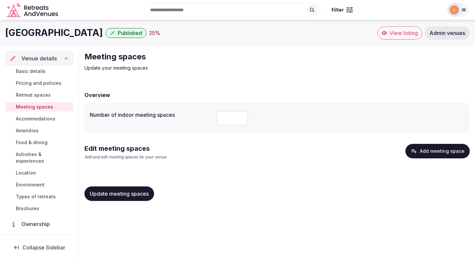
click at [45, 82] on span "Pricing and policies" at bounding box center [39, 83] width 46 height 7
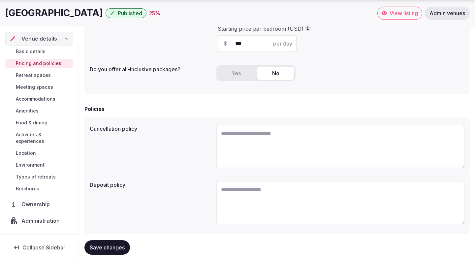
scroll to position [178, 0]
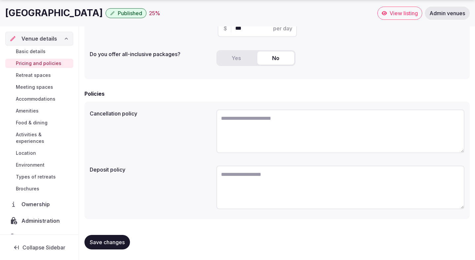
paste textarea "**********"
click at [242, 198] on textarea "**********" at bounding box center [340, 188] width 248 height 44
type textarea "**********"
click at [234, 123] on textarea at bounding box center [340, 131] width 248 height 44
paste textarea "**********"
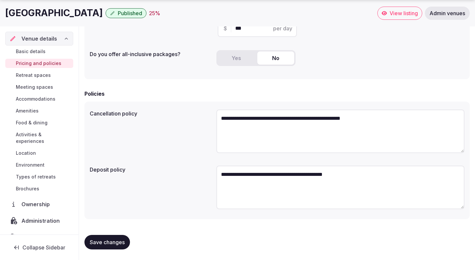
type textarea "**********"
click at [115, 240] on span "Save changes" at bounding box center [107, 242] width 35 height 7
click at [44, 75] on span "Retreat spaces" at bounding box center [33, 75] width 35 height 7
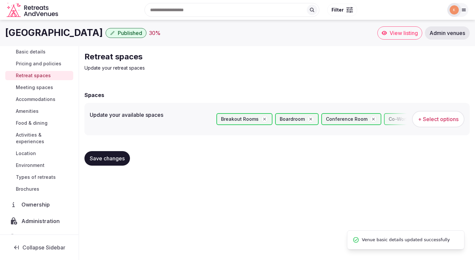
click at [43, 88] on span "Meeting spaces" at bounding box center [34, 87] width 37 height 7
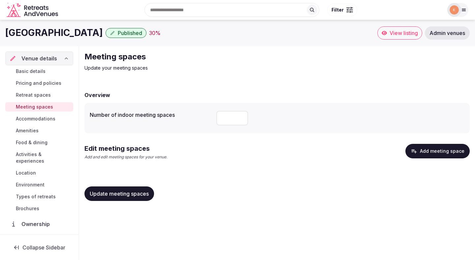
click at [230, 115] on input "*" at bounding box center [232, 118] width 32 height 15
type input "*"
click at [133, 196] on span "Update meeting spaces" at bounding box center [119, 193] width 59 height 7
click at [428, 149] on button "Add meeting space" at bounding box center [437, 151] width 64 height 15
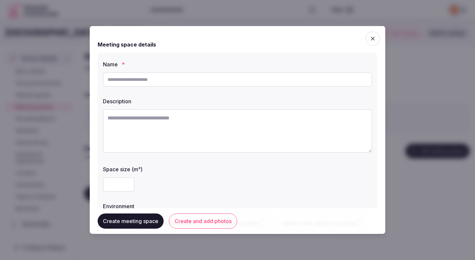
click at [192, 83] on input "text" at bounding box center [237, 79] width 269 height 15
type input "**********"
click at [184, 120] on textarea at bounding box center [237, 131] width 269 height 44
paste textarea "**********"
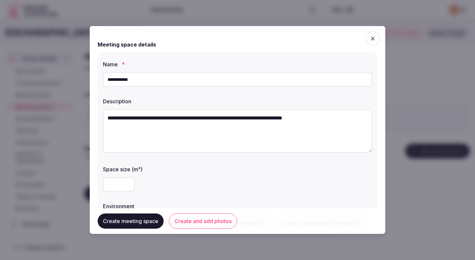
type textarea "**********"
click at [126, 187] on input "number" at bounding box center [119, 184] width 32 height 15
click at [167, 175] on div "**" at bounding box center [237, 184] width 269 height 20
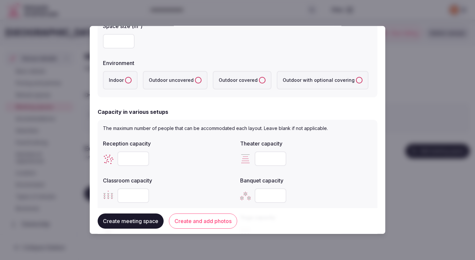
scroll to position [142, 0]
click at [115, 80] on label "Indoor" at bounding box center [120, 81] width 35 height 18
click at [125, 80] on button "Indoor" at bounding box center [128, 81] width 7 height 7
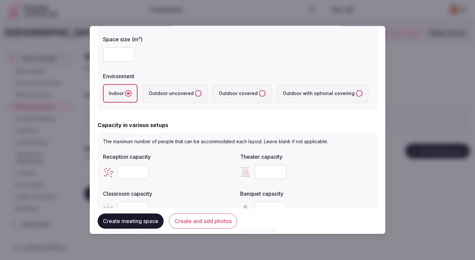
scroll to position [126, 0]
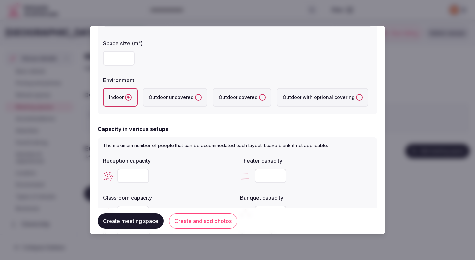
click at [125, 61] on input "**" at bounding box center [119, 58] width 32 height 15
click at [124, 61] on input "**" at bounding box center [119, 58] width 32 height 15
type input "**"
click at [125, 176] on input "number" at bounding box center [133, 176] width 32 height 15
type input "**"
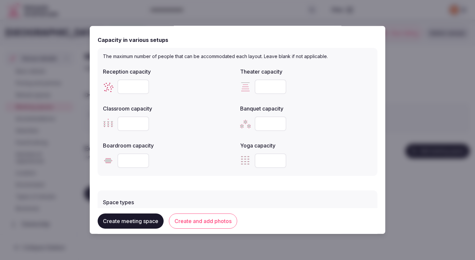
scroll to position [229, 0]
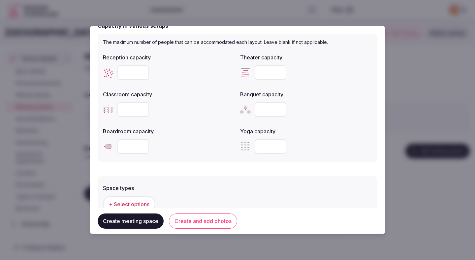
click at [266, 113] on input "number" at bounding box center [271, 109] width 32 height 15
type input "**"
click at [127, 146] on input "number" at bounding box center [133, 146] width 32 height 15
click at [136, 147] on input "number" at bounding box center [133, 146] width 32 height 15
type input "**"
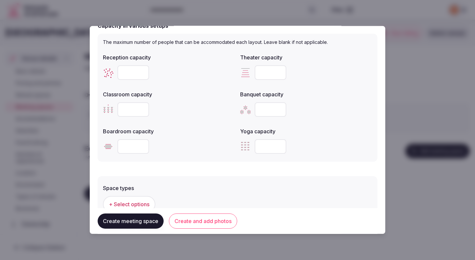
click at [197, 133] on label "Boardroom capacity" at bounding box center [169, 131] width 132 height 5
click at [128, 110] on input "number" at bounding box center [133, 109] width 32 height 15
type input "**"
click at [273, 109] on input "**" at bounding box center [271, 109] width 32 height 15
click at [277, 111] on input "**" at bounding box center [271, 109] width 32 height 15
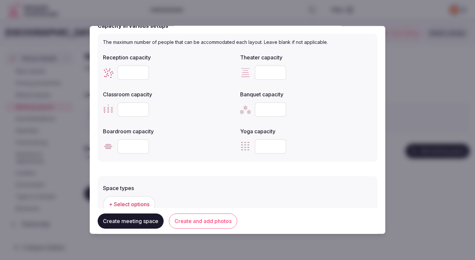
type input "*"
click at [347, 135] on div "Yoga capacity" at bounding box center [306, 141] width 132 height 32
click at [270, 71] on input "number" at bounding box center [271, 72] width 32 height 15
type input "**"
click at [270, 110] on input "number" at bounding box center [271, 109] width 32 height 15
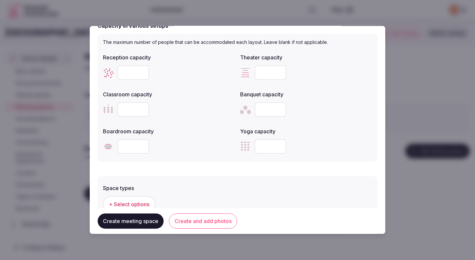
click at [269, 110] on input "number" at bounding box center [271, 109] width 32 height 15
type input "**"
click at [275, 180] on div "Space types + Select options Features and equipment + Select options" at bounding box center [238, 217] width 280 height 83
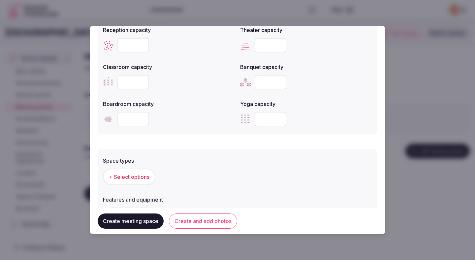
scroll to position [304, 0]
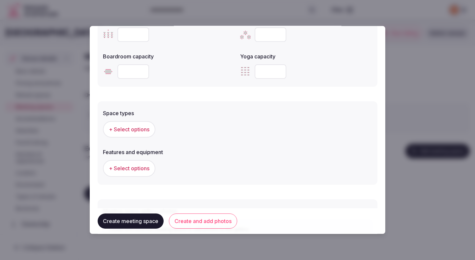
click at [142, 128] on span "+ Select options" at bounding box center [129, 129] width 41 height 7
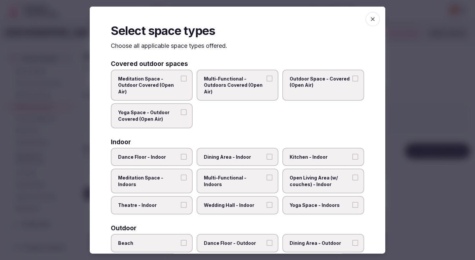
click at [165, 205] on span "Theatre - Indoor" at bounding box center [148, 205] width 61 height 7
click at [181, 205] on button "Theatre - Indoor" at bounding box center [184, 205] width 6 height 6
click at [224, 156] on span "Dining Area - Indoor" at bounding box center [234, 156] width 61 height 7
click at [266, 156] on button "Dining Area - Indoor" at bounding box center [269, 156] width 6 height 6
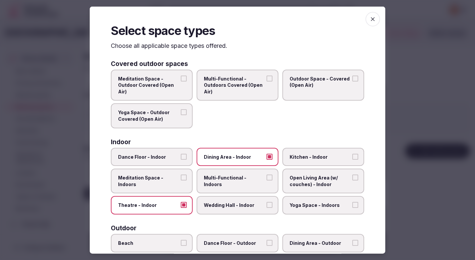
click at [224, 173] on label "Multi-Functional - Indoors" at bounding box center [238, 181] width 82 height 25
click at [266, 174] on button "Multi-Functional - Indoors" at bounding box center [269, 177] width 6 height 6
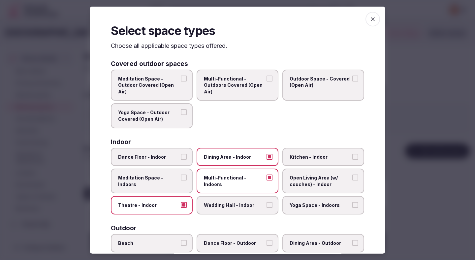
click at [229, 203] on span "Wedding Hall - Indoor" at bounding box center [234, 205] width 61 height 7
click at [266, 203] on button "Wedding Hall - Indoor" at bounding box center [269, 205] width 6 height 6
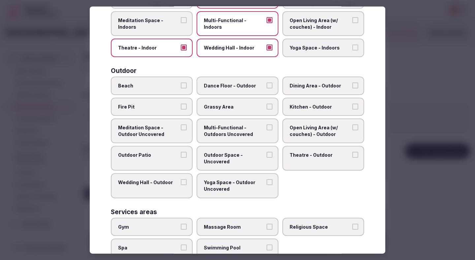
scroll to position [235, 0]
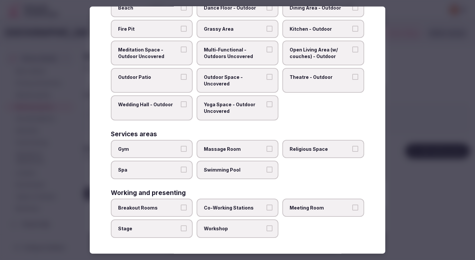
click at [167, 210] on span "Breakout Rooms" at bounding box center [148, 207] width 61 height 7
click at [181, 210] on button "Breakout Rooms" at bounding box center [184, 207] width 6 height 6
click at [301, 209] on span "Meeting Room" at bounding box center [320, 207] width 61 height 7
click at [352, 209] on button "Meeting Room" at bounding box center [355, 207] width 6 height 6
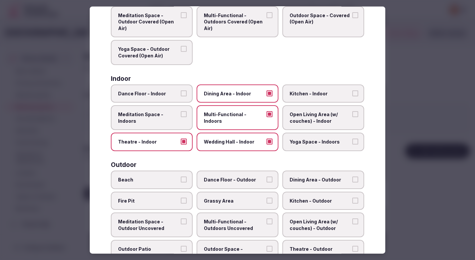
scroll to position [34, 0]
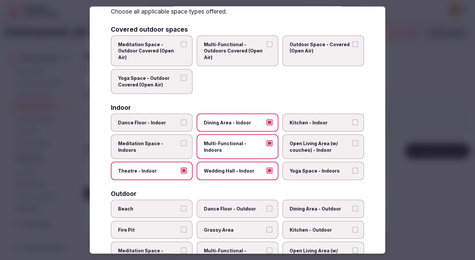
click at [409, 104] on div at bounding box center [237, 130] width 475 height 260
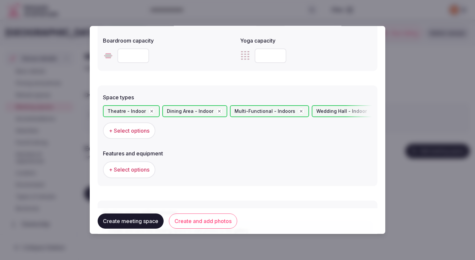
scroll to position [350, 0]
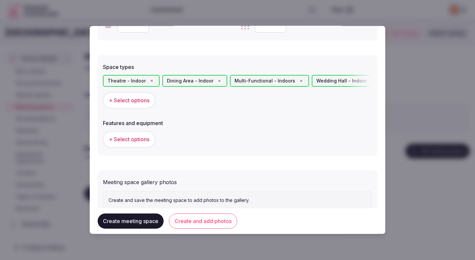
click at [142, 144] on button "+ Select options" at bounding box center [129, 139] width 52 height 16
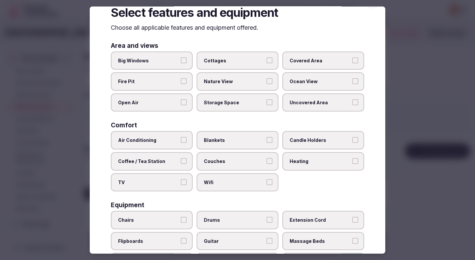
scroll to position [18, 0]
click at [168, 139] on span "Air Conditioning" at bounding box center [148, 140] width 61 height 7
click at [181, 139] on button "Air Conditioning" at bounding box center [184, 140] width 6 height 6
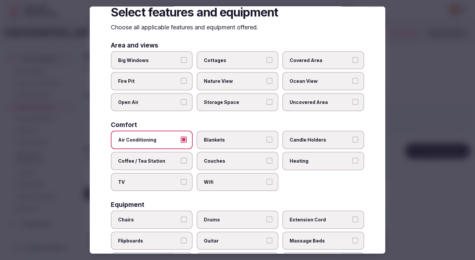
click at [168, 185] on span "TV" at bounding box center [148, 181] width 61 height 7
click at [181, 184] on button "TV" at bounding box center [184, 181] width 6 height 6
click at [221, 185] on label "Wifi" at bounding box center [238, 181] width 82 height 18
click at [266, 184] on button "Wifi" at bounding box center [269, 181] width 6 height 6
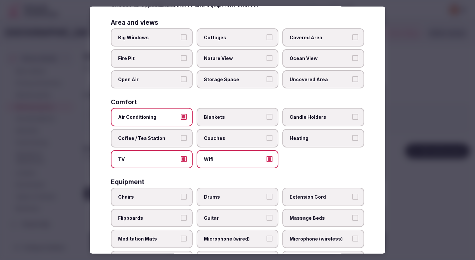
scroll to position [93, 0]
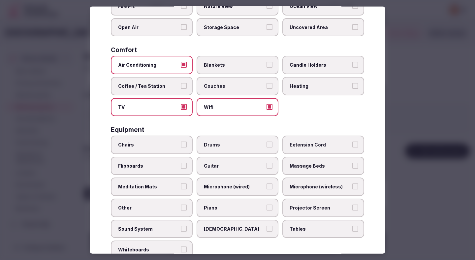
click at [165, 145] on span "Chairs" at bounding box center [148, 144] width 61 height 7
click at [181, 145] on button "Chairs" at bounding box center [184, 144] width 6 height 6
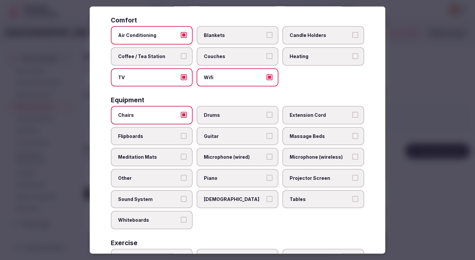
scroll to position [126, 0]
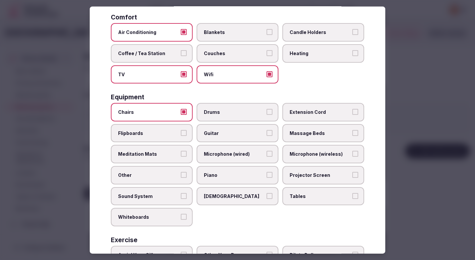
click at [162, 197] on span "Sound System" at bounding box center [148, 196] width 61 height 7
click at [181, 197] on button "Sound System" at bounding box center [184, 196] width 6 height 6
click at [295, 196] on span "Tables" at bounding box center [320, 196] width 61 height 7
click at [352, 196] on button "Tables" at bounding box center [355, 196] width 6 height 6
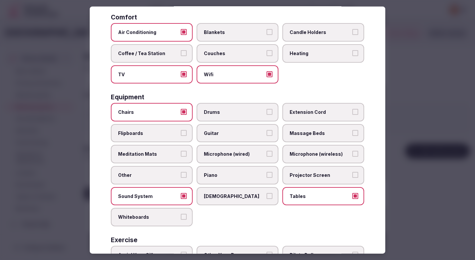
click at [297, 177] on span "Projector Screen" at bounding box center [320, 175] width 61 height 7
click at [352, 177] on button "Projector Screen" at bounding box center [355, 175] width 6 height 6
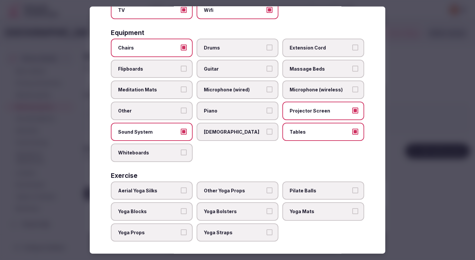
scroll to position [194, 0]
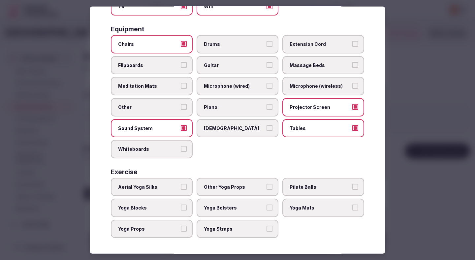
click at [409, 122] on div at bounding box center [237, 130] width 475 height 260
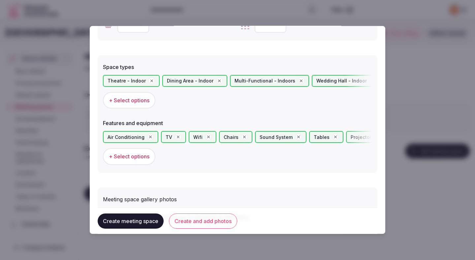
scroll to position [389, 0]
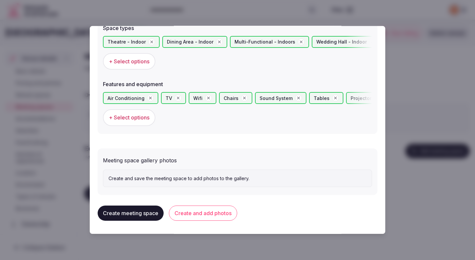
click at [243, 180] on p "Create and save the meeting space to add photos to the gallery." at bounding box center [238, 178] width 258 height 7
click at [207, 212] on button "Create and add photos" at bounding box center [203, 212] width 68 height 15
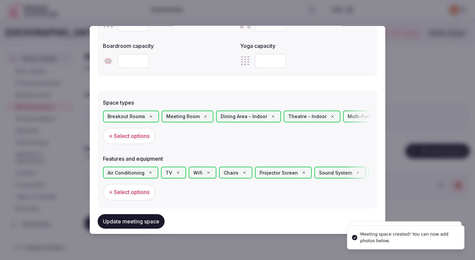
scroll to position [450, 0]
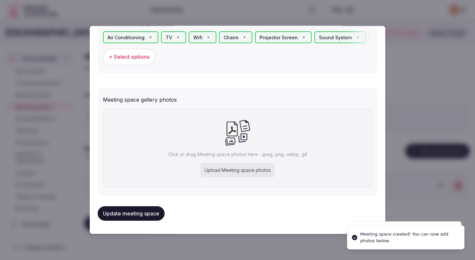
click at [214, 167] on div "Upload Meeting space photos" at bounding box center [238, 170] width 74 height 15
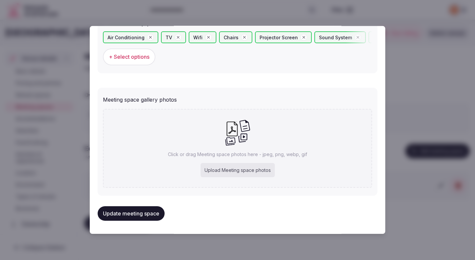
type input "**********"
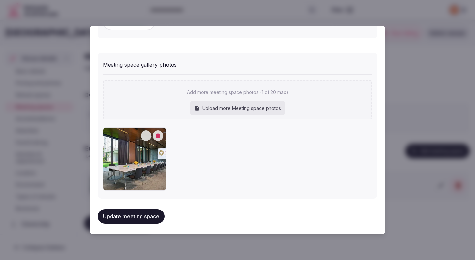
scroll to position [488, 0]
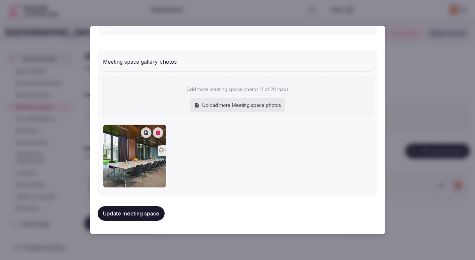
click at [151, 210] on button "Update meeting space" at bounding box center [131, 213] width 67 height 15
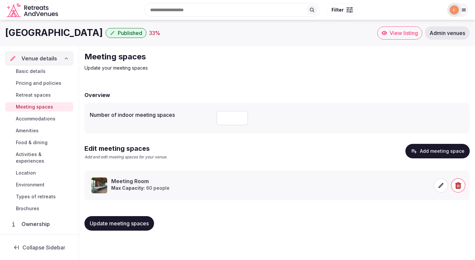
click at [114, 226] on span "Update meeting spaces" at bounding box center [119, 223] width 59 height 7
click at [121, 225] on span "Update meeting spaces" at bounding box center [119, 223] width 59 height 7
click at [43, 118] on span "Accommodations" at bounding box center [36, 118] width 40 height 7
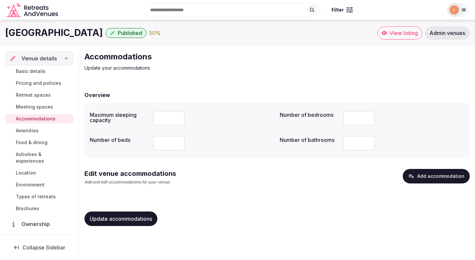
click at [424, 178] on button "Add accommodation" at bounding box center [436, 176] width 67 height 15
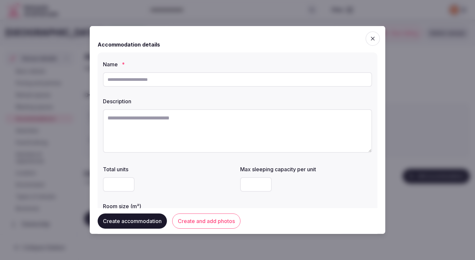
click at [203, 78] on input "text" at bounding box center [237, 79] width 269 height 15
paste input "**********"
type input "**********"
click at [184, 147] on textarea at bounding box center [237, 131] width 269 height 44
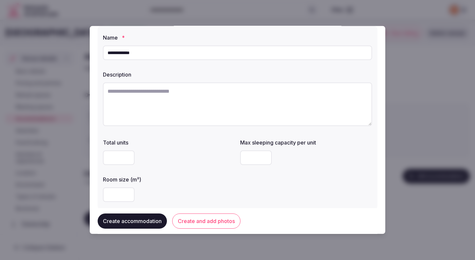
scroll to position [28, 0]
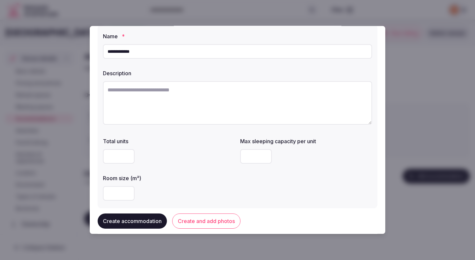
click at [116, 196] on input "number" at bounding box center [119, 193] width 32 height 15
type input "**"
click at [186, 170] on div "Total units Max sleeping capacity per unit Room size (m²) **" at bounding box center [237, 169] width 269 height 69
click at [190, 92] on textarea at bounding box center [237, 103] width 269 height 44
paste textarea "**********"
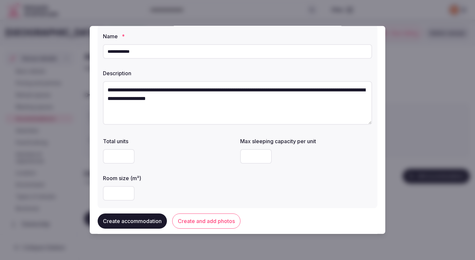
type textarea "**********"
click at [252, 156] on input "number" at bounding box center [256, 156] width 32 height 15
type input "*"
click at [116, 157] on input "number" at bounding box center [119, 156] width 32 height 15
click at [164, 165] on div at bounding box center [169, 156] width 132 height 20
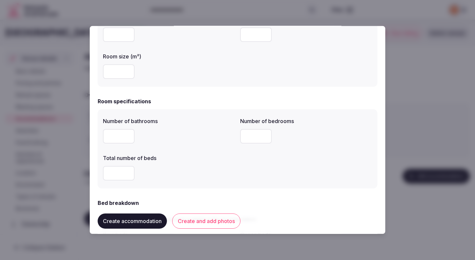
scroll to position [151, 0]
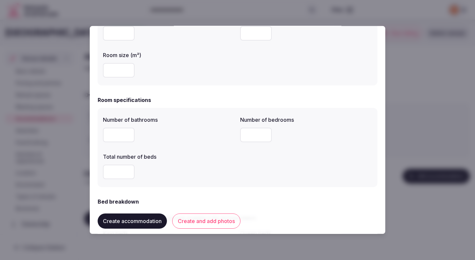
click at [111, 139] on input "number" at bounding box center [119, 135] width 32 height 15
type input "*"
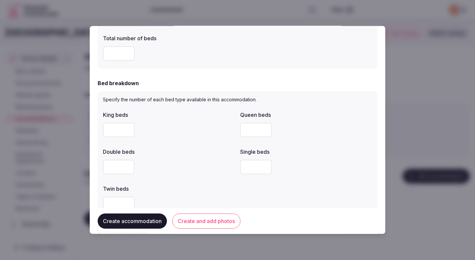
type input "*"
click at [193, 163] on div at bounding box center [169, 167] width 132 height 15
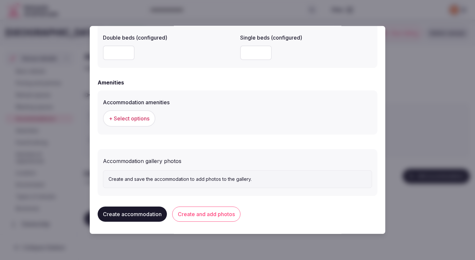
scroll to position [591, 0]
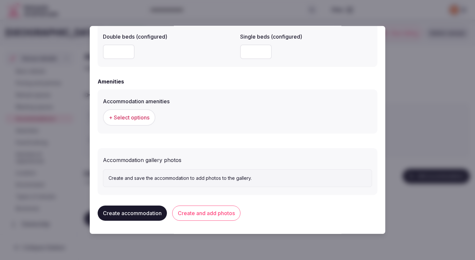
click at [136, 116] on span "+ Select options" at bounding box center [129, 117] width 41 height 7
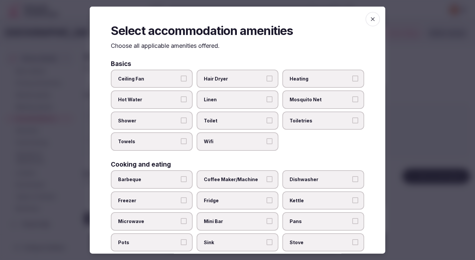
click at [157, 77] on span "Ceiling Fan" at bounding box center [148, 78] width 61 height 7
click at [181, 77] on button "Ceiling Fan" at bounding box center [184, 78] width 6 height 6
click at [156, 106] on label "Hot Water" at bounding box center [152, 99] width 82 height 18
click at [181, 102] on button "Hot Water" at bounding box center [184, 99] width 6 height 6
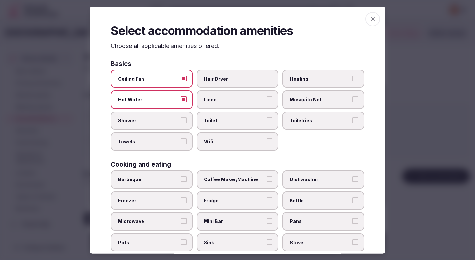
click at [155, 122] on span "Shower" at bounding box center [148, 120] width 61 height 7
click at [181, 122] on button "Shower" at bounding box center [184, 120] width 6 height 6
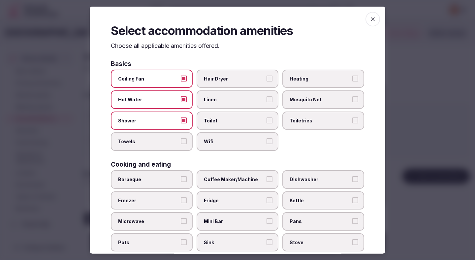
click at [154, 138] on span "Towels" at bounding box center [148, 141] width 61 height 7
click at [181, 138] on button "Towels" at bounding box center [184, 141] width 6 height 6
click at [210, 120] on span "Toilet" at bounding box center [234, 120] width 61 height 7
click at [266, 120] on button "Toilet" at bounding box center [269, 120] width 6 height 6
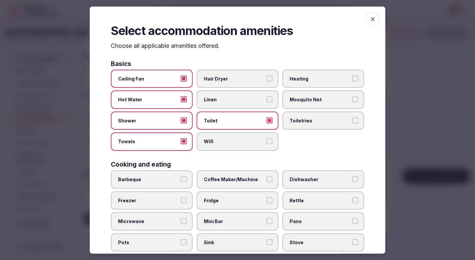
click at [210, 141] on span "Wifi" at bounding box center [234, 141] width 61 height 7
click at [266, 141] on button "Wifi" at bounding box center [269, 141] width 6 height 6
click at [250, 100] on span "Linen" at bounding box center [234, 99] width 61 height 7
click at [266, 100] on button "Linen" at bounding box center [269, 99] width 6 height 6
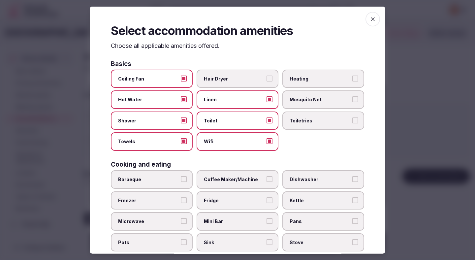
click at [255, 83] on label "Hair Dryer" at bounding box center [238, 78] width 82 height 18
click at [266, 81] on button "Hair Dryer" at bounding box center [269, 78] width 6 height 6
click at [296, 82] on label "Heating" at bounding box center [323, 78] width 82 height 18
click at [352, 81] on button "Heating" at bounding box center [355, 78] width 6 height 6
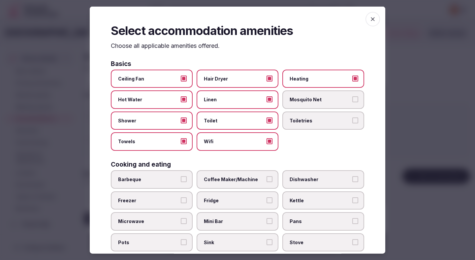
click at [296, 125] on label "Toiletries" at bounding box center [323, 120] width 82 height 18
click at [352, 123] on button "Toiletries" at bounding box center [355, 120] width 6 height 6
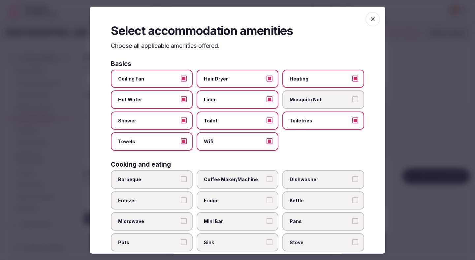
click at [231, 187] on label "Coffee Maker/Machine" at bounding box center [238, 179] width 82 height 18
click at [266, 182] on button "Coffee Maker/Machine" at bounding box center [269, 179] width 6 height 6
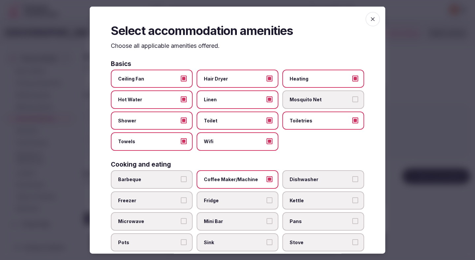
click at [226, 201] on span "Fridge" at bounding box center [234, 200] width 61 height 7
click at [266, 201] on button "Fridge" at bounding box center [269, 200] width 6 height 6
click at [224, 216] on label "Mini Bar" at bounding box center [238, 221] width 82 height 18
click at [266, 218] on button "Mini Bar" at bounding box center [269, 221] width 6 height 6
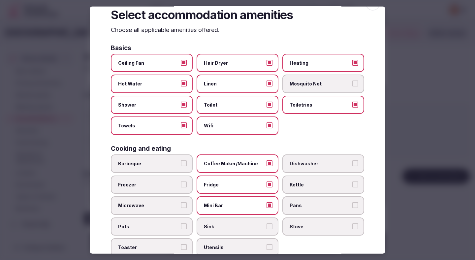
click at [234, 185] on span "Fridge" at bounding box center [234, 184] width 61 height 7
click at [266, 185] on button "Fridge" at bounding box center [269, 184] width 6 height 6
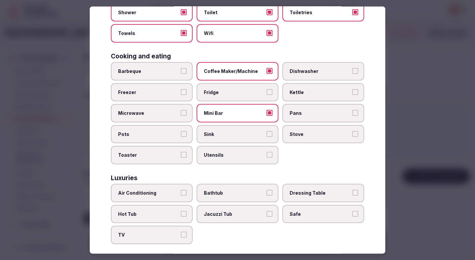
scroll to position [114, 0]
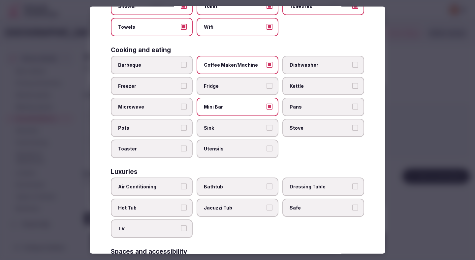
click at [246, 83] on span "Fridge" at bounding box center [234, 85] width 61 height 7
click at [266, 83] on button "Fridge" at bounding box center [269, 85] width 6 height 6
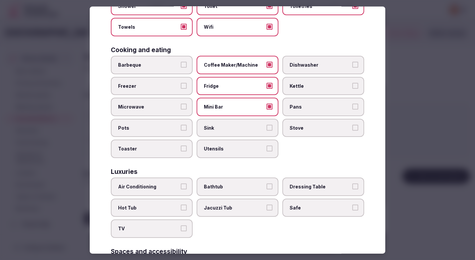
click at [153, 183] on label "Air Conditioning" at bounding box center [152, 186] width 82 height 18
click at [181, 183] on button "Air Conditioning" at bounding box center [184, 186] width 6 height 6
click at [150, 225] on label "TV" at bounding box center [152, 228] width 82 height 18
click at [181, 225] on button "TV" at bounding box center [184, 228] width 6 height 6
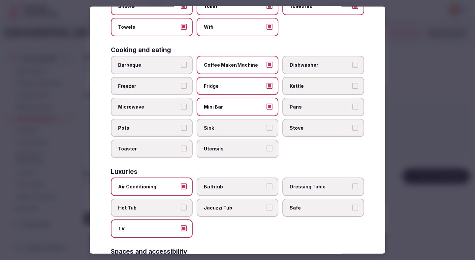
click at [306, 212] on label "Safe" at bounding box center [323, 207] width 82 height 18
click at [352, 210] on button "Safe" at bounding box center [355, 207] width 6 height 6
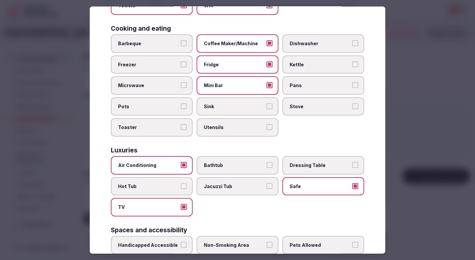
scroll to position [222, 0]
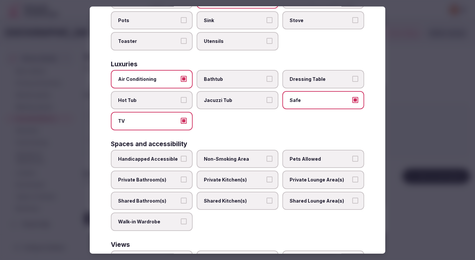
click at [173, 180] on span "Private Bathroom(s)" at bounding box center [148, 179] width 61 height 7
click at [181, 180] on button "Private Bathroom(s)" at bounding box center [184, 179] width 6 height 6
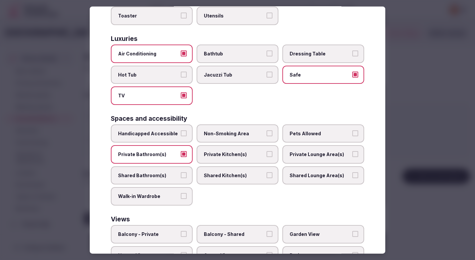
scroll to position [287, 0]
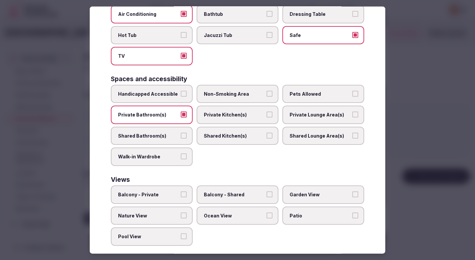
click at [234, 99] on label "Non-Smoking Area" at bounding box center [238, 93] width 82 height 18
click at [266, 96] on button "Non-Smoking Area" at bounding box center [269, 93] width 6 height 6
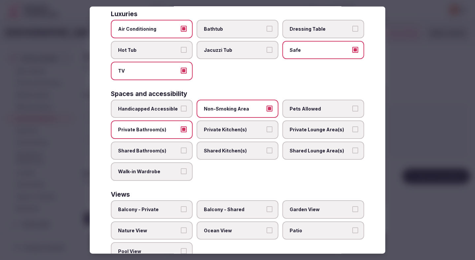
scroll to position [272, 0]
click at [455, 152] on div at bounding box center [237, 130] width 475 height 260
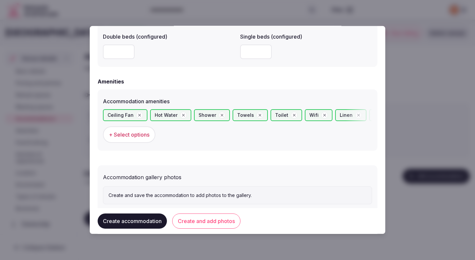
scroll to position [608, 0]
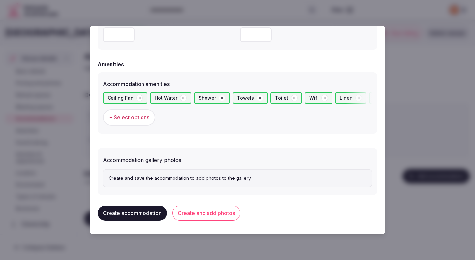
click at [222, 212] on button "Create and add photos" at bounding box center [206, 212] width 68 height 15
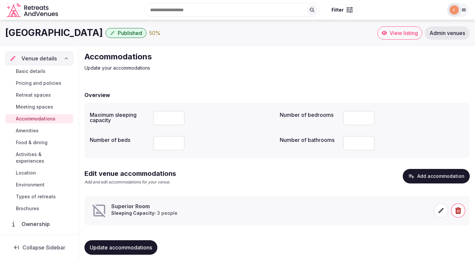
scroll to position [6, 0]
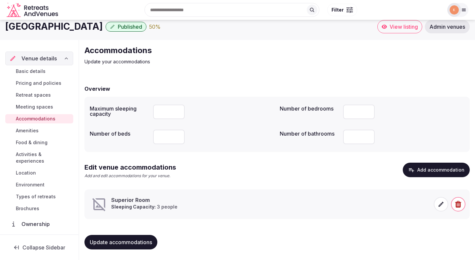
click at [444, 205] on icon at bounding box center [441, 204] width 7 height 7
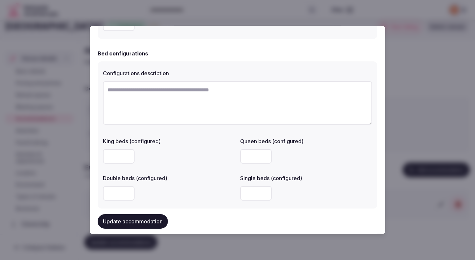
scroll to position [444, 0]
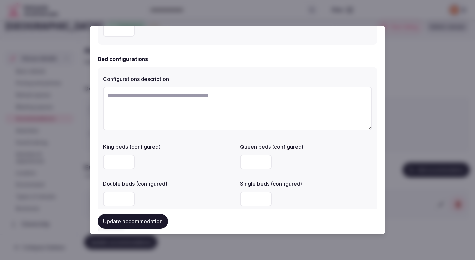
click at [226, 105] on textarea at bounding box center [237, 109] width 269 height 44
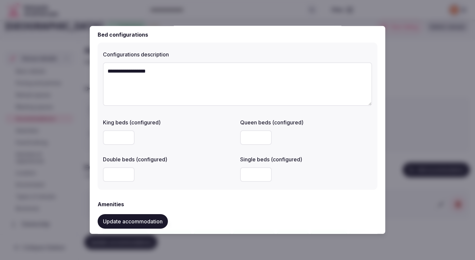
scroll to position [471, 0]
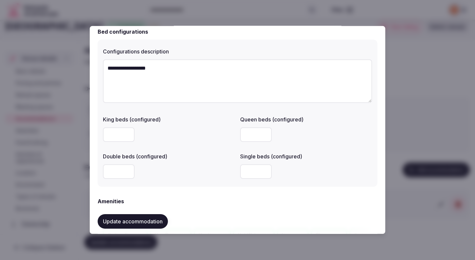
type textarea "**********"
click at [247, 168] on input "number" at bounding box center [256, 171] width 32 height 15
click at [245, 174] on input "number" at bounding box center [256, 171] width 32 height 15
type input "*"
click at [200, 172] on div at bounding box center [169, 171] width 132 height 15
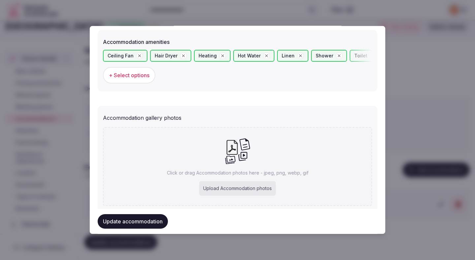
scroll to position [661, 0]
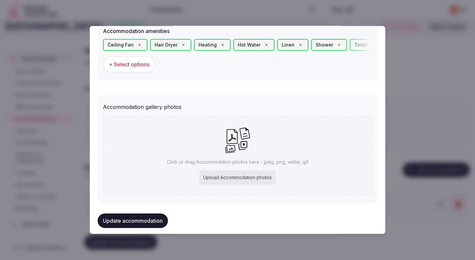
click at [213, 176] on div "Upload Accommodation photos" at bounding box center [237, 177] width 77 height 15
type input "**********"
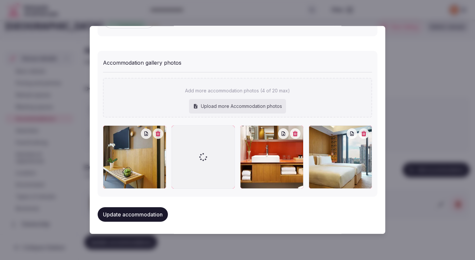
scroll to position [707, 0]
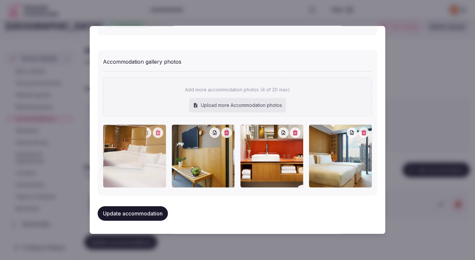
drag, startPoint x: 195, startPoint y: 161, endPoint x: 133, endPoint y: 157, distance: 62.1
click at [133, 157] on div at bounding box center [134, 155] width 63 height 63
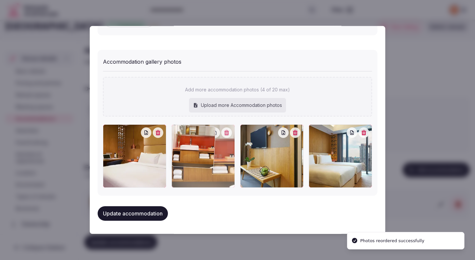
drag, startPoint x: 273, startPoint y: 147, endPoint x: 224, endPoint y: 145, distance: 49.8
click at [224, 145] on div at bounding box center [202, 155] width 63 height 63
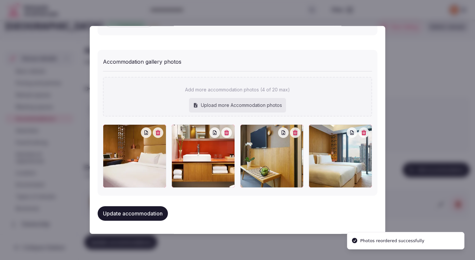
click at [129, 210] on button "Update accommodation" at bounding box center [133, 213] width 70 height 15
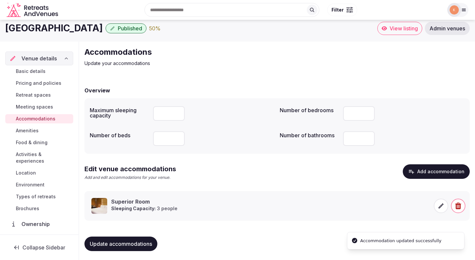
scroll to position [6, 0]
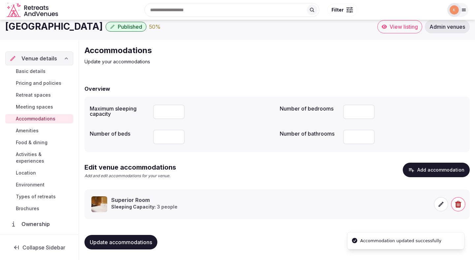
click at [133, 241] on span "Update accommodations" at bounding box center [121, 242] width 62 height 7
click at [24, 132] on span "Amenities" at bounding box center [27, 130] width 23 height 7
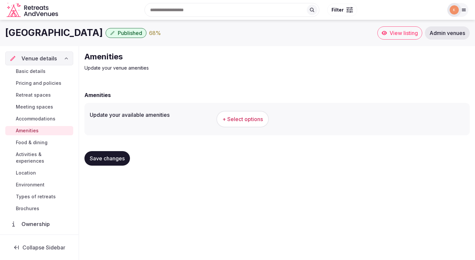
click at [238, 115] on span "+ Select options" at bounding box center [242, 118] width 41 height 7
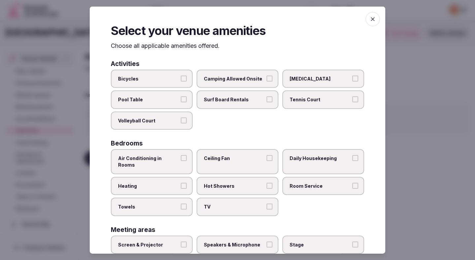
click at [171, 161] on label "Air Conditioning in Rooms" at bounding box center [152, 161] width 82 height 25
click at [181, 161] on button "Air Conditioning in Rooms" at bounding box center [184, 158] width 6 height 6
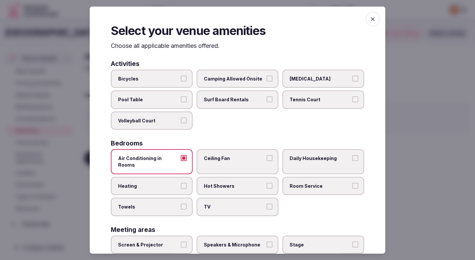
click at [164, 184] on label "Heating" at bounding box center [152, 185] width 82 height 18
click at [181, 184] on button "Heating" at bounding box center [184, 185] width 6 height 6
click at [163, 205] on label "Towels" at bounding box center [152, 207] width 82 height 18
click at [181, 205] on button "Towels" at bounding box center [184, 206] width 6 height 6
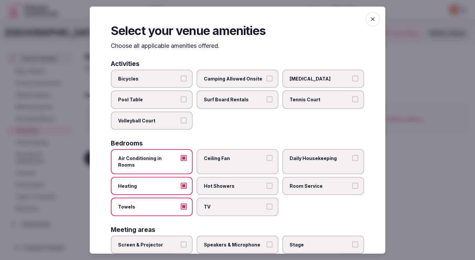
click at [232, 198] on label "TV" at bounding box center [238, 207] width 82 height 18
click at [266, 203] on button "TV" at bounding box center [269, 206] width 6 height 6
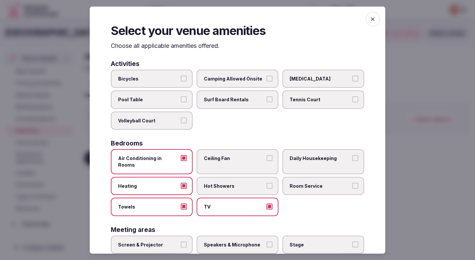
click at [232, 183] on label "Hot Showers" at bounding box center [238, 185] width 82 height 18
click at [266, 183] on button "Hot Showers" at bounding box center [269, 185] width 6 height 6
click at [247, 165] on label "Ceiling Fan" at bounding box center [238, 161] width 82 height 25
click at [266, 161] on button "Ceiling Fan" at bounding box center [269, 158] width 6 height 6
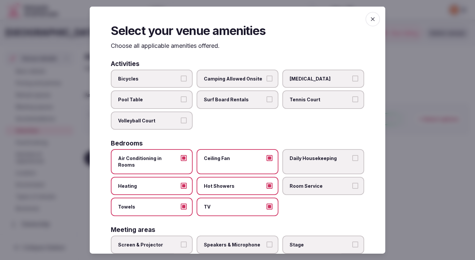
click at [299, 163] on label "Daily Housekeeping" at bounding box center [323, 161] width 82 height 25
click at [352, 161] on button "Daily Housekeeping" at bounding box center [355, 158] width 6 height 6
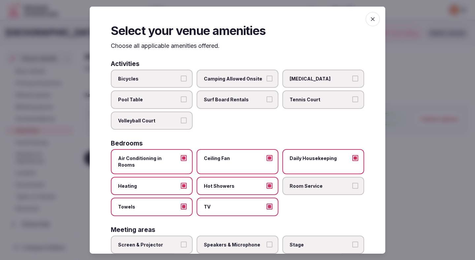
click at [297, 176] on label "Room Service" at bounding box center [323, 185] width 82 height 18
click at [352, 182] on button "Room Service" at bounding box center [355, 185] width 6 height 6
click at [244, 241] on span "Speakers & Microphone" at bounding box center [234, 244] width 61 height 7
click at [266, 241] on button "Speakers & Microphone" at bounding box center [269, 244] width 6 height 6
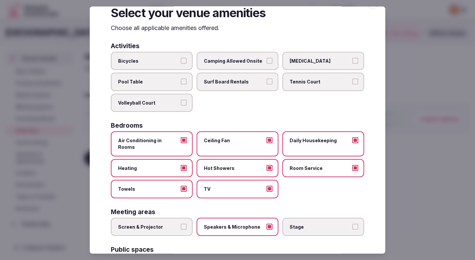
scroll to position [50, 0]
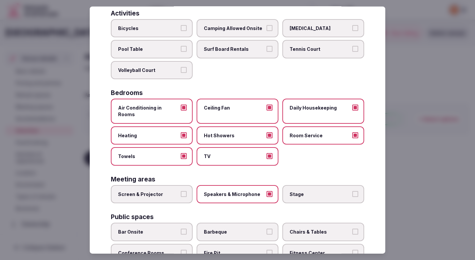
click at [171, 191] on span "Screen & Projector" at bounding box center [148, 194] width 61 height 7
click at [181, 191] on button "Screen & Projector" at bounding box center [184, 194] width 6 height 6
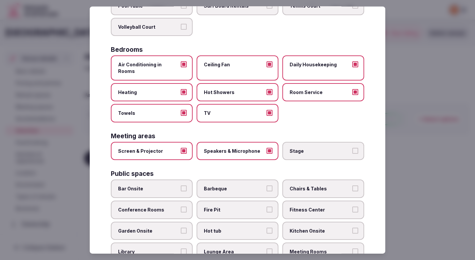
scroll to position [101, 0]
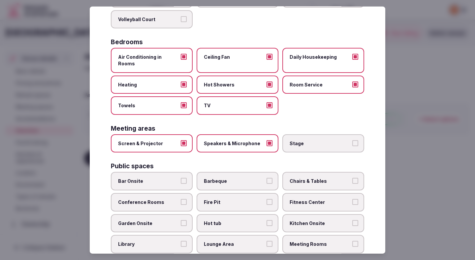
click at [167, 199] on span "Conference Rooms" at bounding box center [148, 202] width 61 height 7
click at [181, 199] on button "Conference Rooms" at bounding box center [184, 202] width 6 height 6
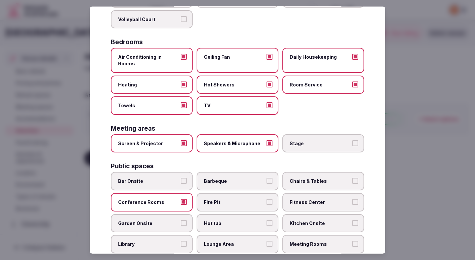
click at [165, 220] on span "Garden Onsite" at bounding box center [148, 223] width 61 height 7
click at [181, 220] on button "Garden Onsite" at bounding box center [184, 223] width 6 height 6
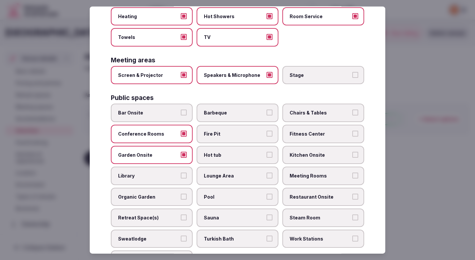
click at [165, 214] on span "Retreat Space(s)" at bounding box center [148, 217] width 61 height 7
click at [181, 214] on button "Retreat Space(s)" at bounding box center [184, 217] width 6 height 6
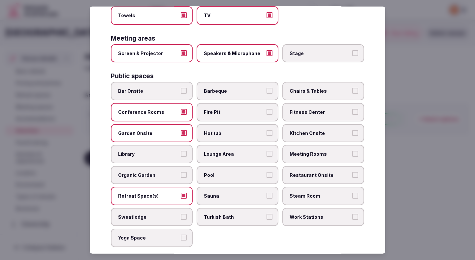
scroll to position [192, 0]
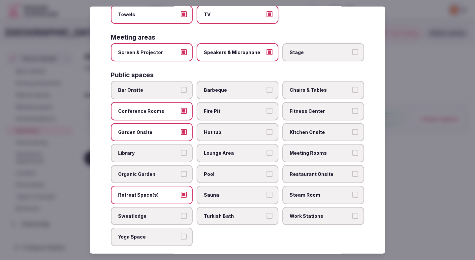
click at [164, 234] on span "Yoga Space" at bounding box center [148, 237] width 61 height 7
click at [181, 234] on button "Yoga Space" at bounding box center [184, 237] width 6 height 6
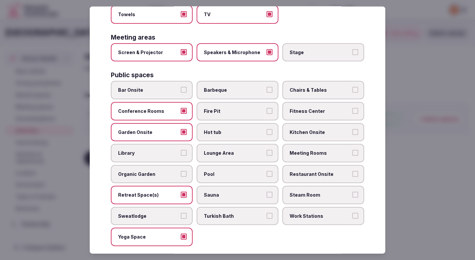
click at [222, 186] on label "Sauna" at bounding box center [238, 195] width 82 height 18
click at [266, 192] on button "Sauna" at bounding box center [269, 195] width 6 height 6
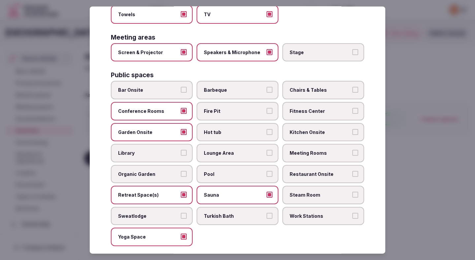
click at [221, 171] on label "Pool" at bounding box center [238, 174] width 82 height 18
click at [266, 171] on button "Pool" at bounding box center [269, 174] width 6 height 6
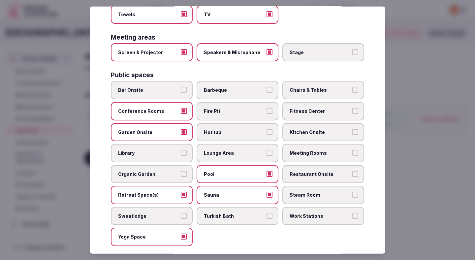
click at [226, 144] on label "Lounge Area" at bounding box center [238, 153] width 82 height 18
click at [266, 150] on button "Lounge Area" at bounding box center [269, 153] width 6 height 6
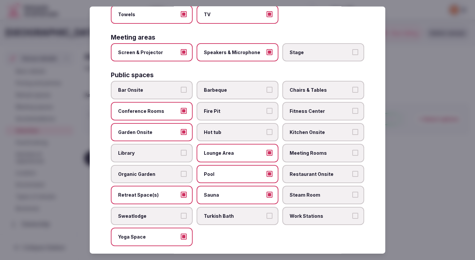
click at [296, 87] on span "Chairs & Tables" at bounding box center [320, 90] width 61 height 7
click at [352, 87] on button "Chairs & Tables" at bounding box center [355, 90] width 6 height 6
click at [296, 108] on span "Fitness Center" at bounding box center [320, 111] width 61 height 7
click at [352, 108] on button "Fitness Center" at bounding box center [355, 111] width 6 height 6
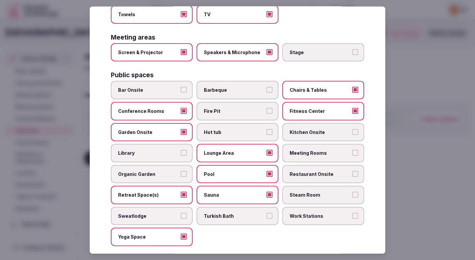
click at [296, 150] on span "Meeting Rooms" at bounding box center [320, 153] width 61 height 7
click at [352, 150] on button "Meeting Rooms" at bounding box center [355, 153] width 6 height 6
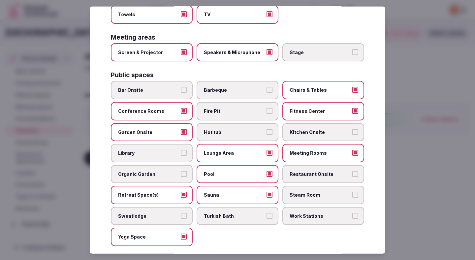
click at [298, 165] on label "Restaurant Onsite" at bounding box center [323, 174] width 82 height 18
click at [352, 171] on button "Restaurant Onsite" at bounding box center [355, 174] width 6 height 6
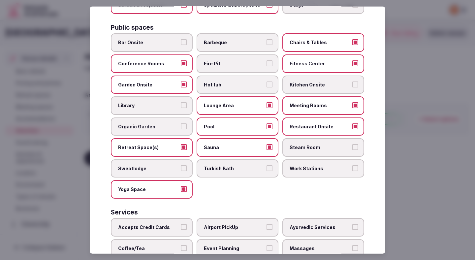
scroll to position [249, 0]
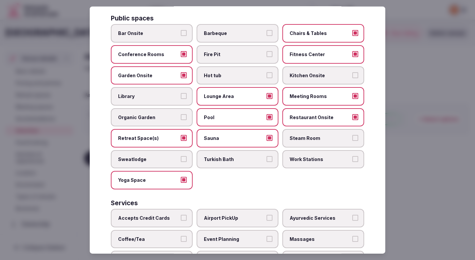
click at [162, 215] on span "Accepts Credit Cards" at bounding box center [148, 218] width 61 height 7
click at [181, 215] on button "Accepts Credit Cards" at bounding box center [184, 218] width 6 height 6
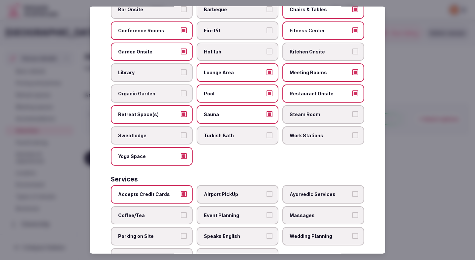
scroll to position [276, 0]
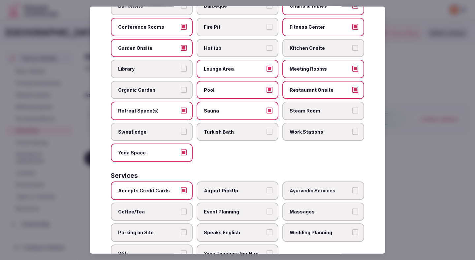
click at [160, 208] on span "Coffee/Tea" at bounding box center [148, 211] width 61 height 7
click at [181, 208] on button "Coffee/Tea" at bounding box center [184, 211] width 6 height 6
click at [157, 229] on span "Parking on Site" at bounding box center [148, 232] width 61 height 7
click at [181, 229] on button "Parking on Site" at bounding box center [184, 232] width 6 height 6
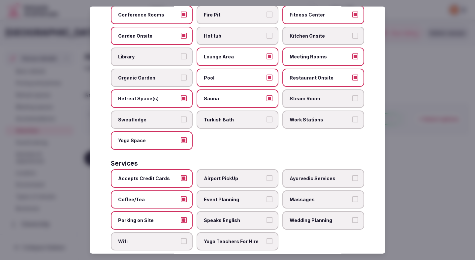
scroll to position [295, 0]
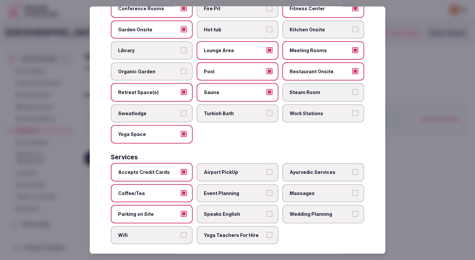
click at [155, 232] on span "Wifi" at bounding box center [148, 235] width 61 height 7
click at [181, 232] on button "Wifi" at bounding box center [184, 235] width 6 height 6
click at [221, 184] on label "Event Planning" at bounding box center [238, 193] width 82 height 18
click at [266, 190] on button "Event Planning" at bounding box center [269, 193] width 6 height 6
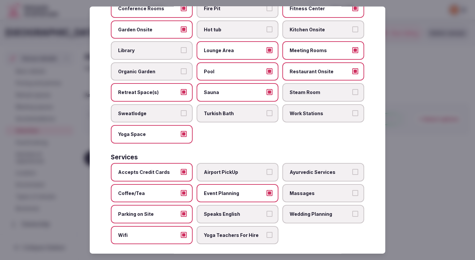
click at [216, 232] on span "Yoga Teachers For Hire" at bounding box center [234, 235] width 61 height 7
click at [266, 232] on button "Yoga Teachers For Hire" at bounding box center [269, 235] width 6 height 6
click at [218, 216] on div "Accepts Credit Cards Airport PickUp Ayurvedic Services Coffee/Tea Event Plannin…" at bounding box center [237, 203] width 253 height 81
click at [219, 213] on label "Speaks English" at bounding box center [238, 214] width 82 height 18
click at [266, 213] on button "Speaks English" at bounding box center [269, 214] width 6 height 6
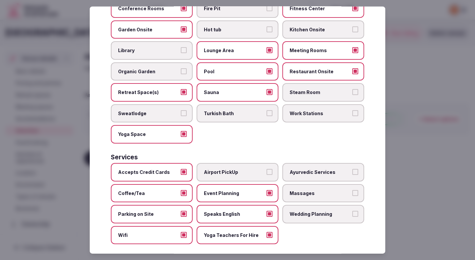
click at [286, 205] on label "Wedding Planning" at bounding box center [323, 214] width 82 height 18
click at [352, 211] on button "Wedding Planning" at bounding box center [355, 214] width 6 height 6
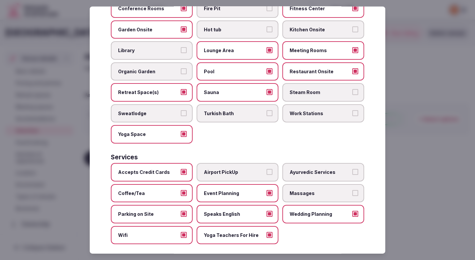
click at [328, 190] on span "Massages" at bounding box center [320, 193] width 61 height 7
click at [352, 190] on button "Massages" at bounding box center [355, 193] width 6 height 6
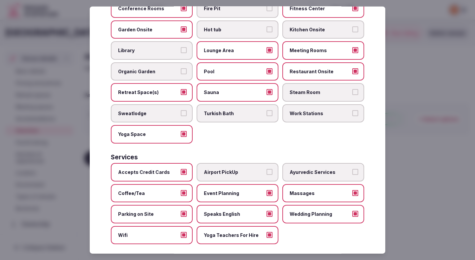
click at [345, 231] on div "Accepts Credit Cards Airport PickUp Ayurvedic Services Coffee/Tea Event Plannin…" at bounding box center [237, 203] width 253 height 81
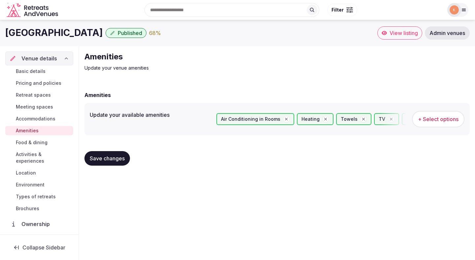
click at [114, 164] on button "Save changes" at bounding box center [107, 158] width 46 height 15
click at [114, 163] on button "Save changes" at bounding box center [107, 158] width 46 height 15
click at [41, 141] on span "Food & dining" at bounding box center [32, 142] width 32 height 7
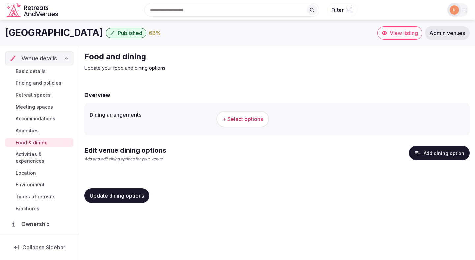
click at [234, 120] on span "+ Select options" at bounding box center [242, 118] width 41 height 7
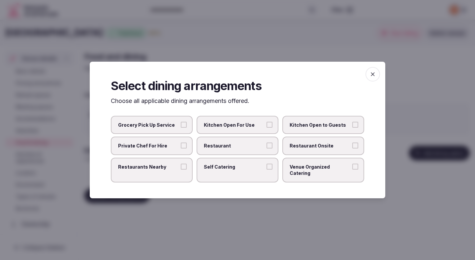
click at [242, 144] on label "Restaurant" at bounding box center [238, 146] width 82 height 18
click at [266, 144] on button "Restaurant" at bounding box center [269, 145] width 6 height 6
click at [318, 146] on span "Restaurant Onsite" at bounding box center [320, 145] width 61 height 7
click at [352, 146] on button "Restaurant Onsite" at bounding box center [355, 145] width 6 height 6
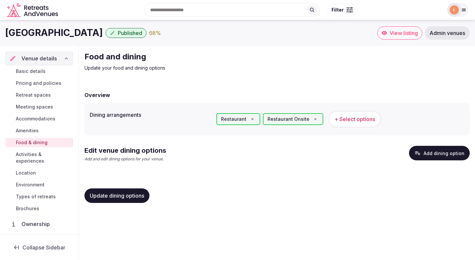
click at [142, 197] on span "Update dining options" at bounding box center [117, 195] width 54 height 7
click at [434, 153] on button "Add dining option" at bounding box center [439, 153] width 61 height 15
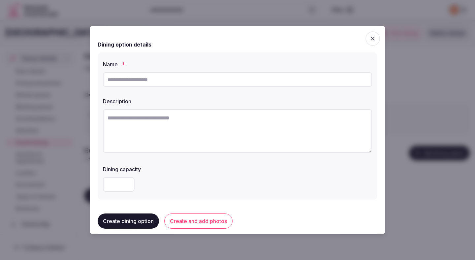
click at [175, 82] on input "text" at bounding box center [237, 79] width 269 height 15
type input "*"
type input "**********"
click at [175, 124] on textarea at bounding box center [237, 131] width 269 height 44
paste textarea "**********"
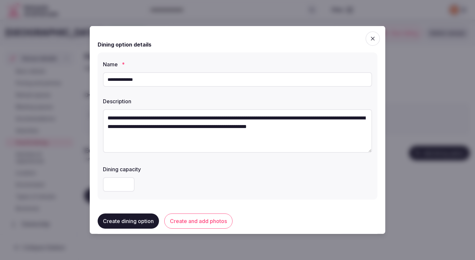
click at [109, 118] on textarea "**********" at bounding box center [237, 131] width 269 height 44
type textarea "**********"
click at [165, 180] on div at bounding box center [237, 184] width 269 height 15
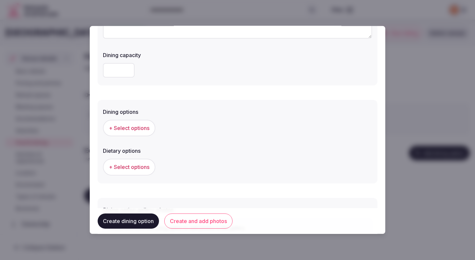
scroll to position [122, 0]
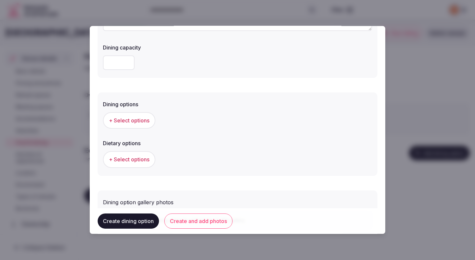
click at [144, 125] on button "+ Select options" at bounding box center [129, 120] width 52 height 16
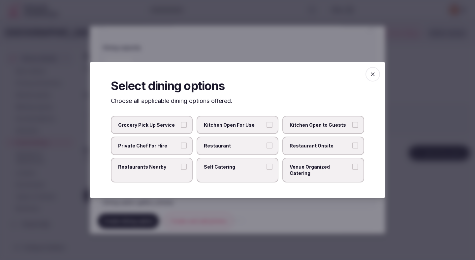
click at [244, 149] on span "Restaurant" at bounding box center [234, 145] width 61 height 7
click at [266, 148] on button "Restaurant" at bounding box center [269, 145] width 6 height 6
click at [301, 149] on span "Restaurant Onsite" at bounding box center [320, 145] width 61 height 7
click at [352, 148] on button "Restaurant Onsite" at bounding box center [355, 145] width 6 height 6
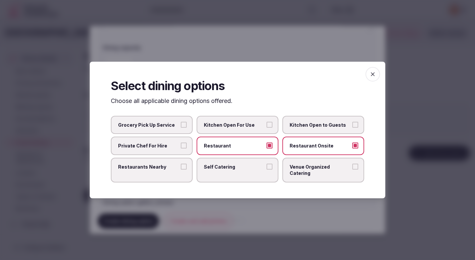
click at [327, 51] on div at bounding box center [237, 130] width 475 height 260
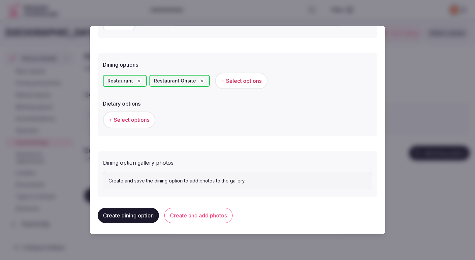
scroll to position [164, 0]
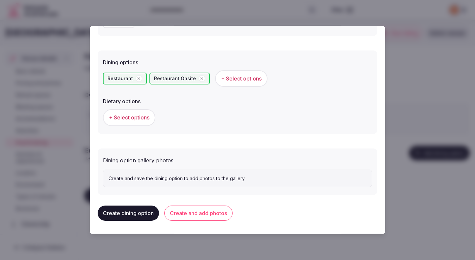
click at [142, 123] on button "+ Select options" at bounding box center [129, 117] width 52 height 16
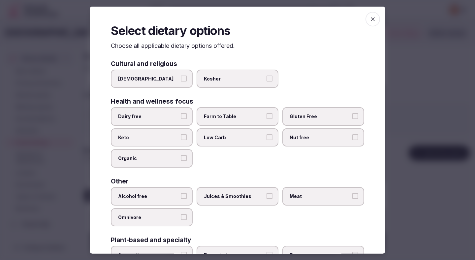
click at [161, 117] on span "Dairy free" at bounding box center [148, 116] width 61 height 7
click at [181, 117] on button "Dairy free" at bounding box center [184, 116] width 6 height 6
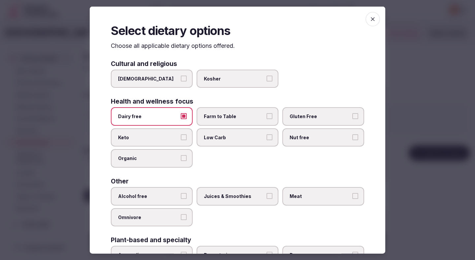
click at [217, 108] on label "Farm to Table" at bounding box center [238, 116] width 82 height 18
click at [266, 113] on button "Farm to Table" at bounding box center [269, 116] width 6 height 6
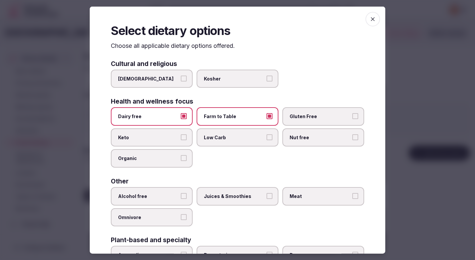
click at [312, 118] on span "Gluten Free" at bounding box center [320, 116] width 61 height 7
click at [352, 118] on button "Gluten Free" at bounding box center [355, 116] width 6 height 6
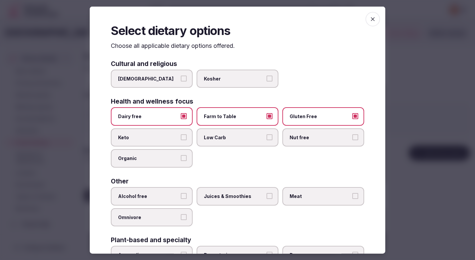
click at [164, 200] on label "Alcohol free" at bounding box center [152, 196] width 82 height 18
click at [181, 199] on button "Alcohol free" at bounding box center [184, 196] width 6 height 6
click at [217, 198] on span "Juices & Smoothies" at bounding box center [234, 196] width 61 height 7
click at [266, 198] on button "Juices & Smoothies" at bounding box center [269, 196] width 6 height 6
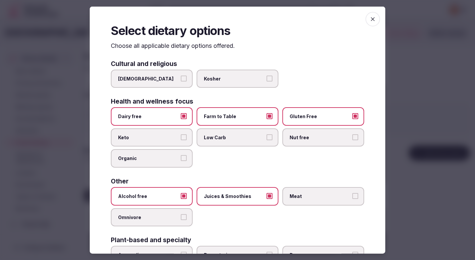
click at [301, 196] on span "Meat" at bounding box center [320, 196] width 61 height 7
click at [352, 196] on button "Meat" at bounding box center [355, 196] width 6 height 6
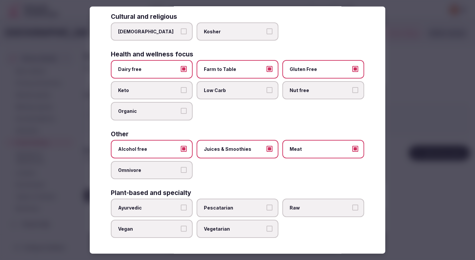
click at [400, 148] on div at bounding box center [237, 130] width 475 height 260
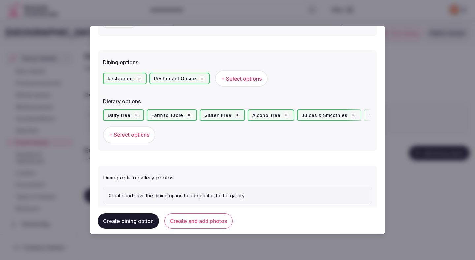
scroll to position [181, 0]
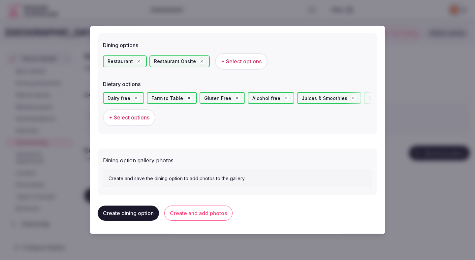
click at [227, 212] on button "Create and add photos" at bounding box center [198, 212] width 68 height 15
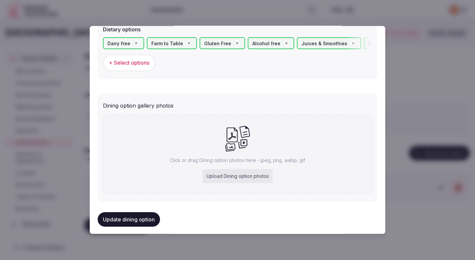
scroll to position [241, 0]
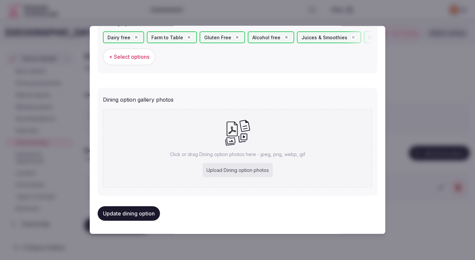
click at [225, 172] on div "Upload Dining option photos" at bounding box center [238, 170] width 70 height 15
type input "**********"
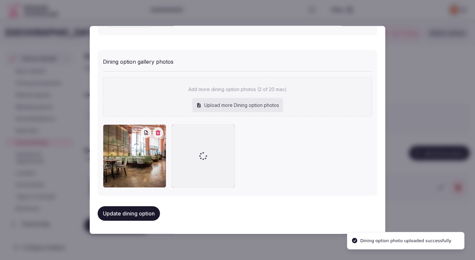
scroll to position [279, 0]
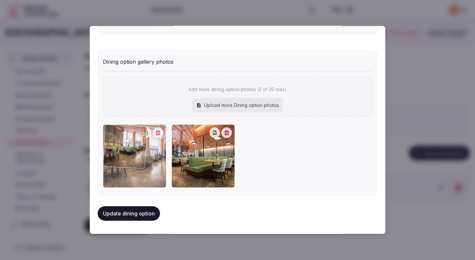
drag, startPoint x: 190, startPoint y: 134, endPoint x: 133, endPoint y: 135, distance: 57.1
click at [133, 135] on div at bounding box center [134, 155] width 63 height 63
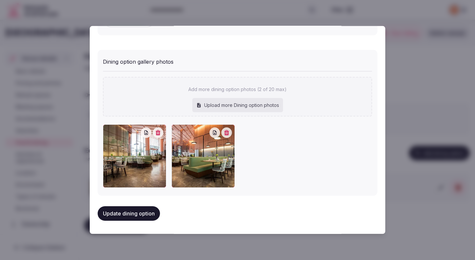
click at [117, 213] on button "Update dining option" at bounding box center [129, 213] width 62 height 15
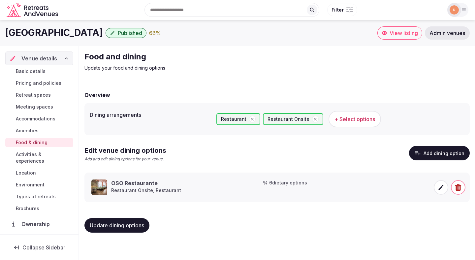
click at [117, 228] on span "Update dining options" at bounding box center [117, 225] width 54 height 7
click at [64, 154] on span "Activities & experiences" at bounding box center [43, 157] width 55 height 13
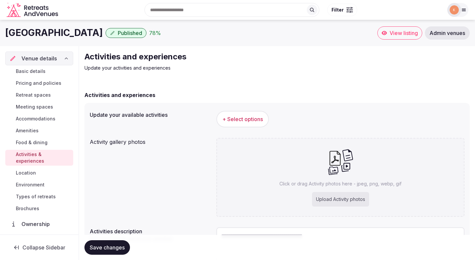
click at [242, 115] on button "+ Select options" at bounding box center [242, 119] width 52 height 16
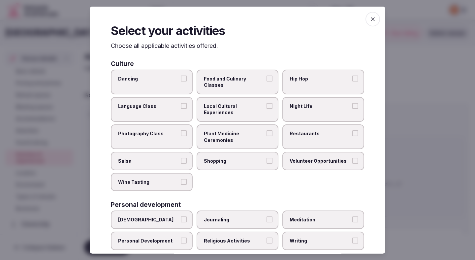
click at [256, 103] on span "Local Cultural Experiences" at bounding box center [234, 109] width 61 height 13
click at [266, 103] on button "Local Cultural Experiences" at bounding box center [269, 106] width 6 height 6
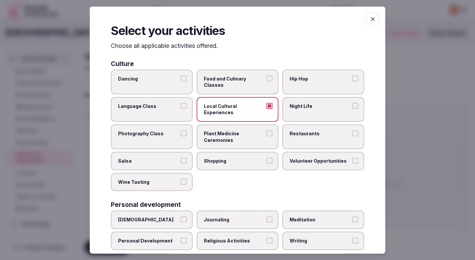
click at [306, 130] on span "Restaurants" at bounding box center [320, 133] width 61 height 7
click at [352, 130] on button "Restaurants" at bounding box center [355, 133] width 6 height 6
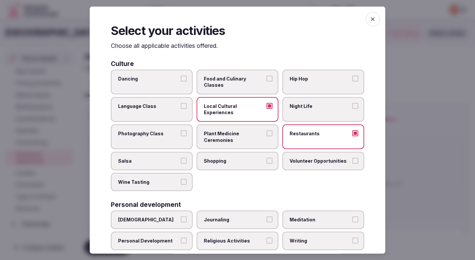
click at [259, 152] on label "Shopping" at bounding box center [238, 161] width 82 height 18
click at [266, 158] on button "Shopping" at bounding box center [269, 161] width 6 height 6
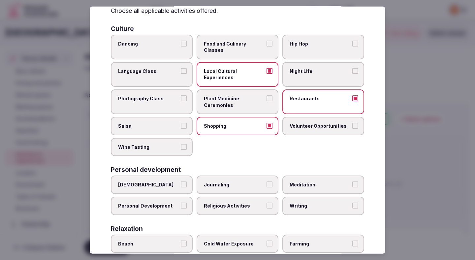
scroll to position [36, 0]
click at [173, 202] on span "Personal Development" at bounding box center [148, 205] width 61 height 7
click at [181, 202] on button "Personal Development" at bounding box center [184, 205] width 6 height 6
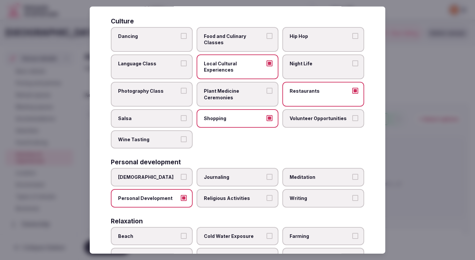
scroll to position [44, 0]
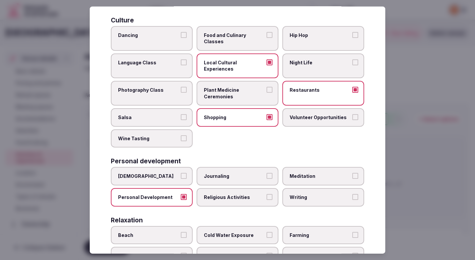
click at [304, 173] on span "Meditation" at bounding box center [320, 176] width 61 height 7
click at [352, 173] on button "Meditation" at bounding box center [355, 176] width 6 height 6
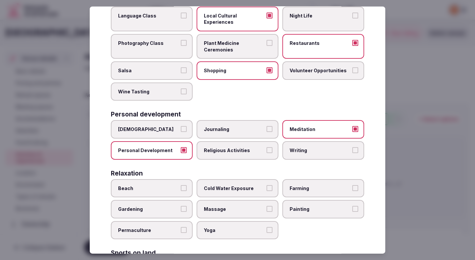
scroll to position [102, 0]
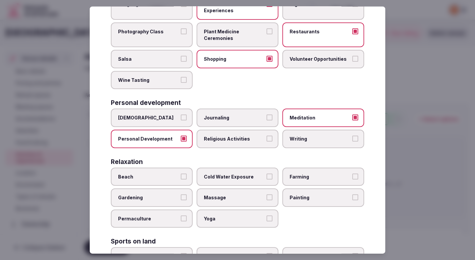
click at [219, 215] on span "Yoga" at bounding box center [234, 218] width 61 height 7
click at [266, 215] on button "Yoga" at bounding box center [269, 218] width 6 height 6
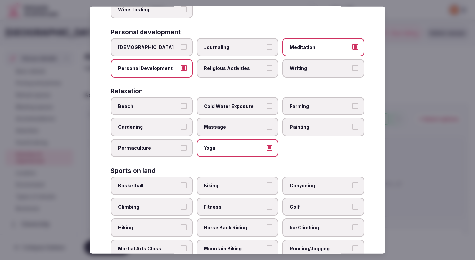
scroll to position [190, 0]
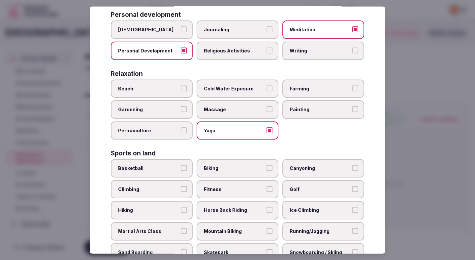
click at [234, 186] on span "Fitness" at bounding box center [234, 189] width 61 height 7
click at [266, 186] on button "Fitness" at bounding box center [269, 189] width 6 height 6
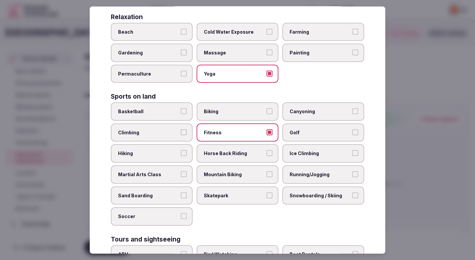
scroll to position [247, 0]
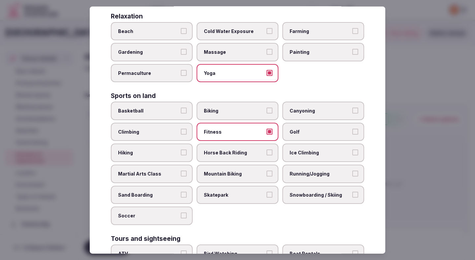
click at [294, 165] on label "Running/Jogging" at bounding box center [323, 174] width 82 height 18
click at [352, 171] on button "Running/Jogging" at bounding box center [355, 174] width 6 height 6
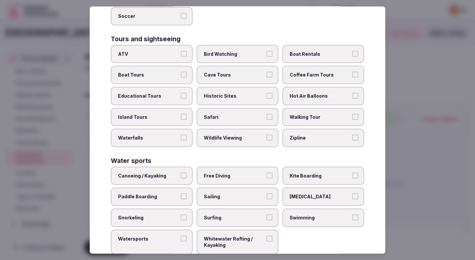
scroll to position [451, 0]
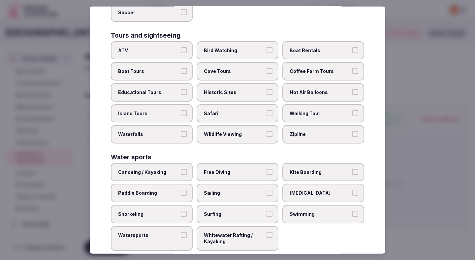
click at [291, 211] on span "Swimming" at bounding box center [320, 214] width 61 height 7
click at [352, 211] on button "Swimming" at bounding box center [355, 214] width 6 height 6
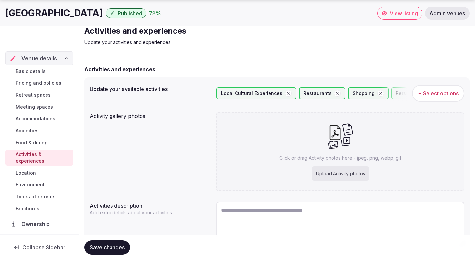
scroll to position [62, 0]
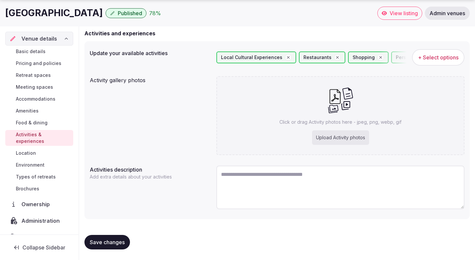
copy h1 "[GEOGRAPHIC_DATA]"
drag, startPoint x: 107, startPoint y: 13, endPoint x: 4, endPoint y: 14, distance: 103.2
click at [4, 14] on div "[GEOGRAPHIC_DATA] Published 78 % View listing Admin venues" at bounding box center [237, 13] width 475 height 13
click at [265, 178] on textarea at bounding box center [340, 188] width 248 height 44
paste textarea "**********"
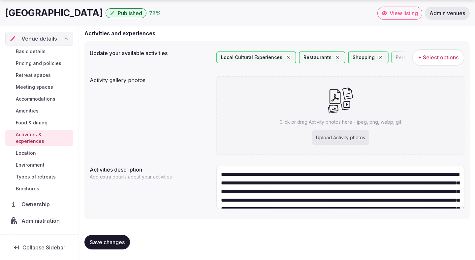
scroll to position [55, 0]
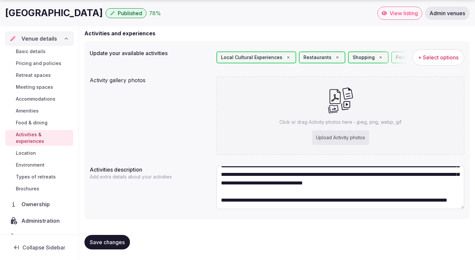
drag, startPoint x: 299, startPoint y: 199, endPoint x: 206, endPoint y: 185, distance: 94.0
click at [206, 185] on div "**********" at bounding box center [277, 188] width 375 height 51
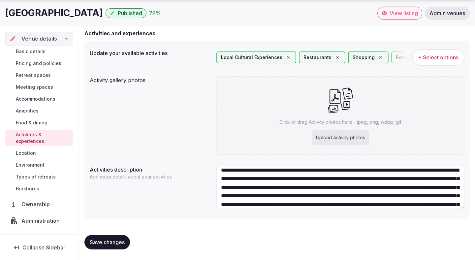
scroll to position [0, 0]
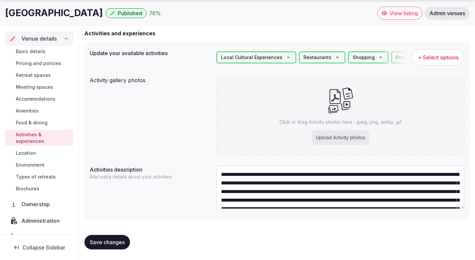
click at [271, 173] on textarea "**********" at bounding box center [340, 188] width 248 height 44
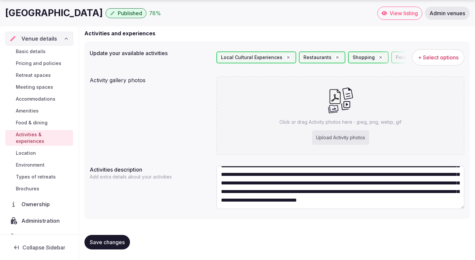
scroll to position [34, 0]
click at [316, 206] on textarea "**********" at bounding box center [340, 188] width 248 height 44
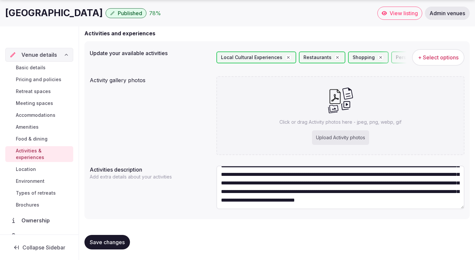
scroll to position [62, 0]
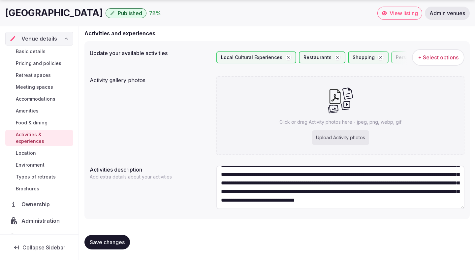
type textarea "**********"
click at [334, 137] on div "Upload Activity photos" at bounding box center [340, 137] width 57 height 15
type input "**********"
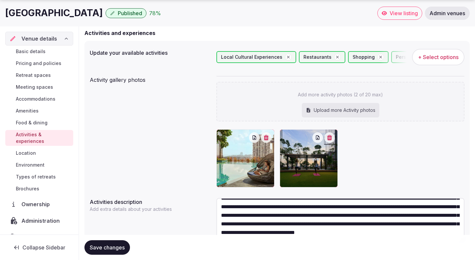
scroll to position [95, 0]
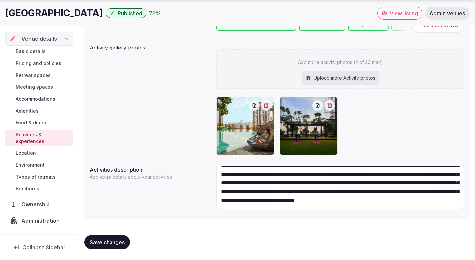
click at [116, 246] on button "Save changes" at bounding box center [107, 242] width 46 height 15
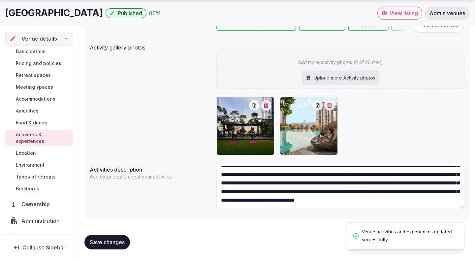
click at [116, 246] on button "Save changes" at bounding box center [107, 242] width 46 height 15
click at [110, 241] on span "Save changes" at bounding box center [107, 242] width 35 height 7
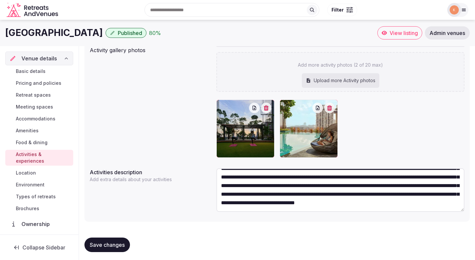
scroll to position [0, 0]
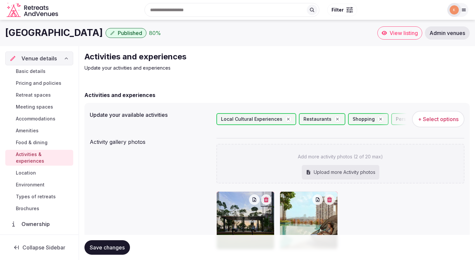
click at [31, 170] on span "Location" at bounding box center [26, 173] width 20 height 7
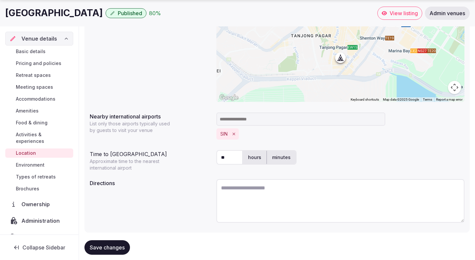
scroll to position [140, 0]
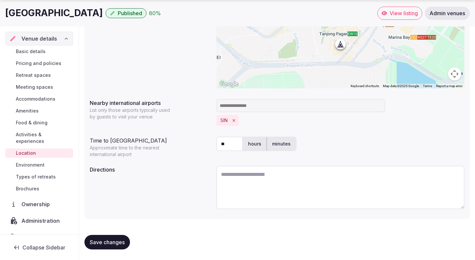
click at [230, 145] on input "**" at bounding box center [229, 144] width 26 height 15
type input "*"
type input "**"
click at [229, 205] on textarea at bounding box center [340, 188] width 248 height 44
paste textarea "**********"
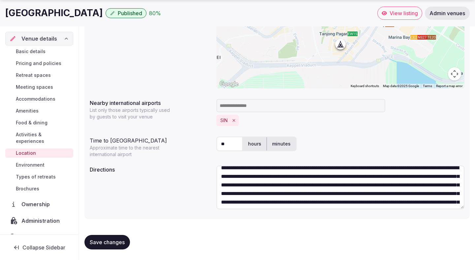
scroll to position [0, 0]
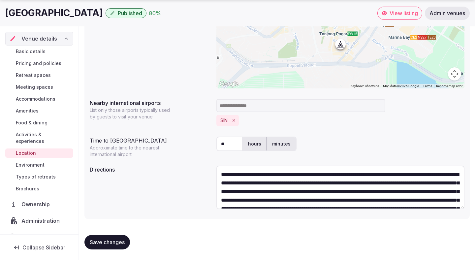
click at [326, 175] on textarea "**********" at bounding box center [340, 188] width 248 height 44
click at [242, 172] on textarea "**********" at bounding box center [340, 188] width 248 height 44
click at [347, 175] on textarea "**********" at bounding box center [340, 188] width 248 height 44
click at [401, 173] on textarea "**********" at bounding box center [340, 188] width 248 height 44
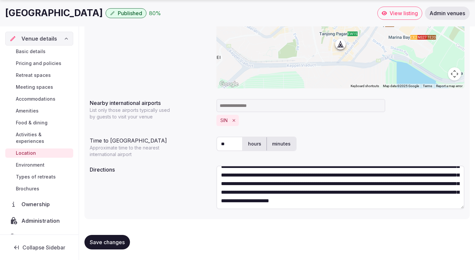
scroll to position [26, 0]
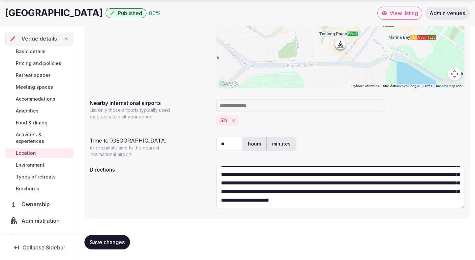
type textarea "**********"
click at [113, 241] on span "Save changes" at bounding box center [107, 242] width 35 height 7
click at [32, 162] on span "Environment" at bounding box center [30, 165] width 29 height 7
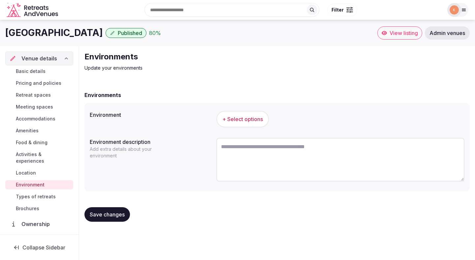
click at [238, 120] on span "+ Select options" at bounding box center [242, 118] width 41 height 7
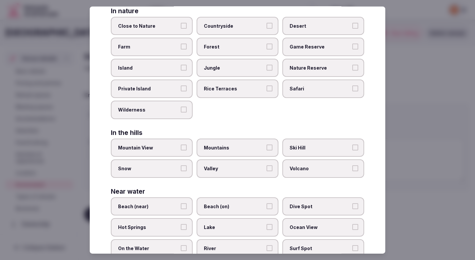
scroll to position [131, 0]
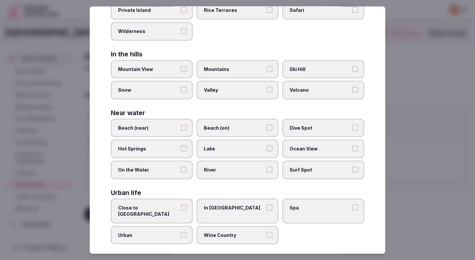
click at [153, 211] on label "Close to [GEOGRAPHIC_DATA]" at bounding box center [152, 210] width 82 height 25
click at [181, 210] on button "Close to [GEOGRAPHIC_DATA]" at bounding box center [184, 207] width 6 height 6
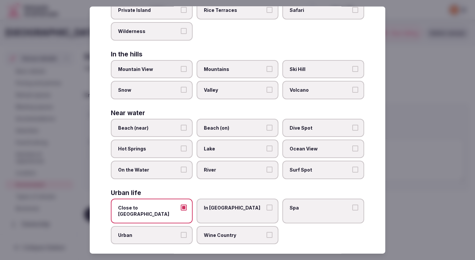
click at [167, 207] on span "Close to [GEOGRAPHIC_DATA]" at bounding box center [148, 210] width 61 height 13
click at [181, 207] on button "Close to [GEOGRAPHIC_DATA]" at bounding box center [184, 207] width 6 height 6
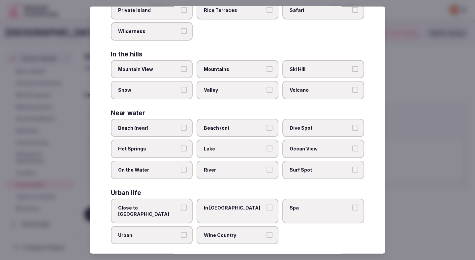
click at [209, 206] on span "In [GEOGRAPHIC_DATA]" at bounding box center [234, 207] width 61 height 7
click at [266, 206] on button "In [GEOGRAPHIC_DATA]" at bounding box center [269, 207] width 6 height 6
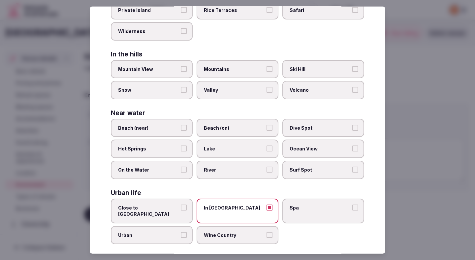
click at [433, 149] on div at bounding box center [237, 130] width 475 height 260
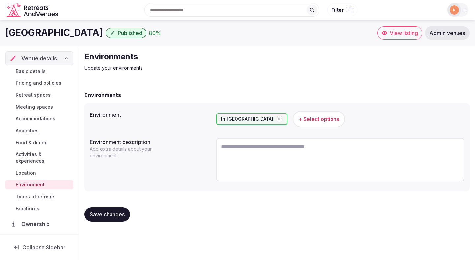
click at [235, 164] on textarea at bounding box center [340, 160] width 248 height 44
paste textarea "**********"
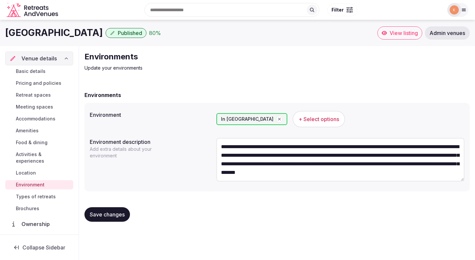
type textarea "**********"
click at [107, 211] on button "Save changes" at bounding box center [107, 214] width 46 height 15
click at [106, 216] on span "Save changes" at bounding box center [107, 214] width 35 height 7
click at [35, 193] on span "Types of retreats" at bounding box center [36, 196] width 40 height 7
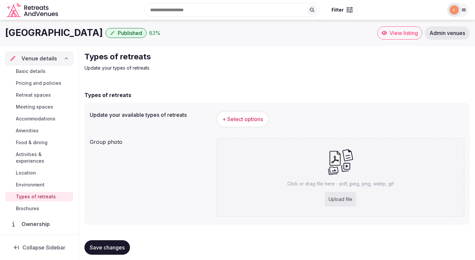
click at [245, 118] on span "+ Select options" at bounding box center [242, 118] width 41 height 7
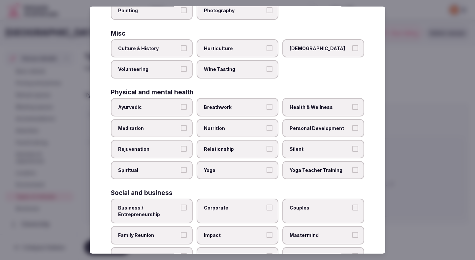
scroll to position [213, 0]
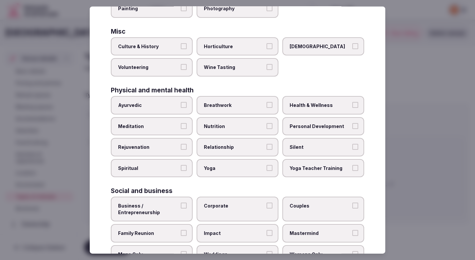
click at [234, 151] on label "Relationship" at bounding box center [238, 147] width 82 height 18
click at [266, 150] on button "Relationship" at bounding box center [269, 147] width 6 height 6
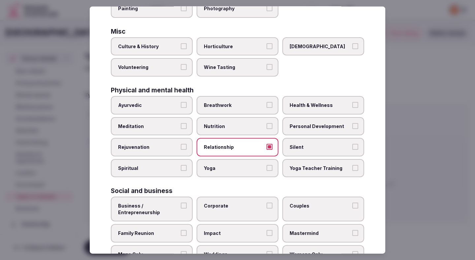
click at [234, 167] on span "Yoga" at bounding box center [234, 168] width 61 height 7
click at [266, 167] on button "Yoga" at bounding box center [269, 168] width 6 height 6
click at [225, 207] on span "Corporate" at bounding box center [234, 206] width 61 height 7
click at [266, 207] on button "Corporate" at bounding box center [269, 206] width 6 height 6
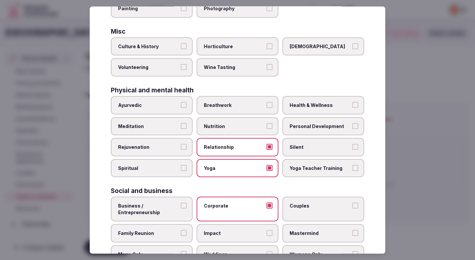
click at [164, 219] on label "Business / Entrepreneurship" at bounding box center [152, 209] width 82 height 25
click at [181, 208] on button "Business / Entrepreneurship" at bounding box center [184, 206] width 6 height 6
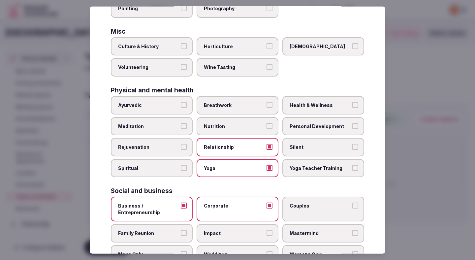
click at [174, 238] on label "Family Reunion" at bounding box center [152, 233] width 82 height 18
click at [181, 236] on button "Family Reunion" at bounding box center [184, 233] width 6 height 6
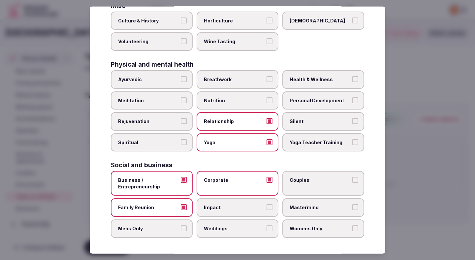
click at [300, 226] on span "Womens Only" at bounding box center [320, 228] width 61 height 7
click at [352, 226] on button "Womens Only" at bounding box center [355, 228] width 6 height 6
click at [252, 230] on span "Weddings" at bounding box center [234, 228] width 61 height 7
click at [266, 230] on button "Weddings" at bounding box center [269, 228] width 6 height 6
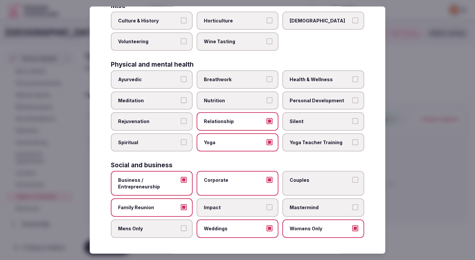
click at [171, 227] on span "Mens Only" at bounding box center [148, 228] width 61 height 7
click at [181, 227] on button "Mens Only" at bounding box center [184, 228] width 6 height 6
click at [342, 183] on span "Couples" at bounding box center [320, 180] width 61 height 7
click at [352, 183] on button "Couples" at bounding box center [355, 180] width 6 height 6
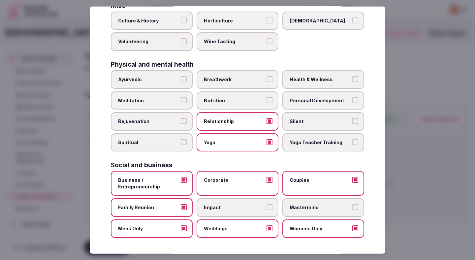
click at [409, 164] on div at bounding box center [237, 130] width 475 height 260
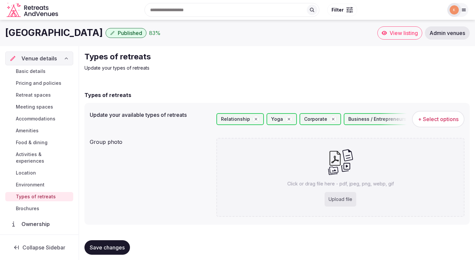
scroll to position [6, 0]
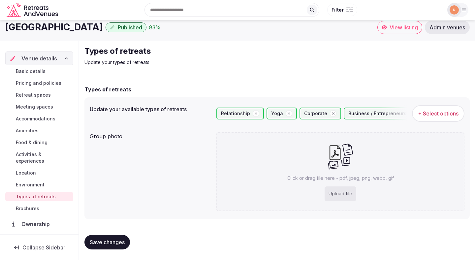
click at [281, 165] on div "Click or drag file here - pdf, jpeg, png, webp, gif Upload file" at bounding box center [340, 171] width 248 height 79
type input "**********"
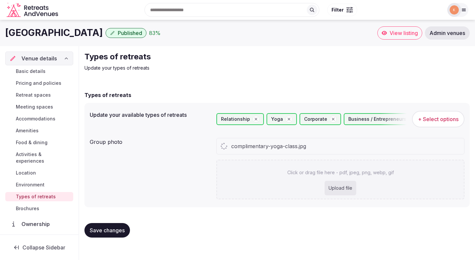
scroll to position [0, 0]
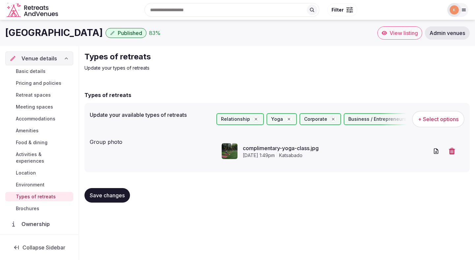
click at [97, 199] on button "Save changes" at bounding box center [107, 195] width 46 height 15
click at [96, 198] on span "Save changes" at bounding box center [107, 195] width 35 height 7
click at [31, 205] on span "Brochures" at bounding box center [27, 208] width 23 height 7
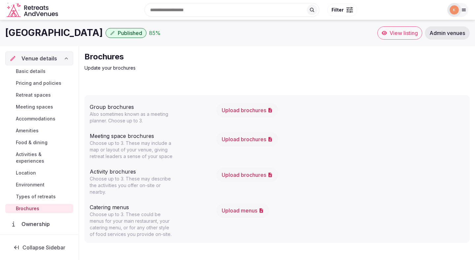
click at [32, 71] on span "Basic details" at bounding box center [31, 71] width 30 height 7
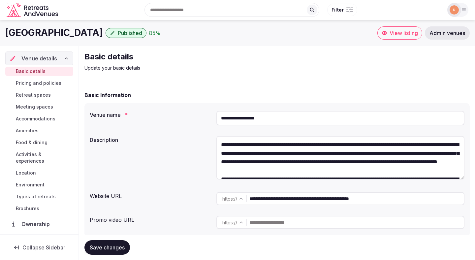
click at [392, 32] on span "View listing" at bounding box center [404, 33] width 28 height 7
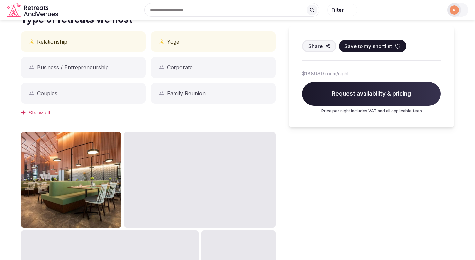
scroll to position [310, 0]
